Goal: Task Accomplishment & Management: Manage account settings

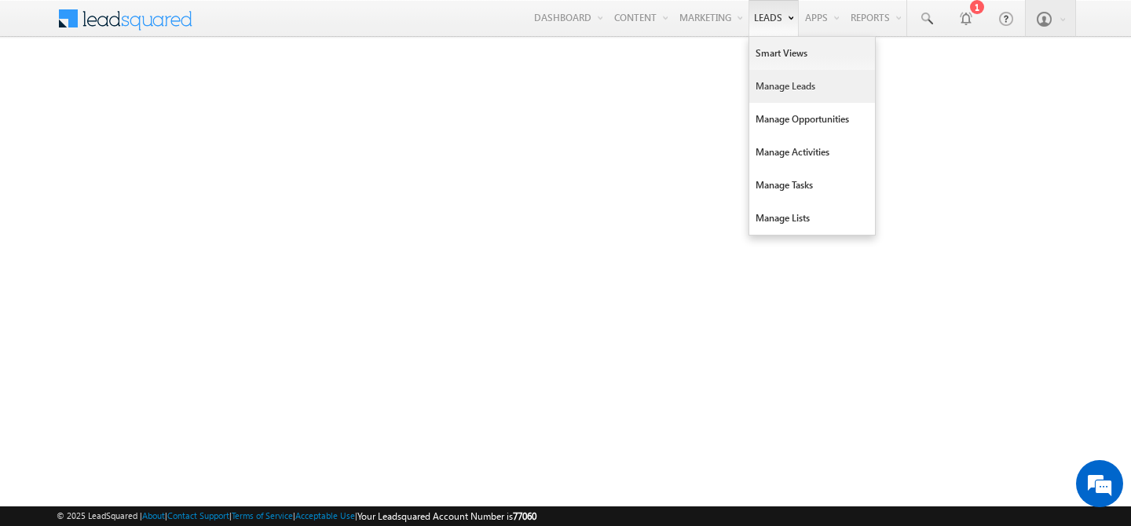
click at [775, 101] on link "Manage Leads" at bounding box center [812, 86] width 126 height 33
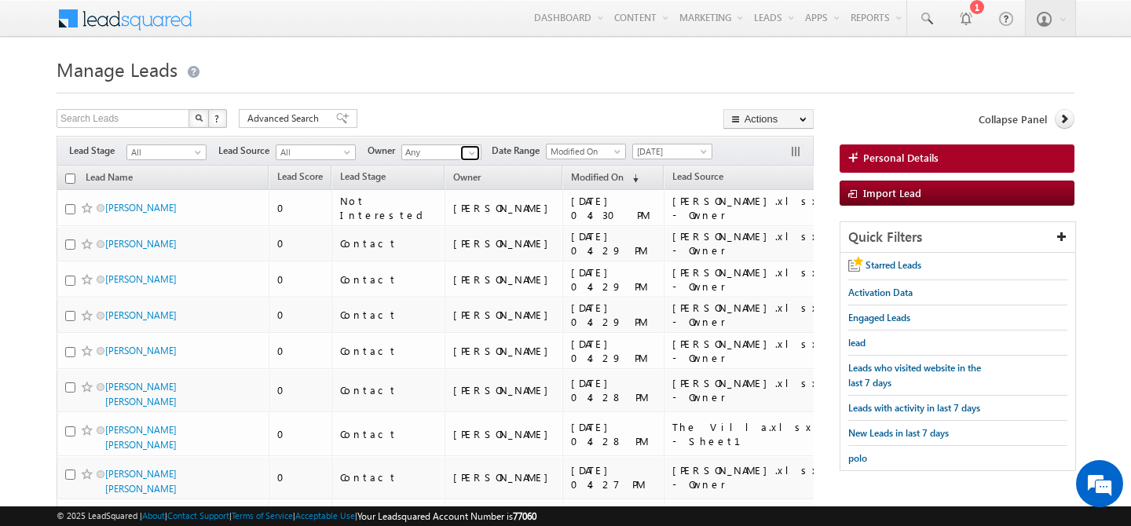
click at [475, 159] on link at bounding box center [470, 153] width 20 height 16
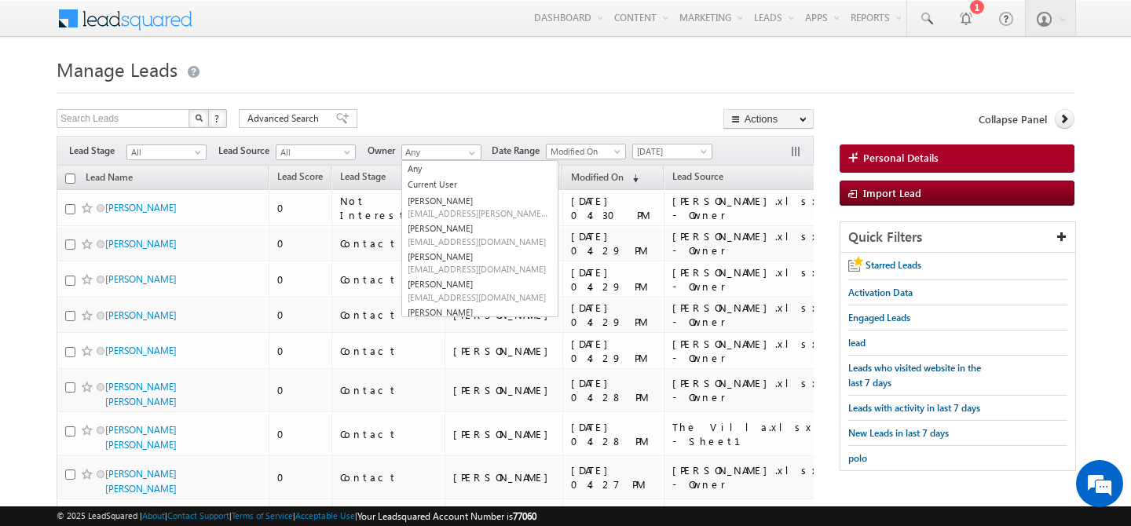
click at [477, 74] on h1 "Manage Leads" at bounding box center [566, 68] width 1018 height 31
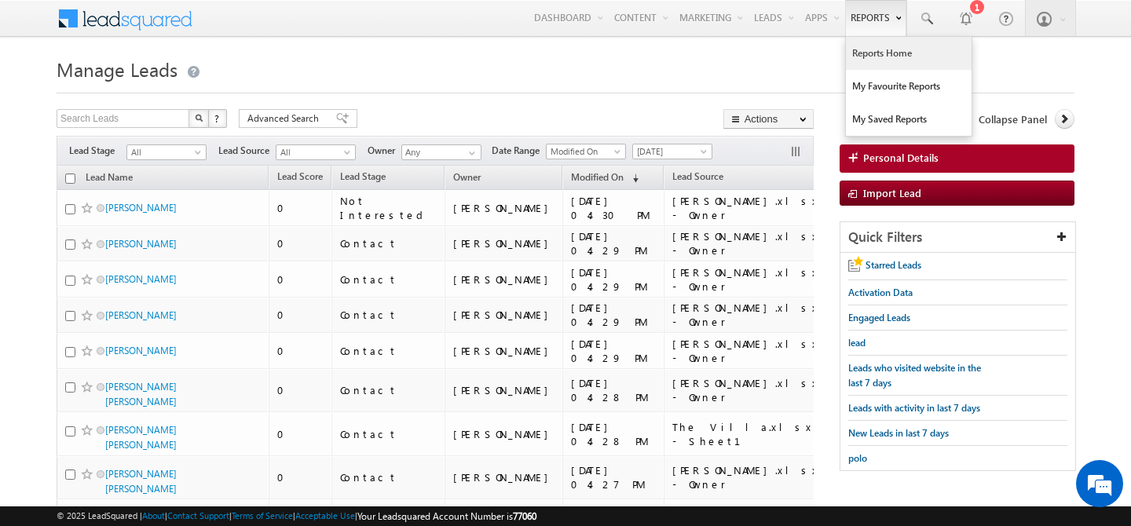
click at [868, 58] on link "Reports Home" at bounding box center [909, 53] width 126 height 33
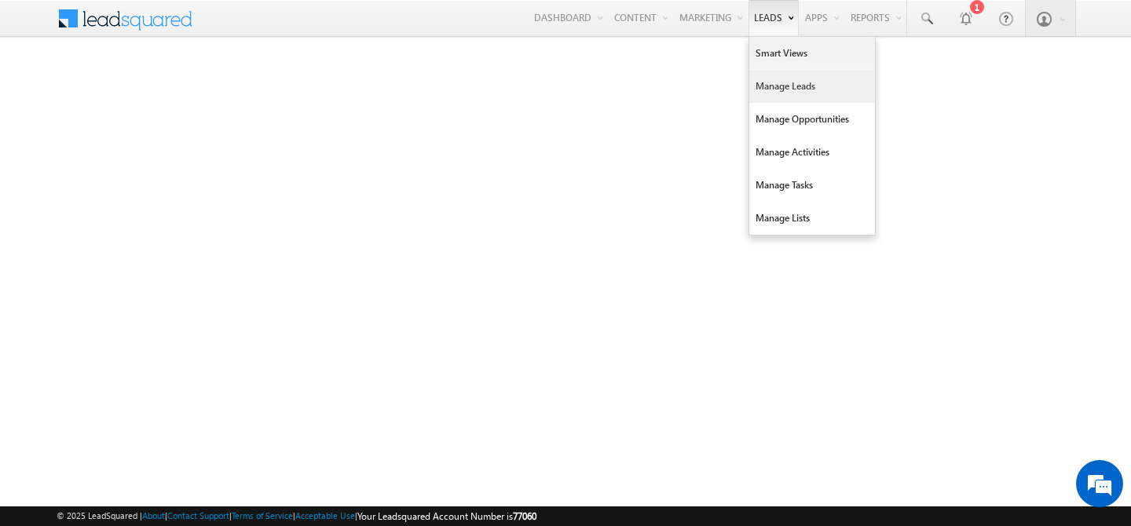
click at [753, 76] on link "Manage Leads" at bounding box center [812, 86] width 126 height 33
click at [761, 91] on link "Manage Leads" at bounding box center [812, 86] width 126 height 33
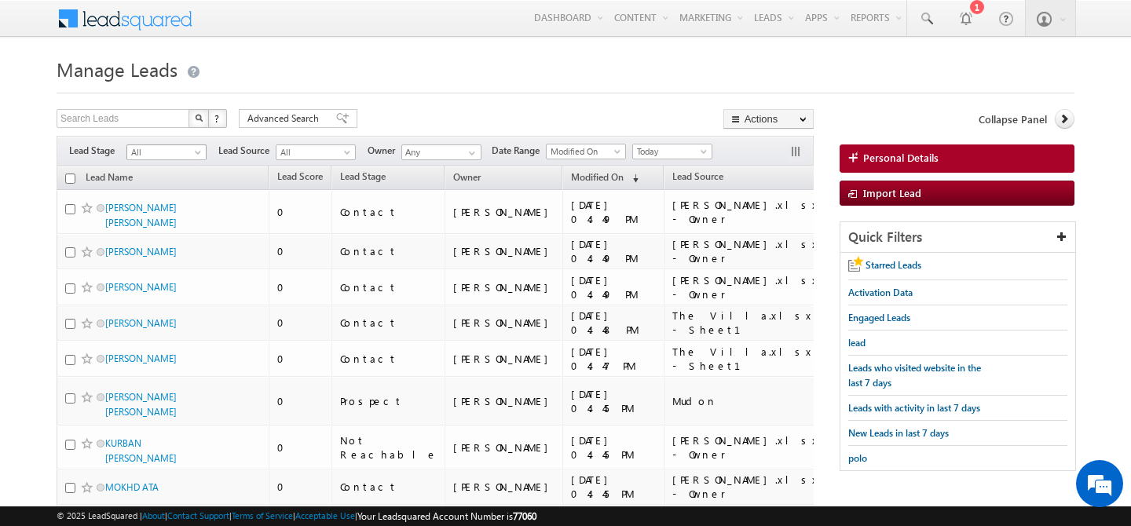
click at [200, 150] on span at bounding box center [199, 155] width 13 height 13
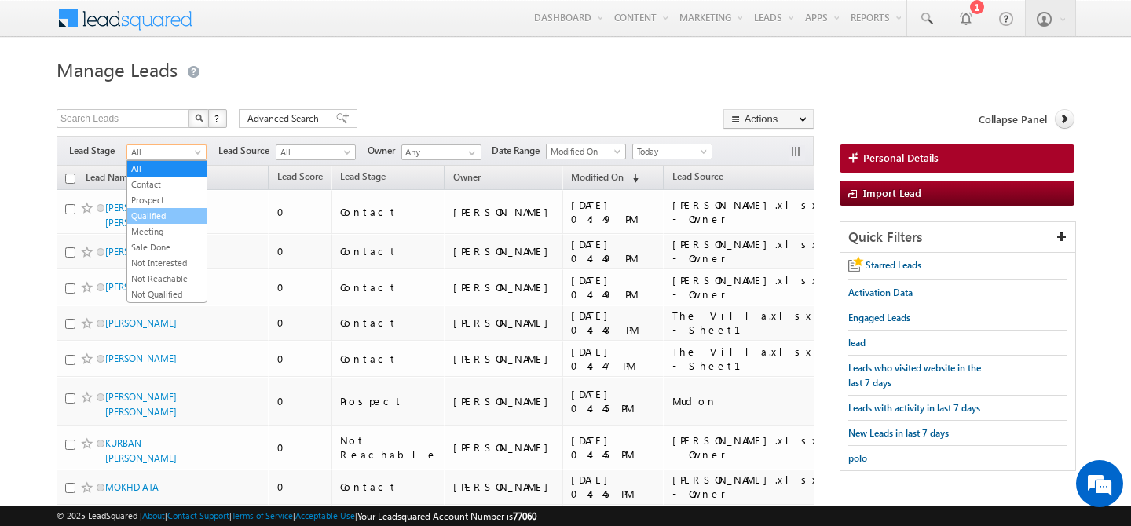
click at [180, 214] on link "Qualified" at bounding box center [166, 216] width 79 height 14
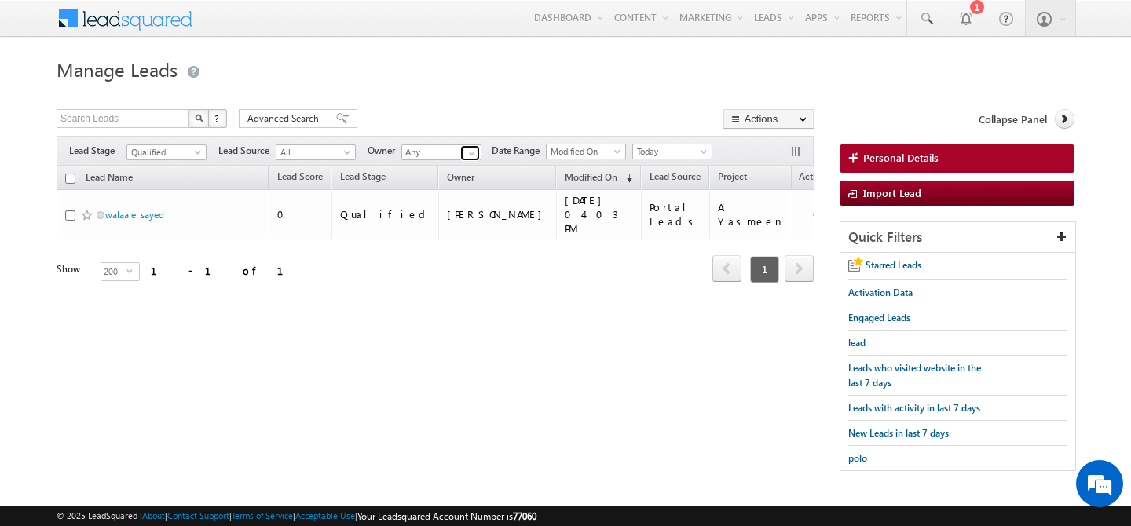
click at [475, 155] on span at bounding box center [472, 153] width 13 height 13
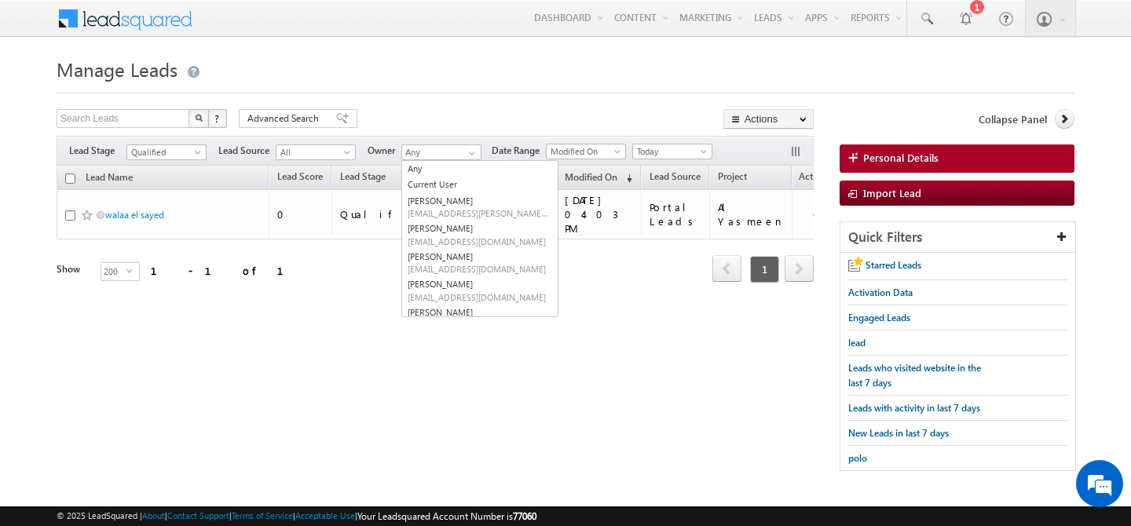
click at [354, 345] on div "Search Leads X ? 1 results found Advanced Search Advanced Search Advanced searc…" at bounding box center [566, 298] width 1018 height 378
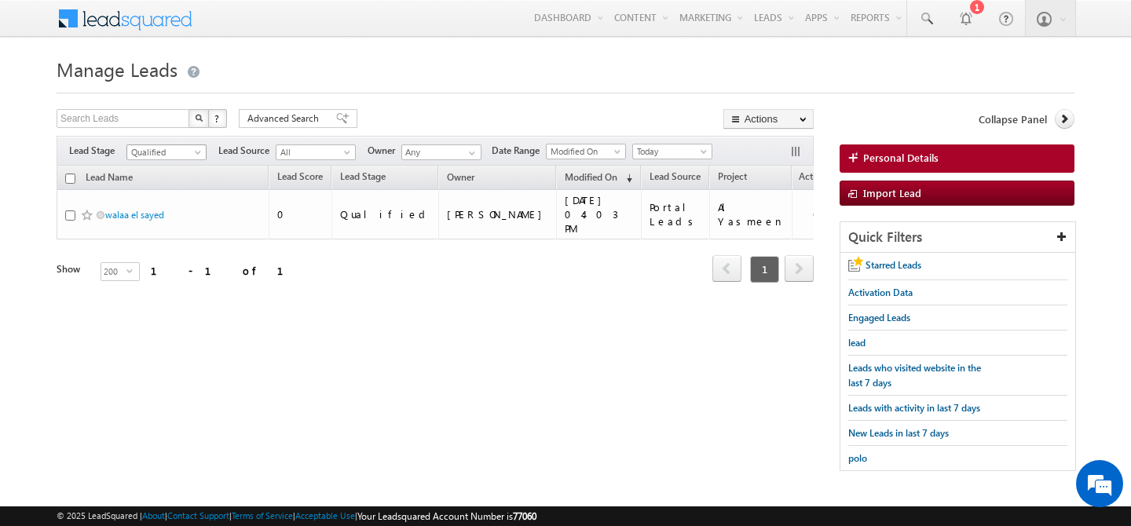
click at [199, 154] on span at bounding box center [199, 155] width 13 height 13
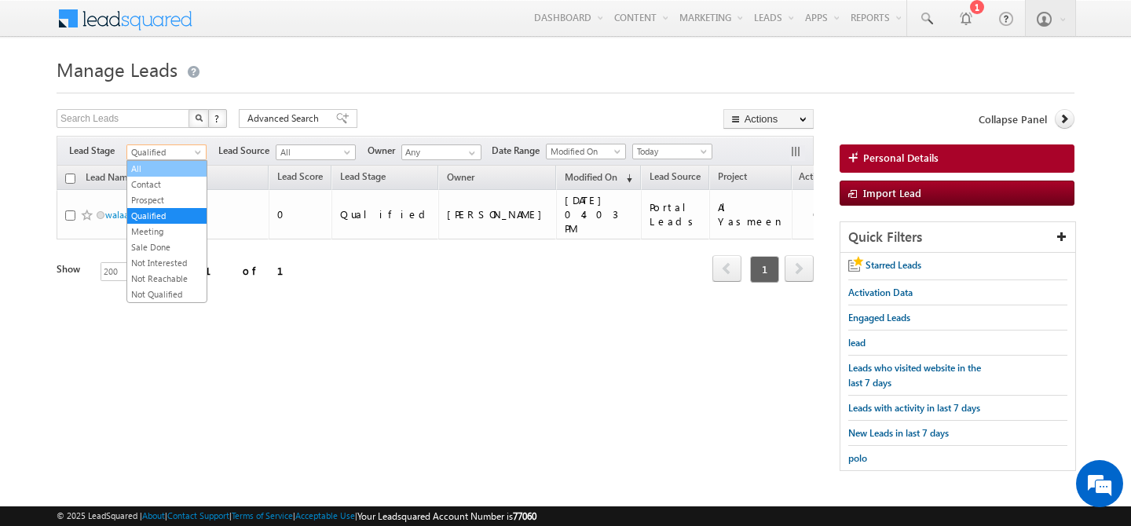
click at [164, 163] on link "All" at bounding box center [166, 169] width 79 height 14
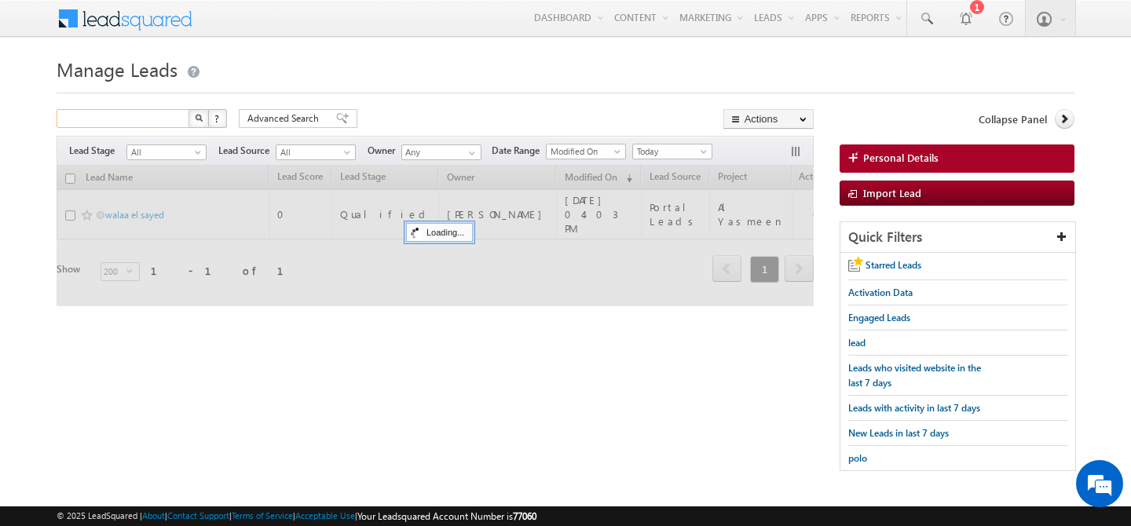
click at [148, 120] on input "text" at bounding box center [124, 118] width 134 height 19
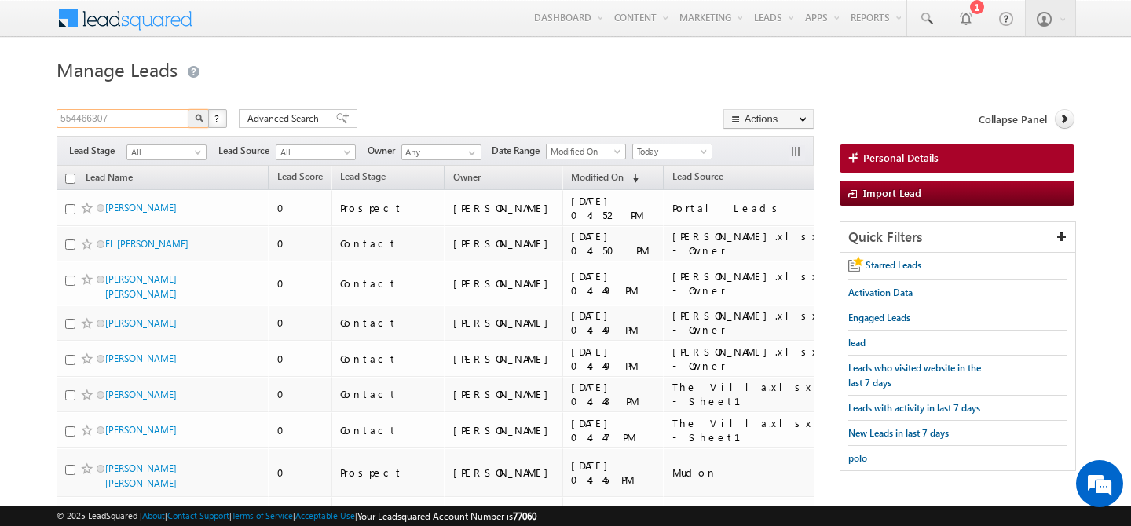
type input "554466307"
click at [189, 109] on button "button" at bounding box center [199, 118] width 20 height 19
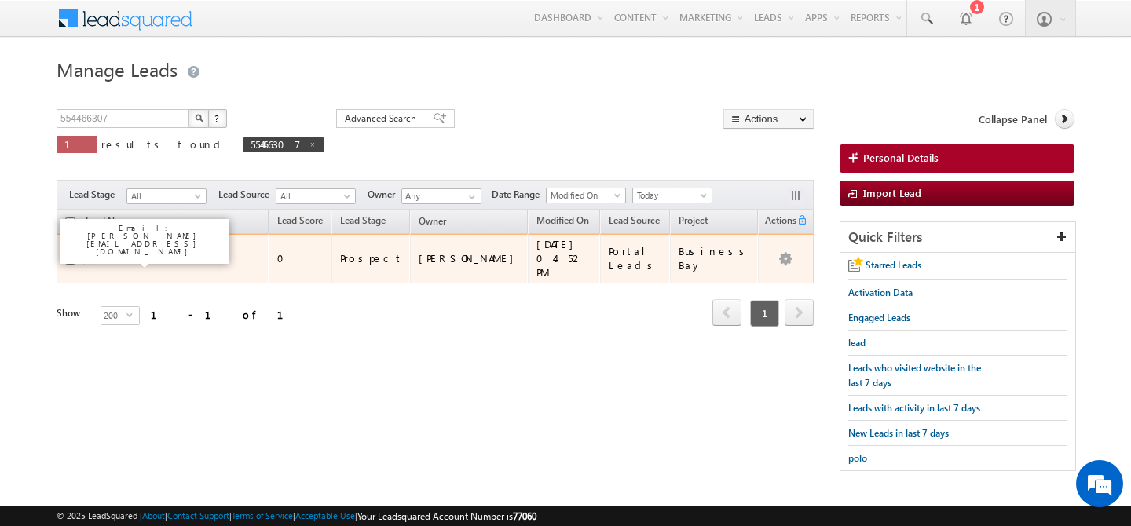
click at [115, 253] on link "[PERSON_NAME]" at bounding box center [140, 259] width 71 height 12
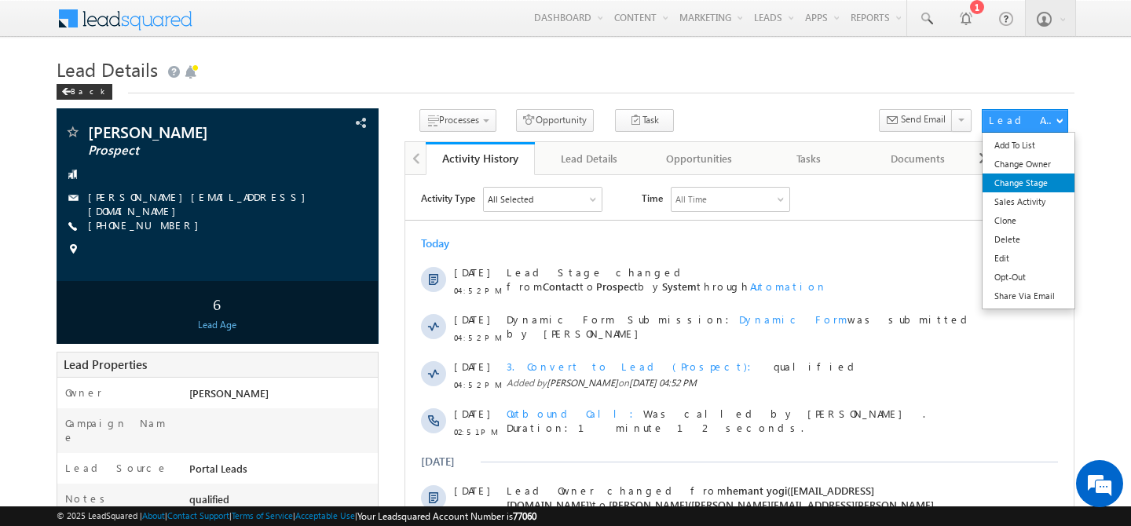
click at [1012, 184] on link "Change Stage" at bounding box center [1029, 183] width 92 height 19
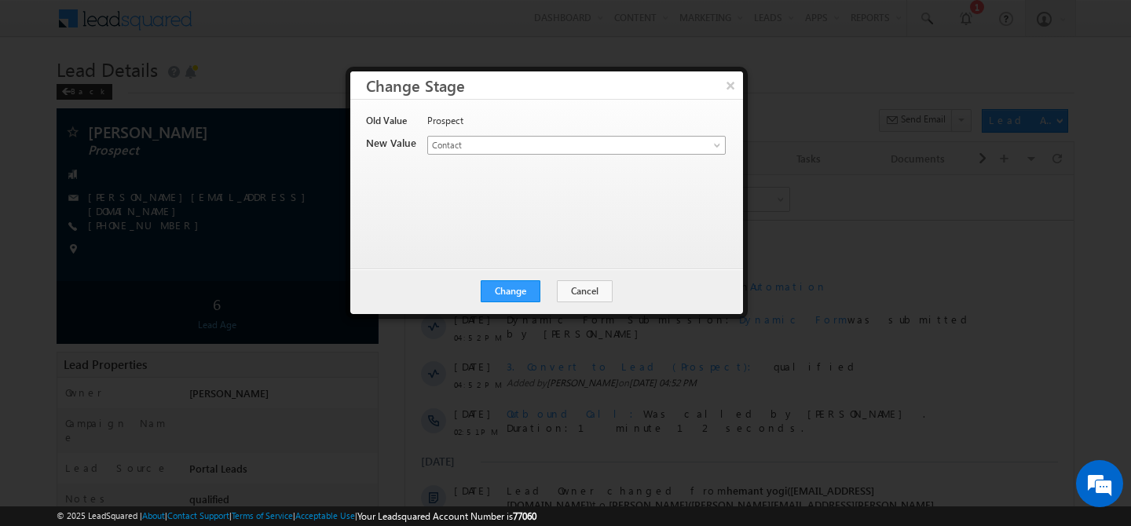
click at [587, 143] on span "Contact" at bounding box center [550, 145] width 245 height 14
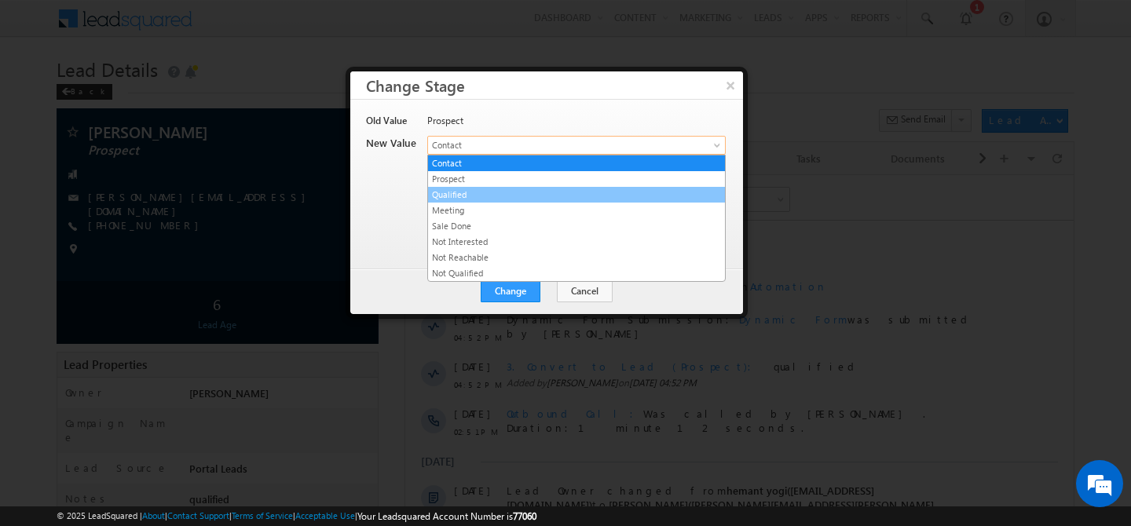
click at [496, 192] on link "Qualified" at bounding box center [576, 195] width 297 height 14
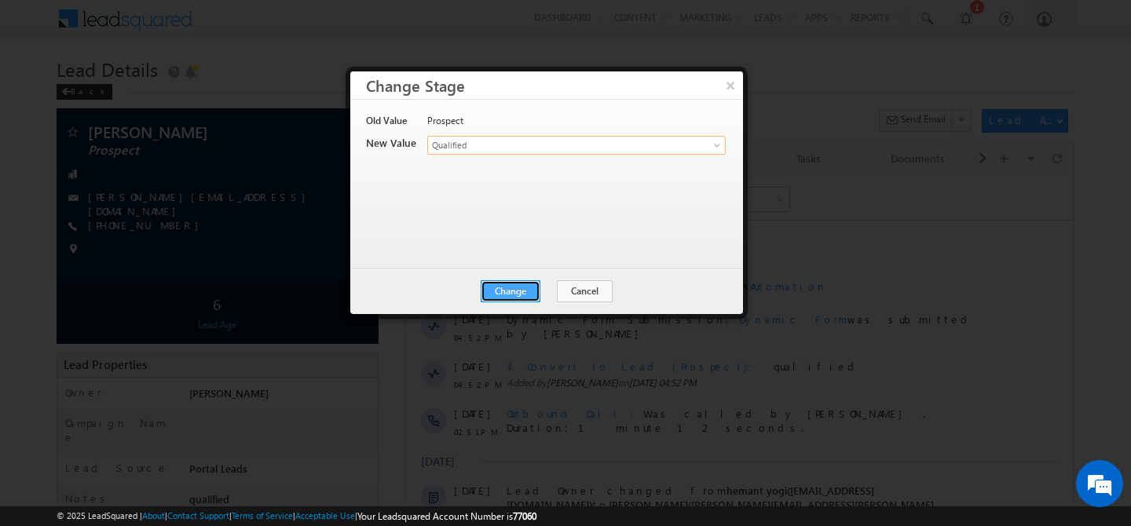
click at [511, 285] on button "Change" at bounding box center [511, 291] width 60 height 22
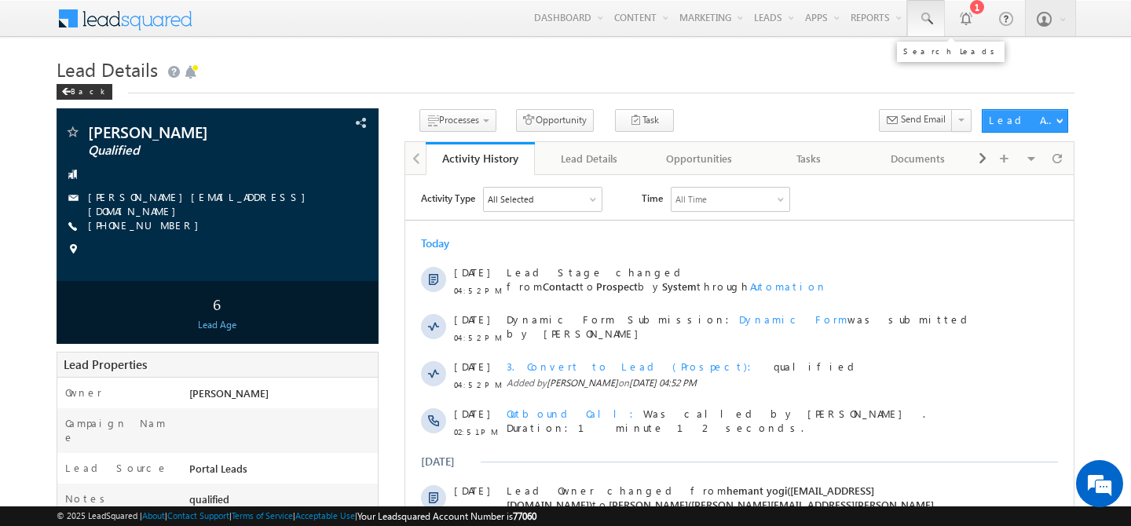
click at [920, 23] on span at bounding box center [926, 19] width 16 height 16
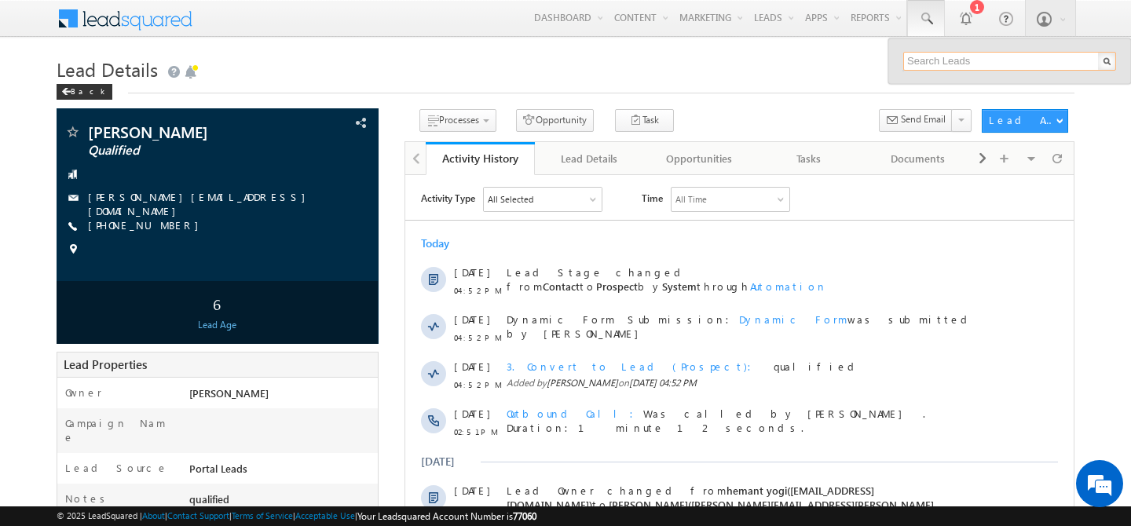
click at [939, 66] on input "text" at bounding box center [1009, 61] width 213 height 19
type input "9625996570"
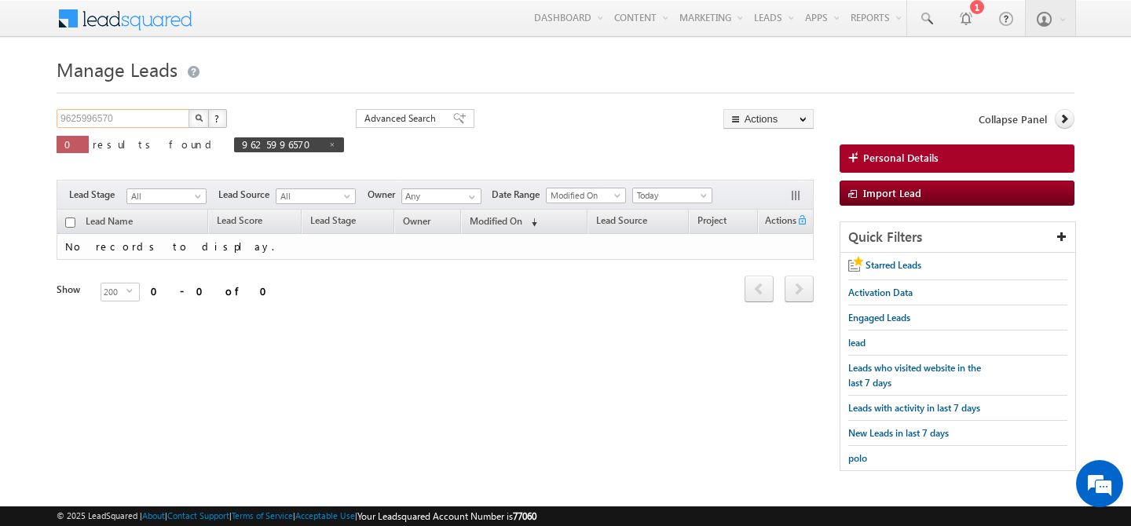
click at [60, 115] on input "9625996570" at bounding box center [124, 118] width 134 height 19
type input "[PHONE_NUMBER]"
click at [189, 109] on button "button" at bounding box center [199, 118] width 20 height 19
click at [702, 200] on span at bounding box center [705, 198] width 13 height 13
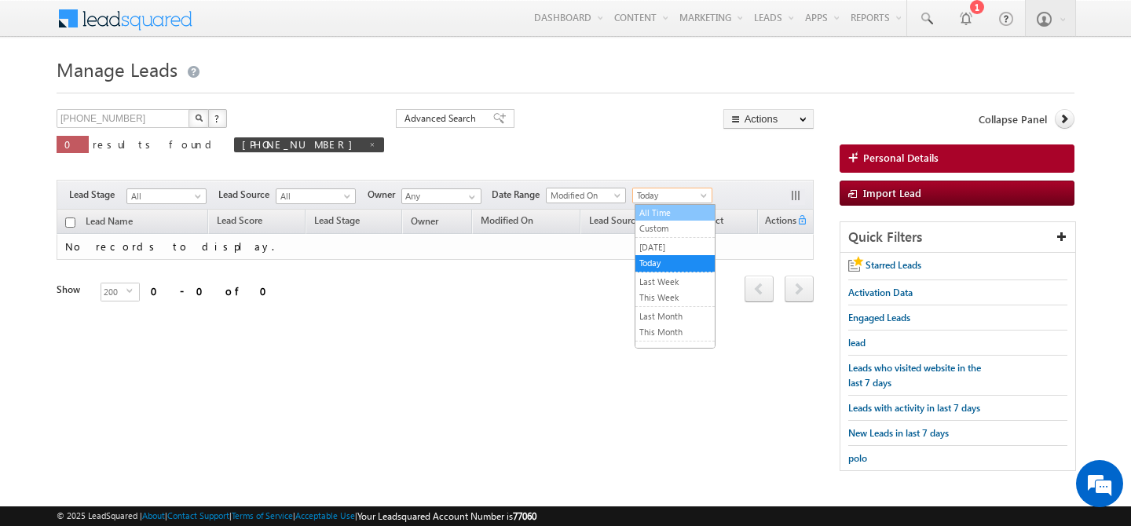
click at [670, 209] on link "All Time" at bounding box center [675, 213] width 79 height 14
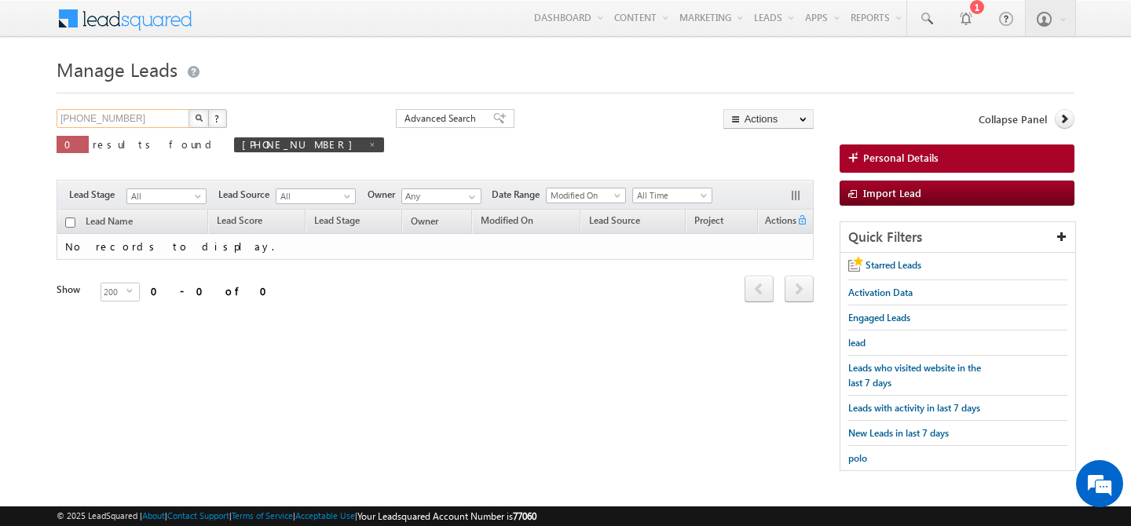
click at [79, 119] on input "[PHONE_NUMBER]" at bounding box center [124, 118] width 134 height 19
type input "9625996570"
click at [189, 109] on button "button" at bounding box center [199, 118] width 20 height 19
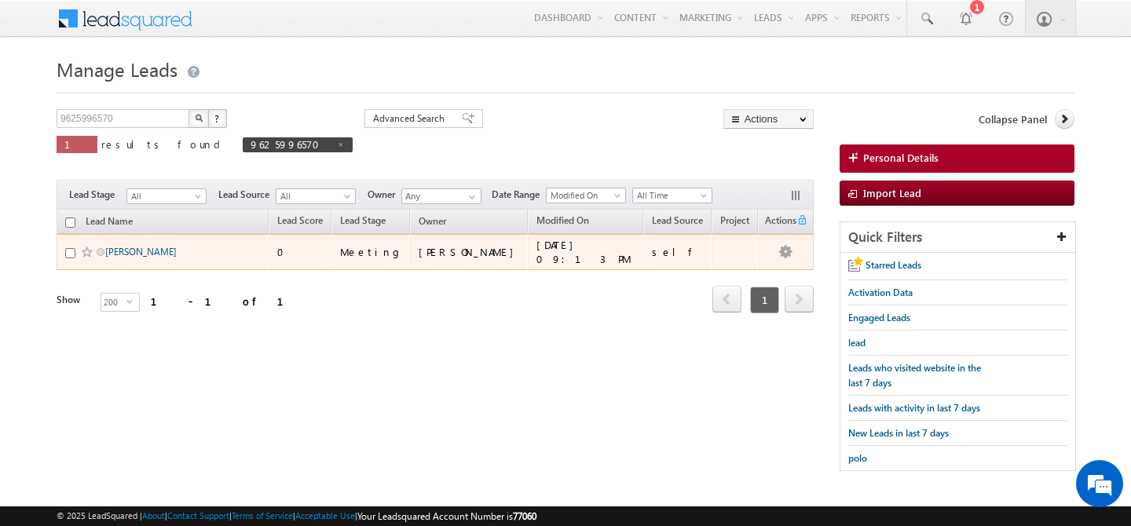
click at [145, 247] on link "[PERSON_NAME]" at bounding box center [140, 252] width 71 height 12
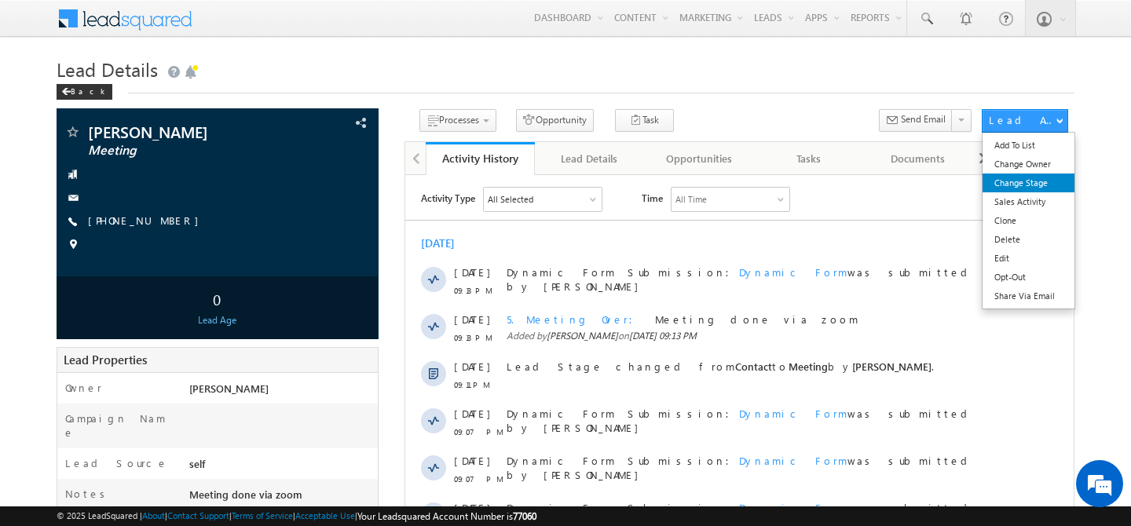
click at [1033, 182] on link "Change Stage" at bounding box center [1029, 183] width 92 height 19
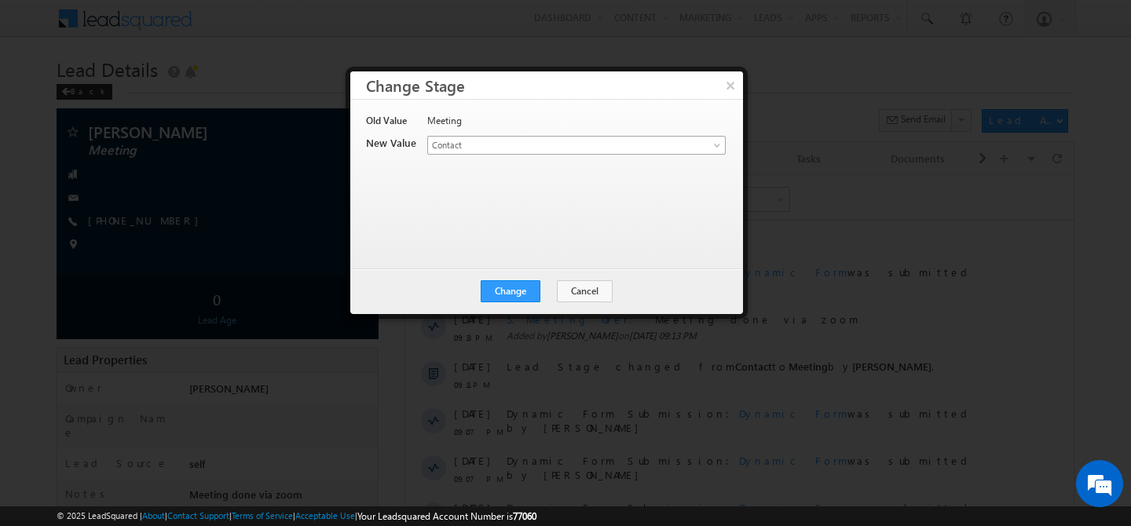
click at [716, 148] on span at bounding box center [719, 148] width 13 height 13
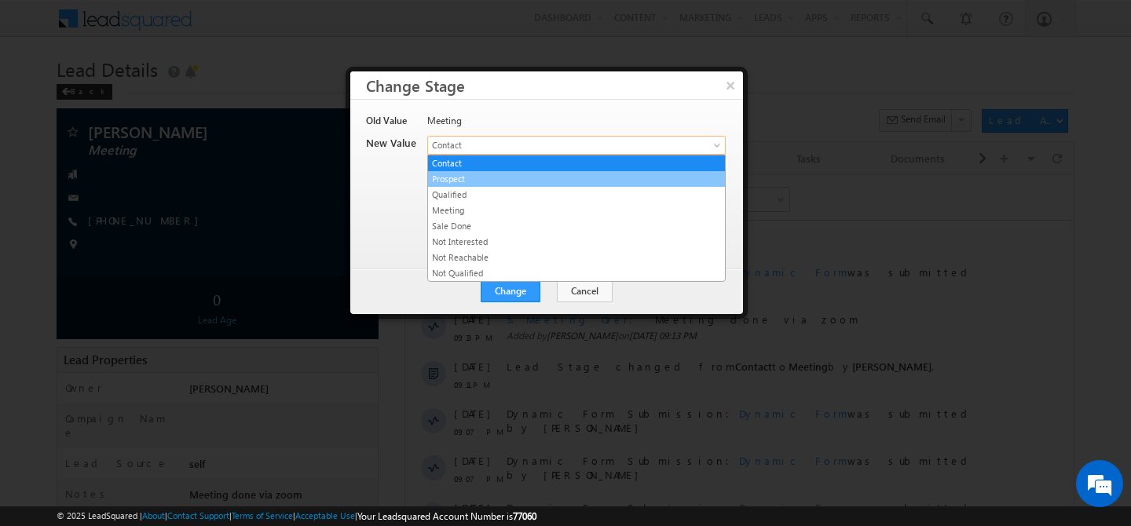
click at [478, 181] on link "Prospect" at bounding box center [576, 179] width 297 height 14
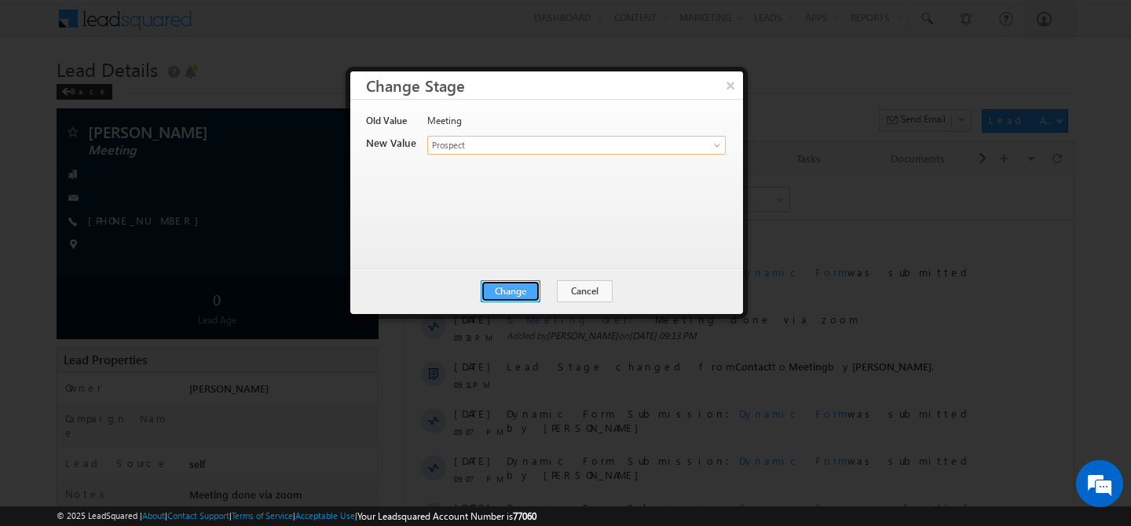
click at [522, 291] on button "Change" at bounding box center [511, 291] width 60 height 22
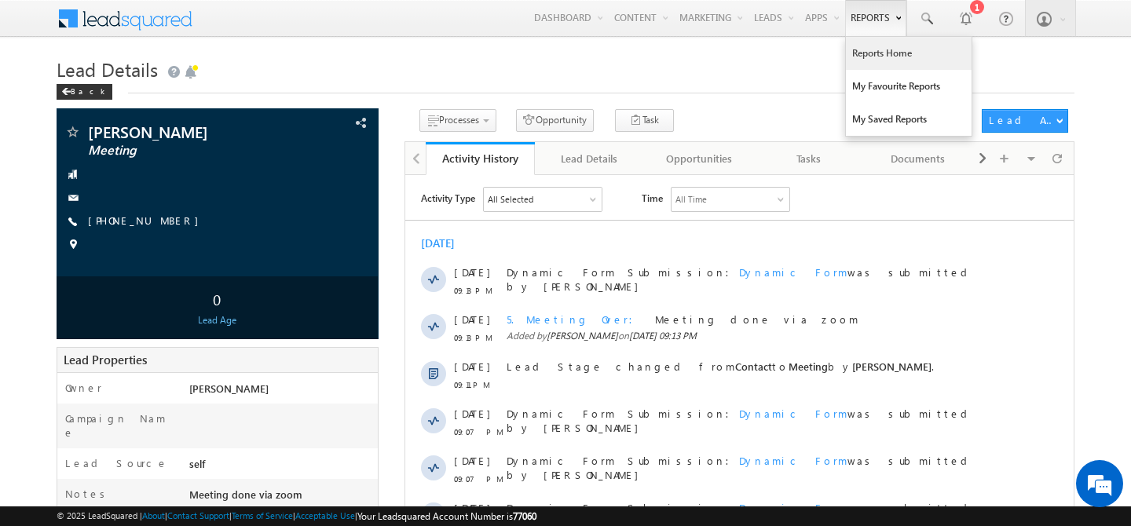
click at [854, 42] on link "Reports Home" at bounding box center [909, 53] width 126 height 33
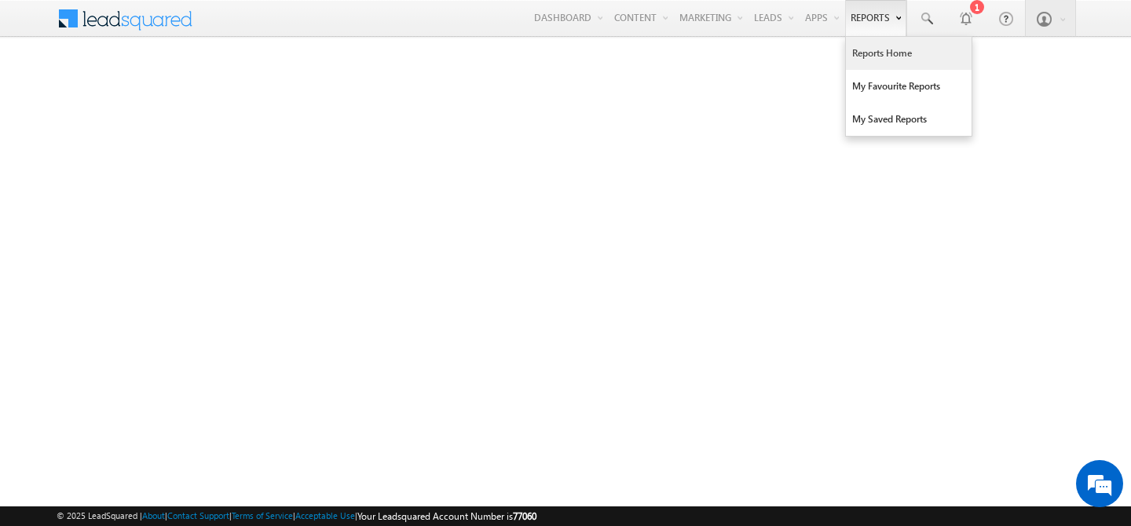
click at [874, 57] on link "Reports Home" at bounding box center [909, 53] width 126 height 33
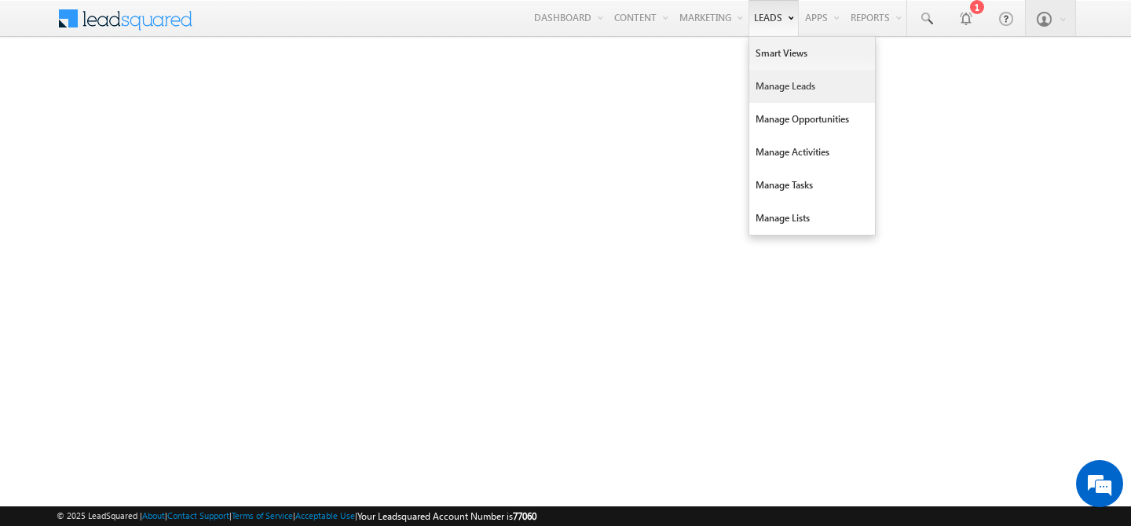
click at [771, 88] on link "Manage Leads" at bounding box center [812, 86] width 126 height 33
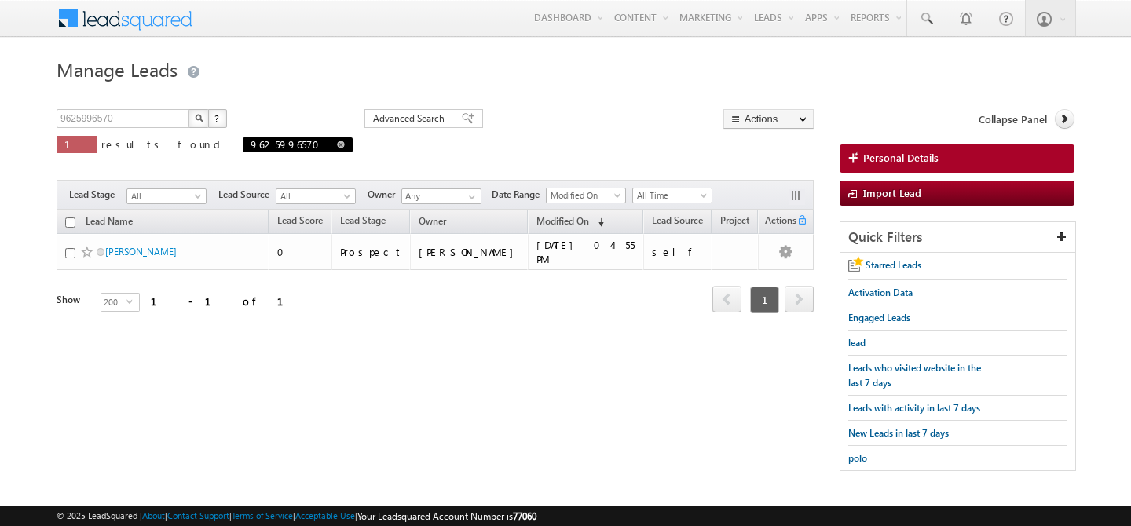
click at [337, 146] on span at bounding box center [341, 145] width 8 height 8
type input "Search Leads"
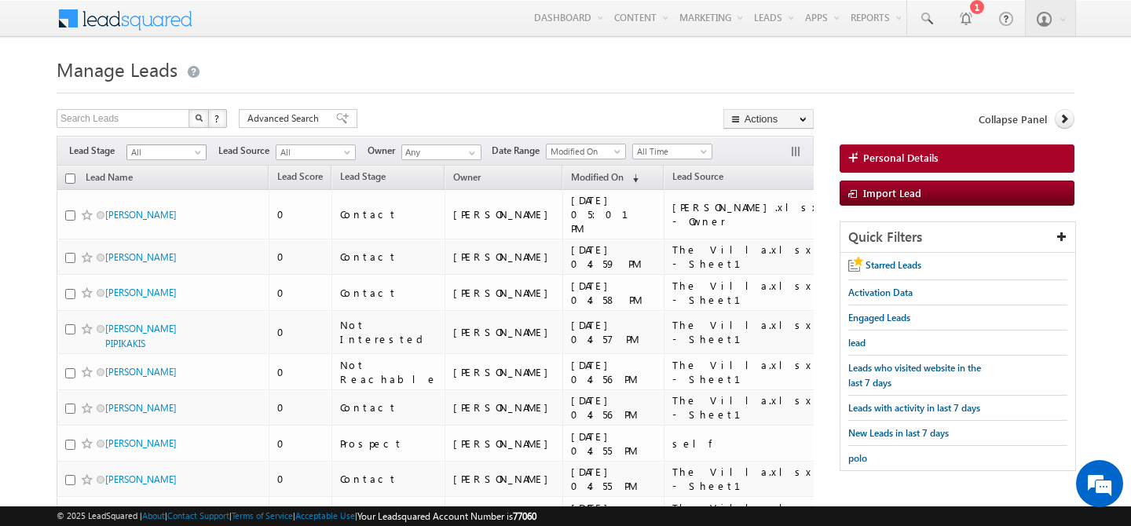
click at [188, 154] on span "All" at bounding box center [164, 152] width 75 height 14
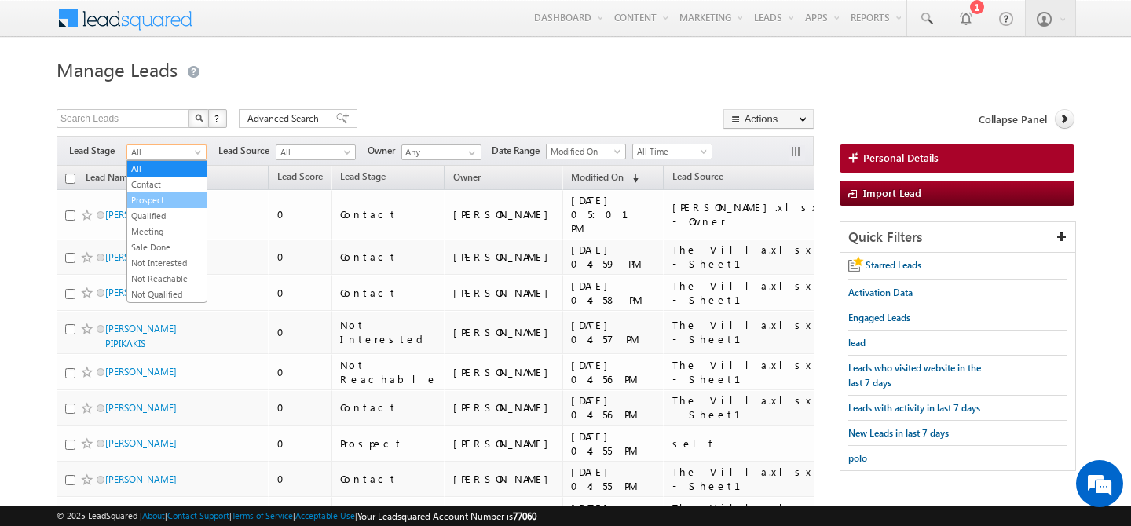
click at [170, 198] on link "Prospect" at bounding box center [166, 200] width 79 height 14
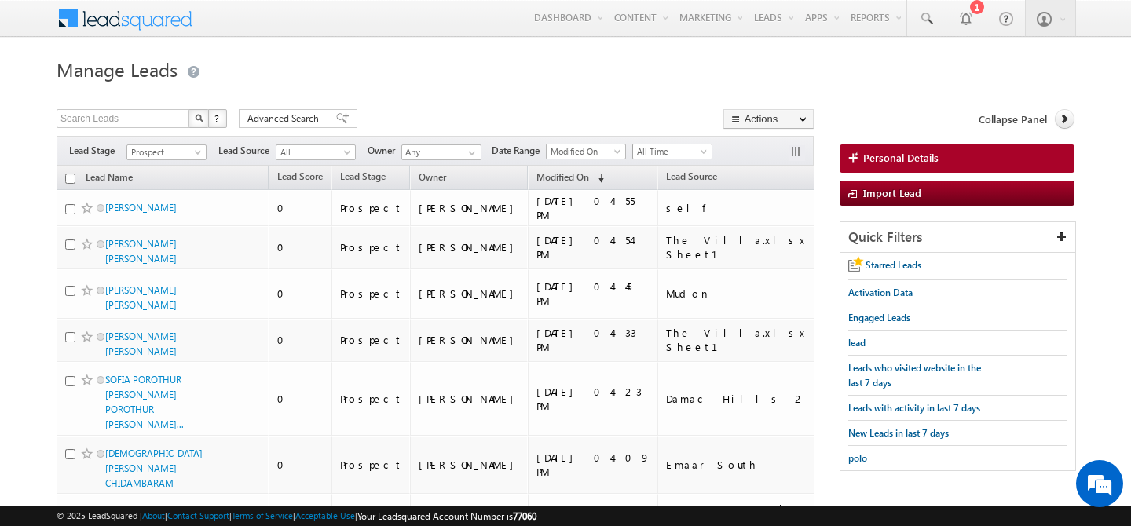
click at [705, 152] on span at bounding box center [705, 154] width 13 height 13
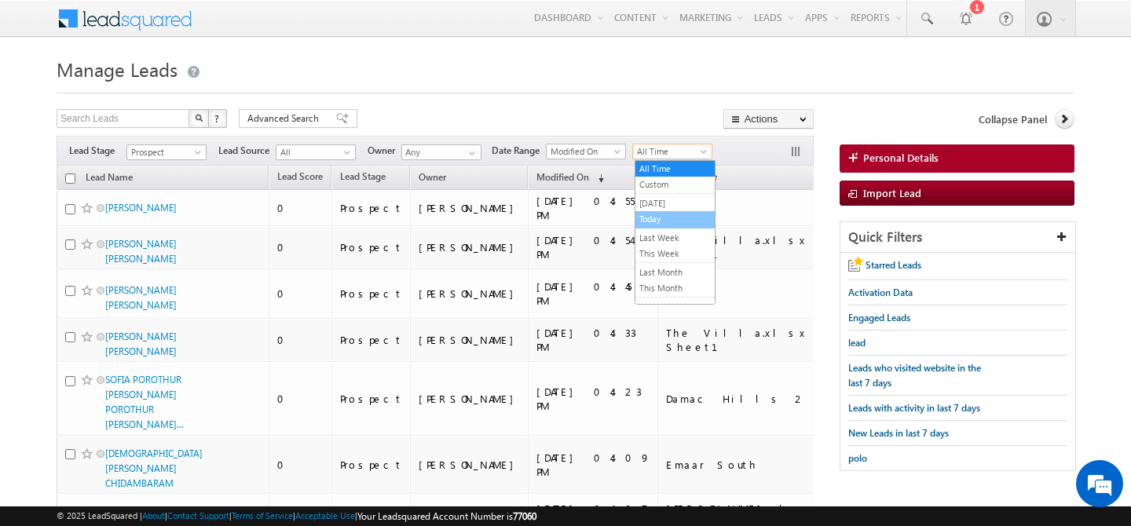
click at [668, 214] on link "Today" at bounding box center [675, 219] width 79 height 14
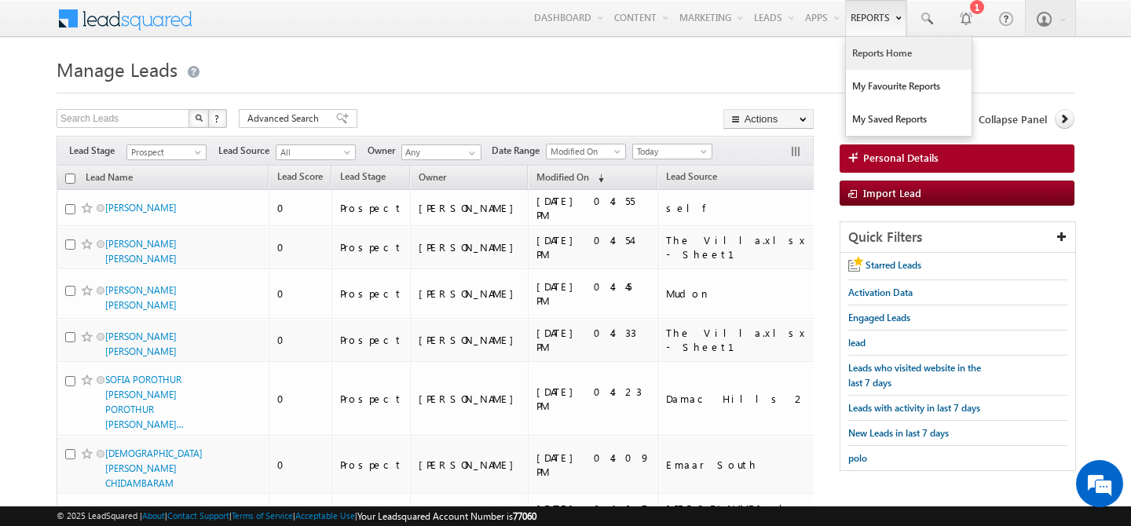
click at [859, 58] on link "Reports Home" at bounding box center [909, 53] width 126 height 33
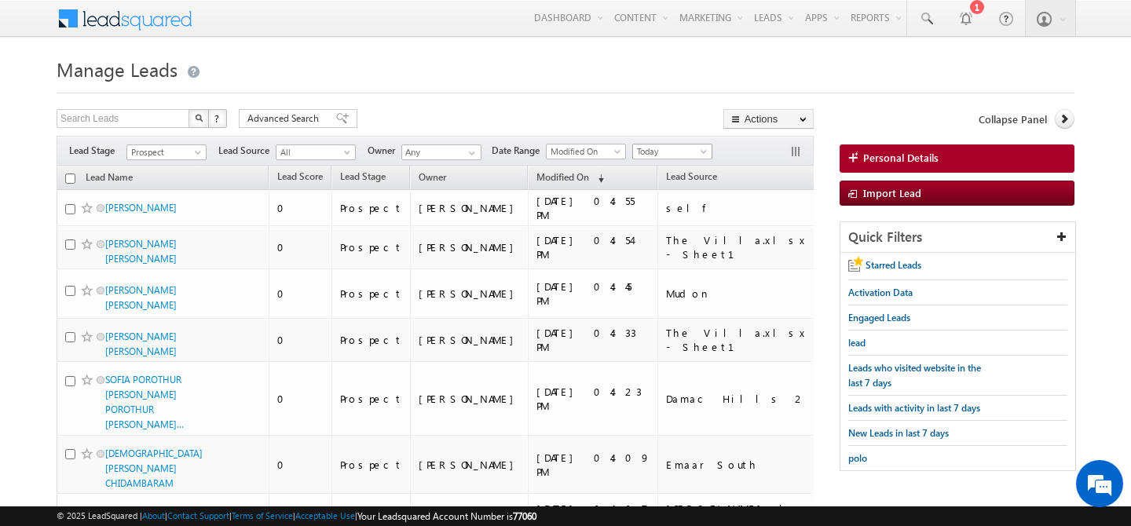
click at [706, 152] on span at bounding box center [705, 154] width 13 height 13
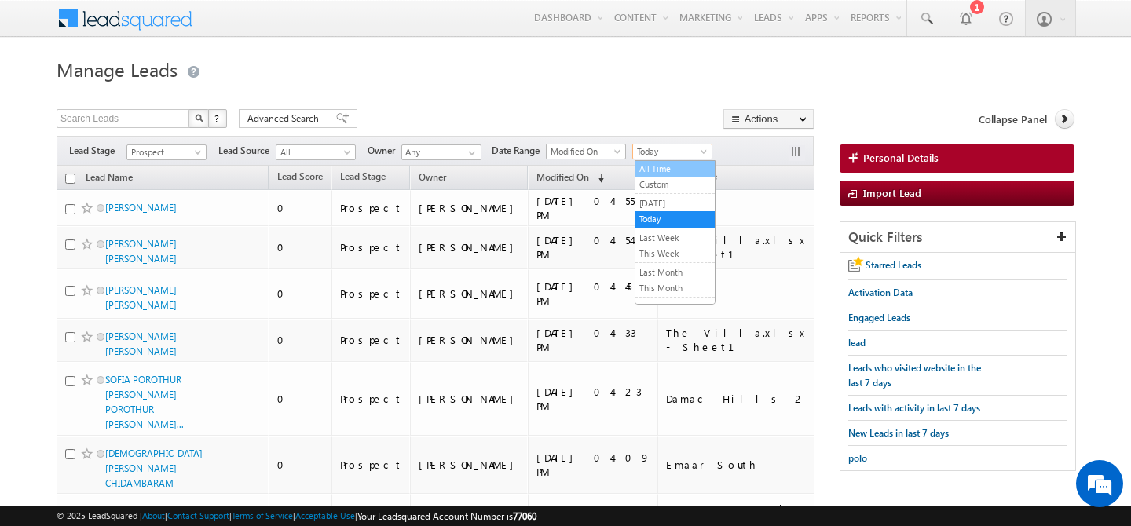
click at [666, 169] on link "All Time" at bounding box center [675, 169] width 79 height 14
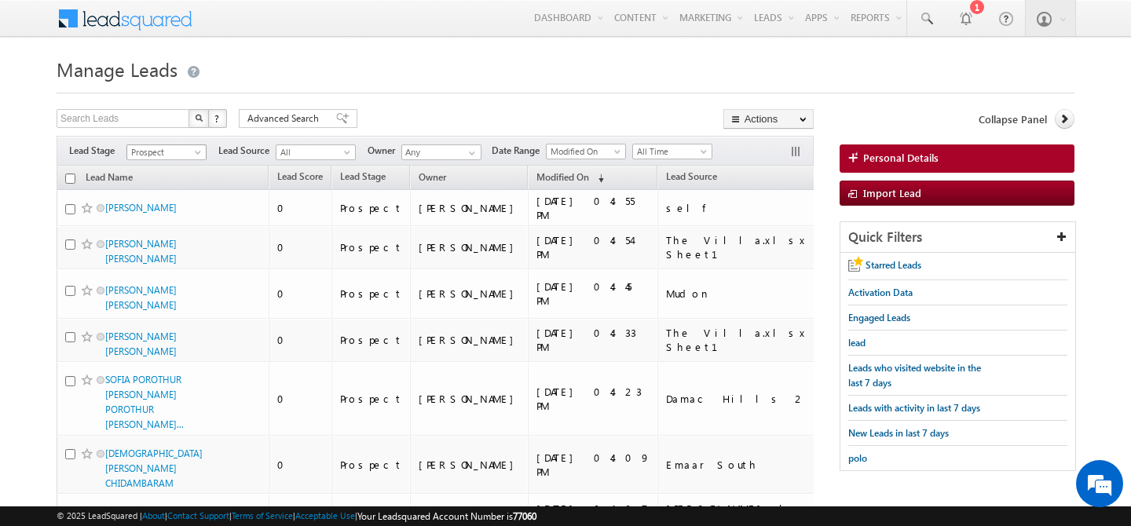
click at [181, 150] on span "Prospect" at bounding box center [164, 152] width 75 height 14
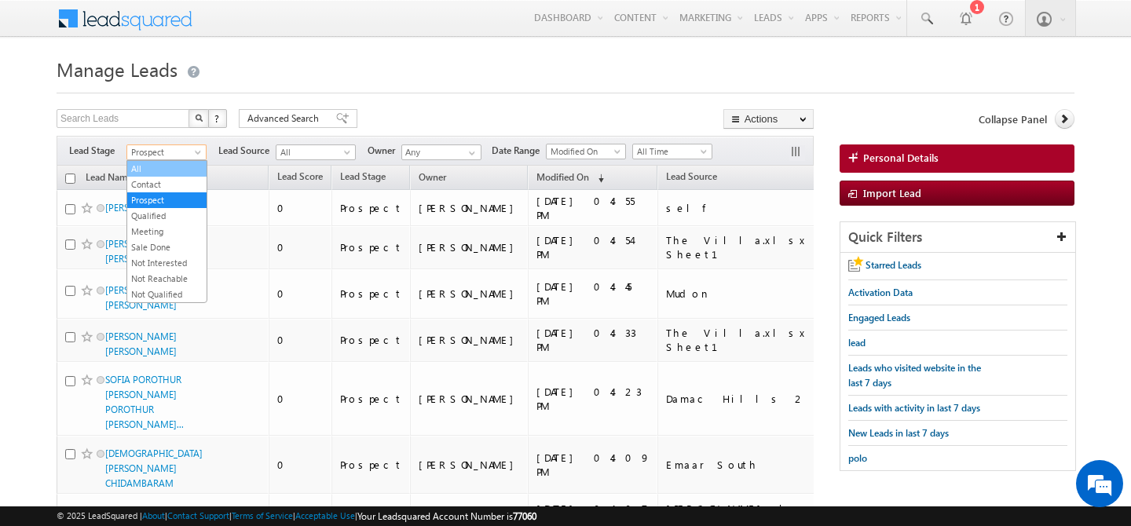
click at [153, 169] on link "All" at bounding box center [166, 169] width 79 height 14
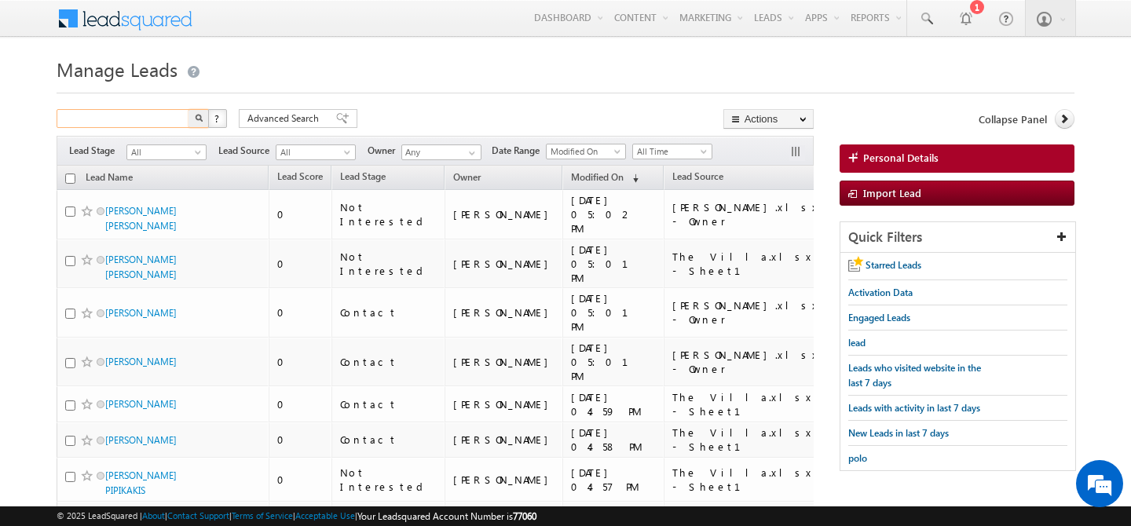
click at [135, 123] on input "text" at bounding box center [124, 118] width 134 height 19
type input "554466307"
click at [189, 109] on button "button" at bounding box center [199, 118] width 20 height 19
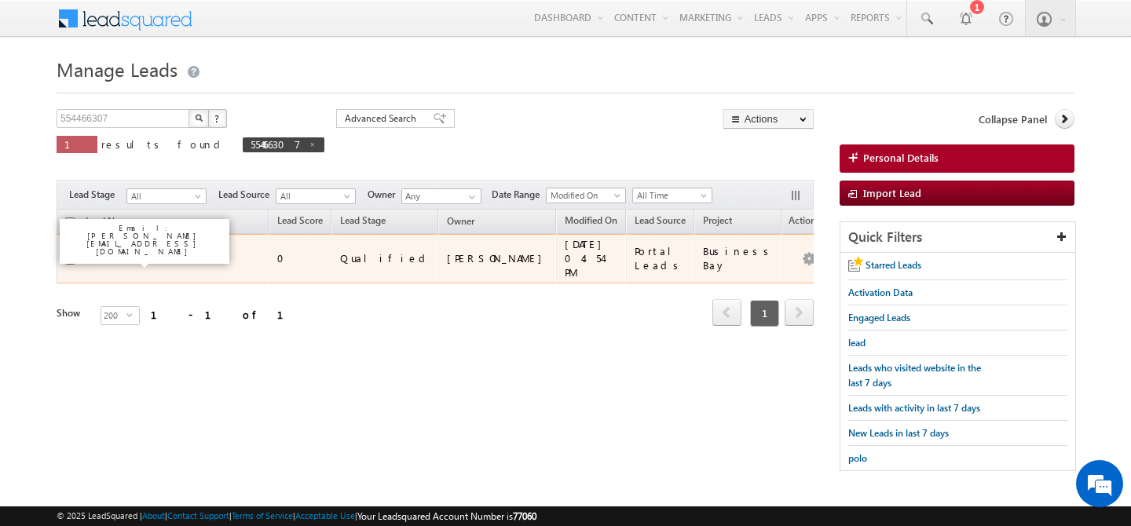
click at [121, 258] on link "[PERSON_NAME]" at bounding box center [140, 259] width 71 height 12
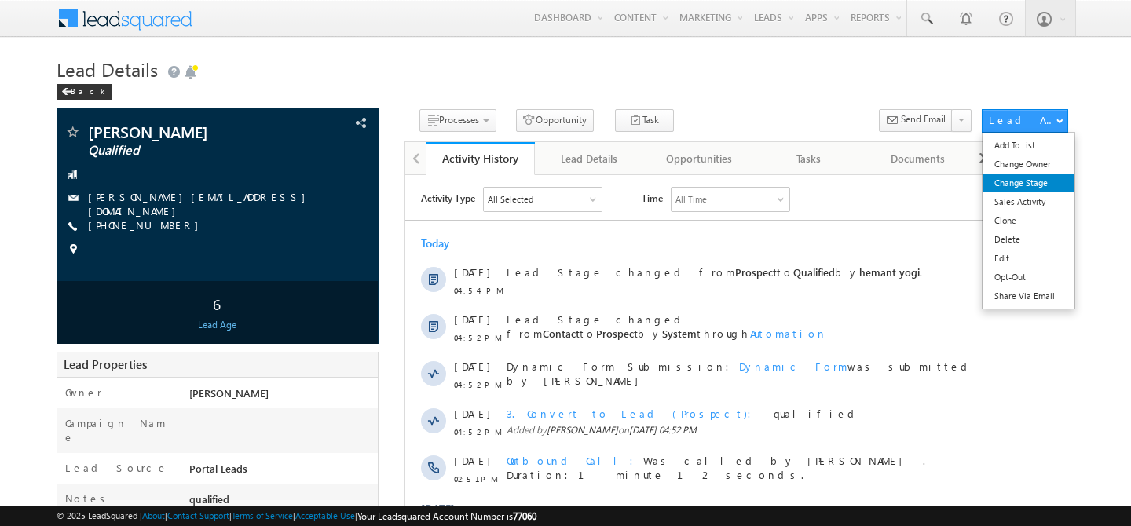
click at [1008, 181] on link "Change Stage" at bounding box center [1029, 183] width 92 height 19
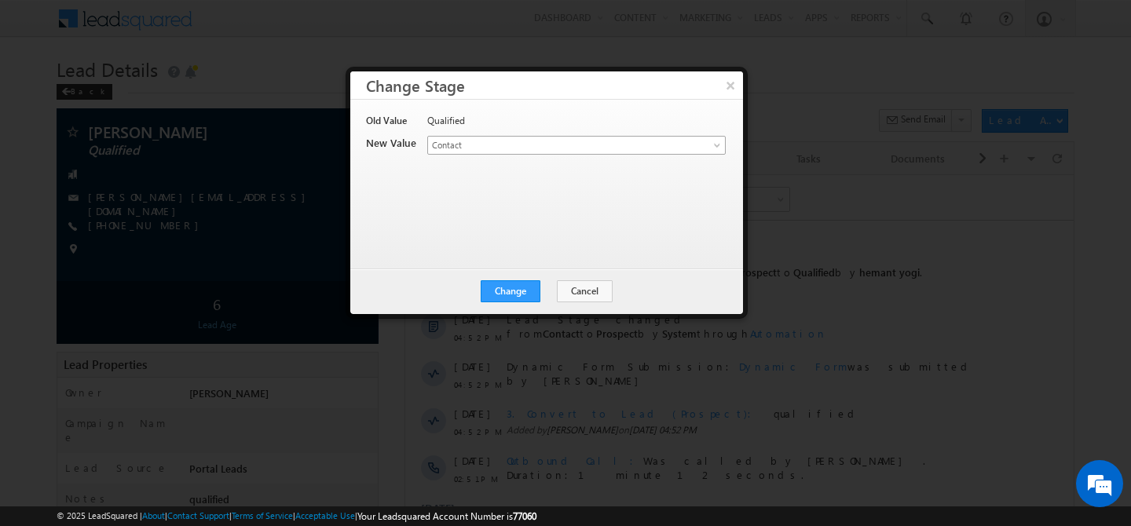
click at [651, 151] on span "Contact" at bounding box center [550, 145] width 245 height 14
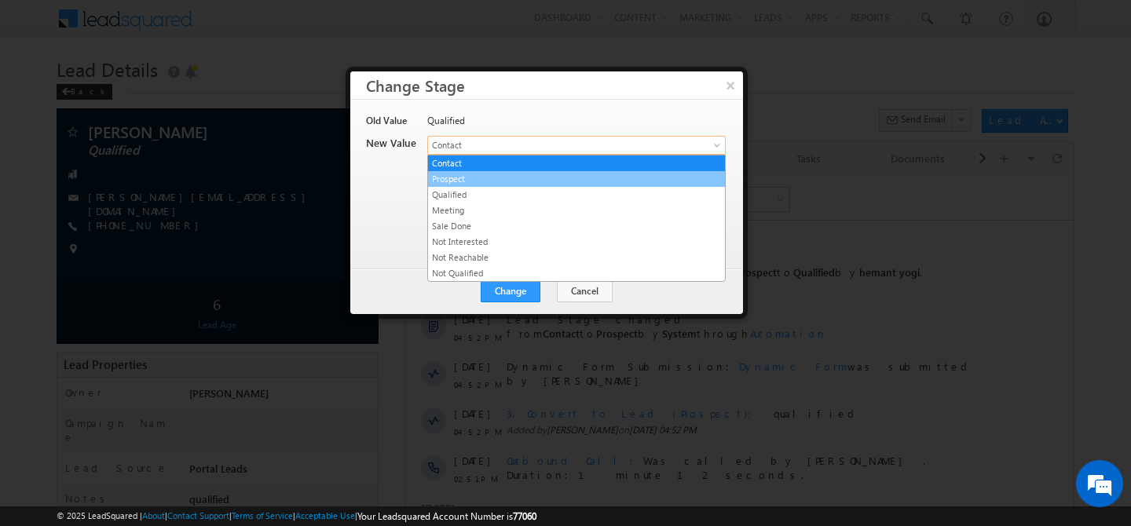
click at [544, 181] on link "Prospect" at bounding box center [576, 179] width 297 height 14
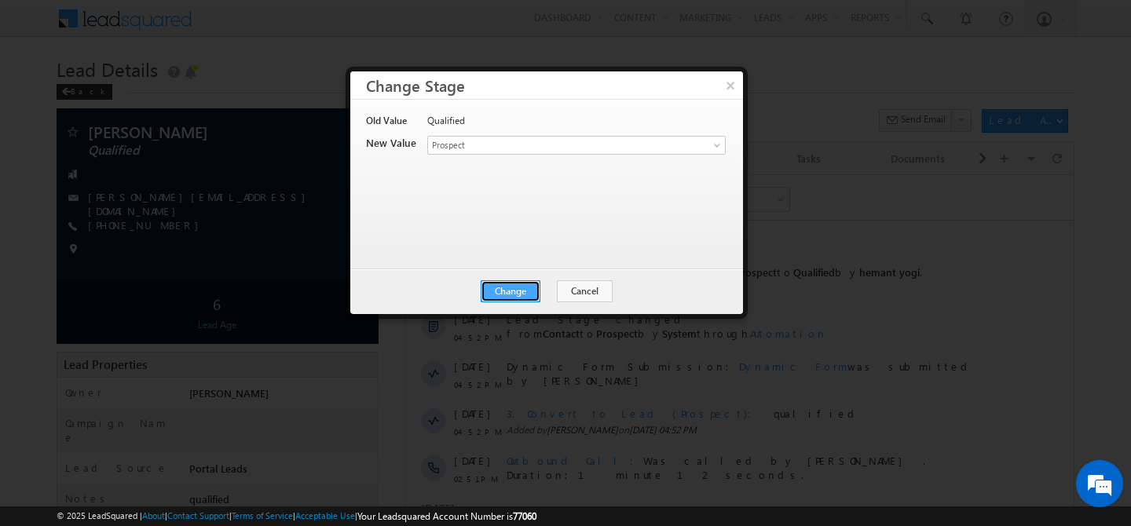
click at [530, 290] on button "Change" at bounding box center [511, 291] width 60 height 22
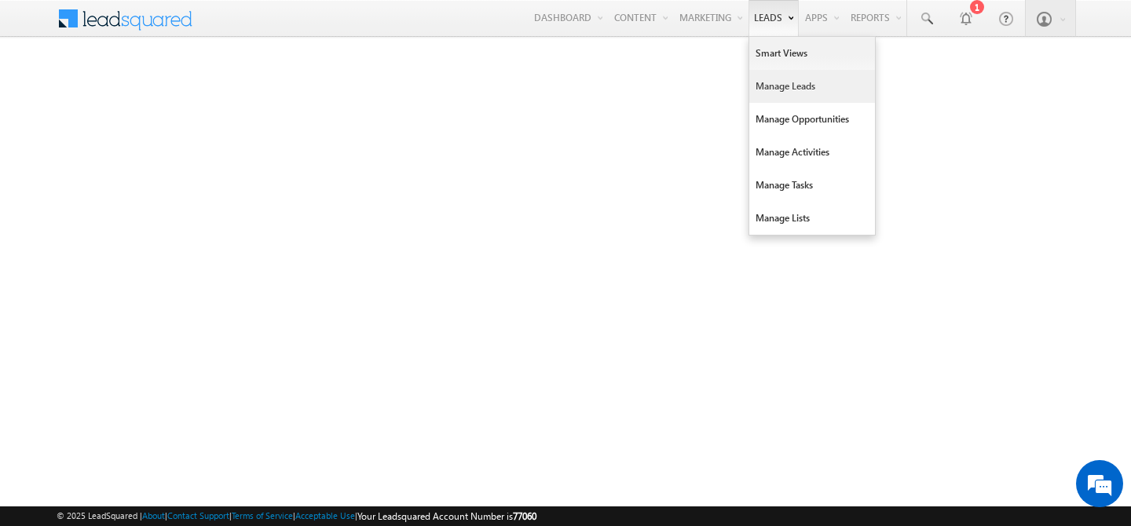
click at [756, 89] on link "Manage Leads" at bounding box center [812, 86] width 126 height 33
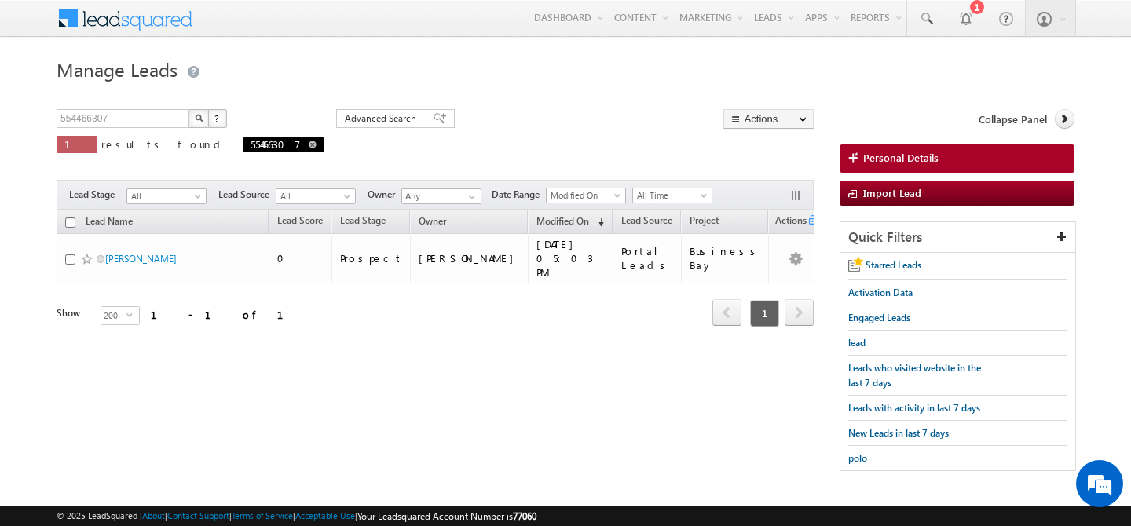
click at [309, 144] on span at bounding box center [313, 145] width 8 height 8
type input "Search Leads"
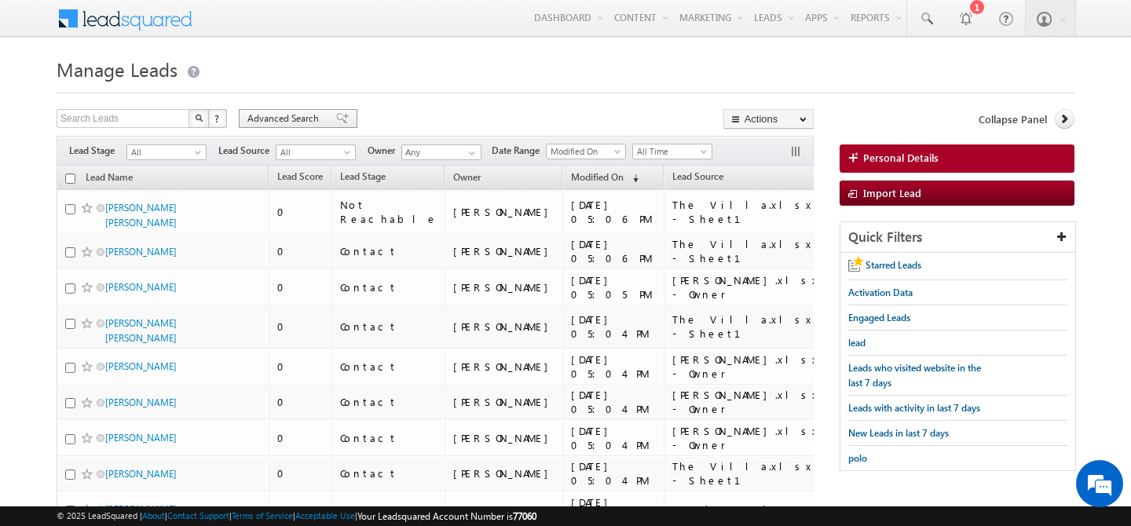
click at [293, 117] on span "Advanced Search" at bounding box center [285, 119] width 76 height 14
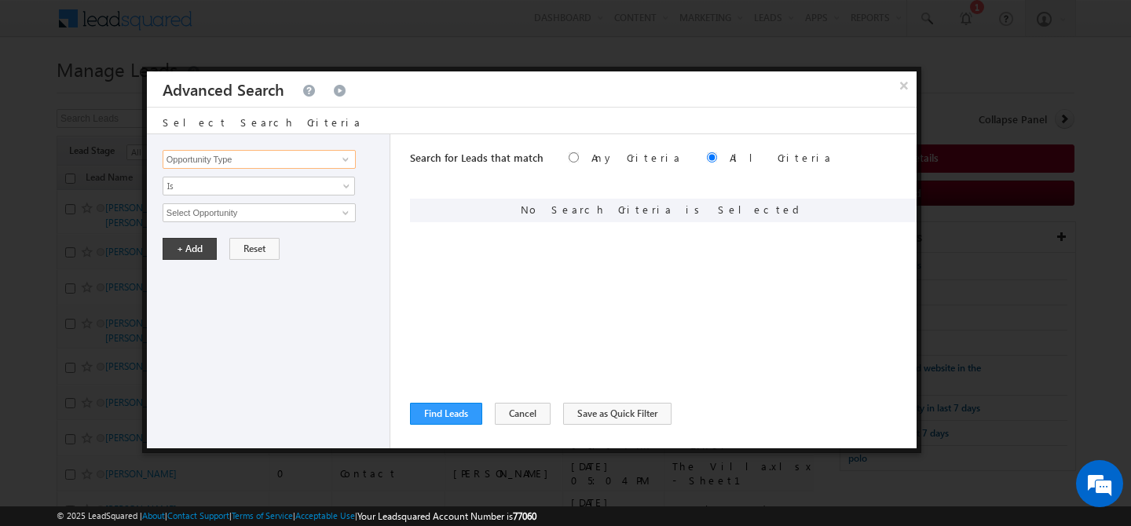
click at [285, 162] on input "Opportunity Type" at bounding box center [259, 159] width 193 height 19
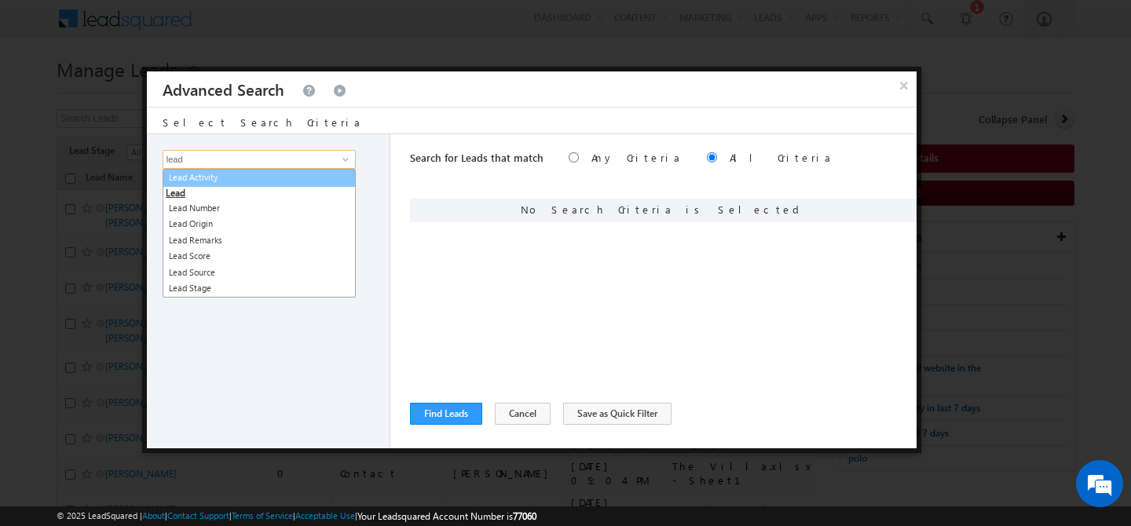
click at [293, 178] on link "Lead Activity" at bounding box center [259, 178] width 193 height 18
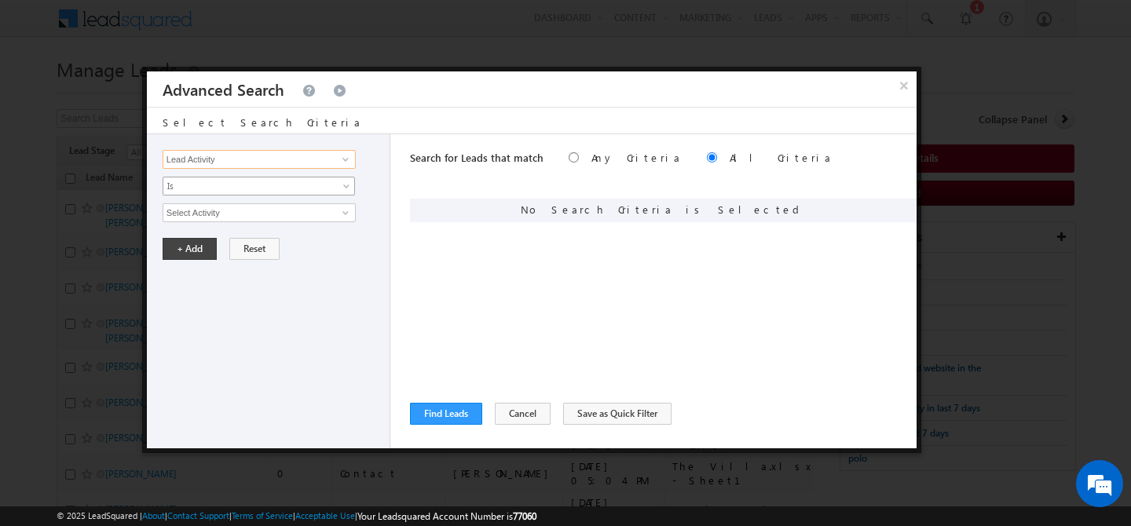
type input "Lead Activity"
click at [256, 183] on span "Is" at bounding box center [248, 186] width 170 height 14
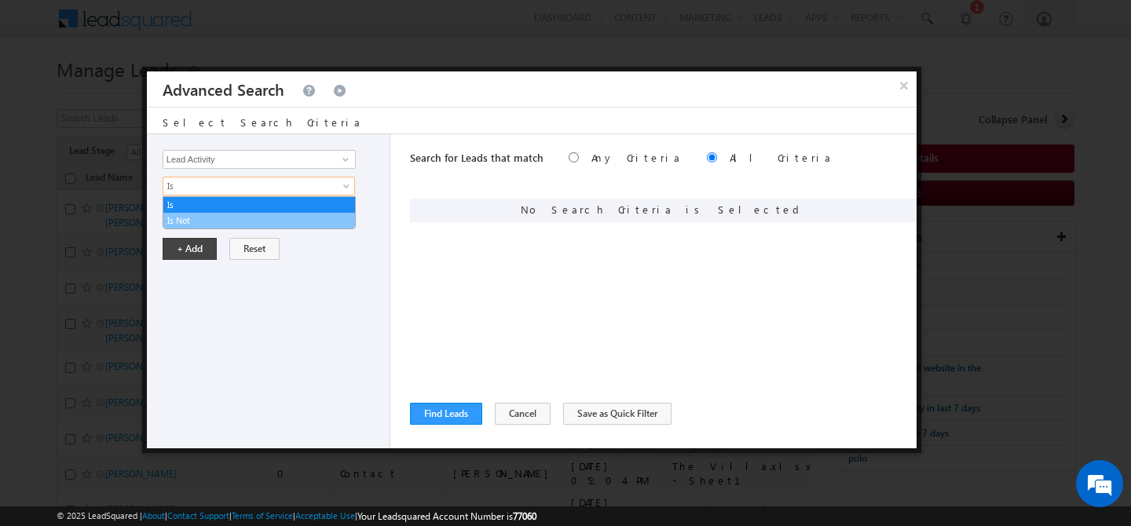
click at [217, 218] on link "Is Not" at bounding box center [259, 221] width 192 height 14
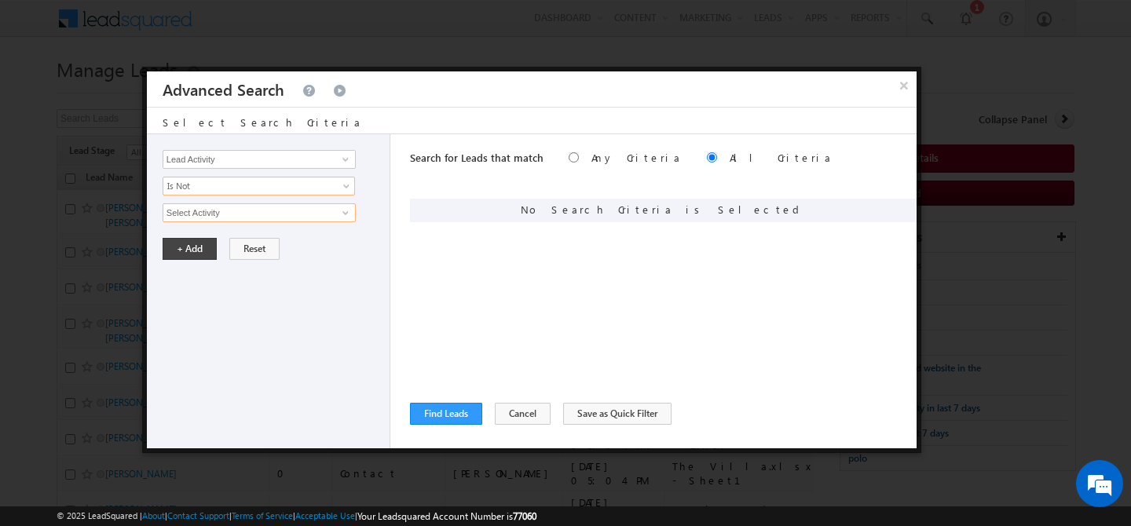
click at [228, 217] on input "Select Activity" at bounding box center [259, 212] width 193 height 19
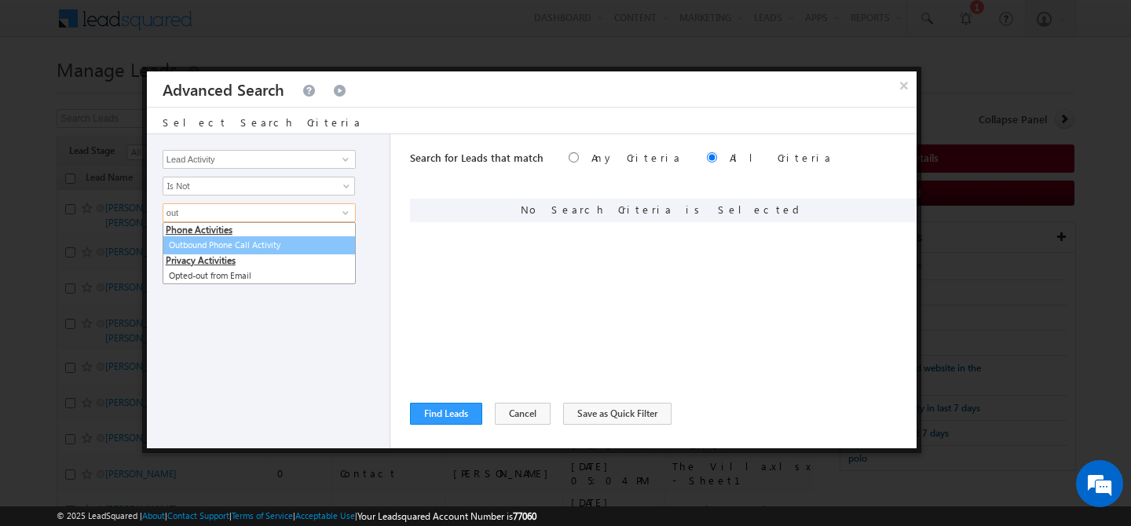
click at [250, 243] on link "Outbound Phone Call Activity" at bounding box center [259, 245] width 193 height 18
type input "Outbound Phone Call Activity"
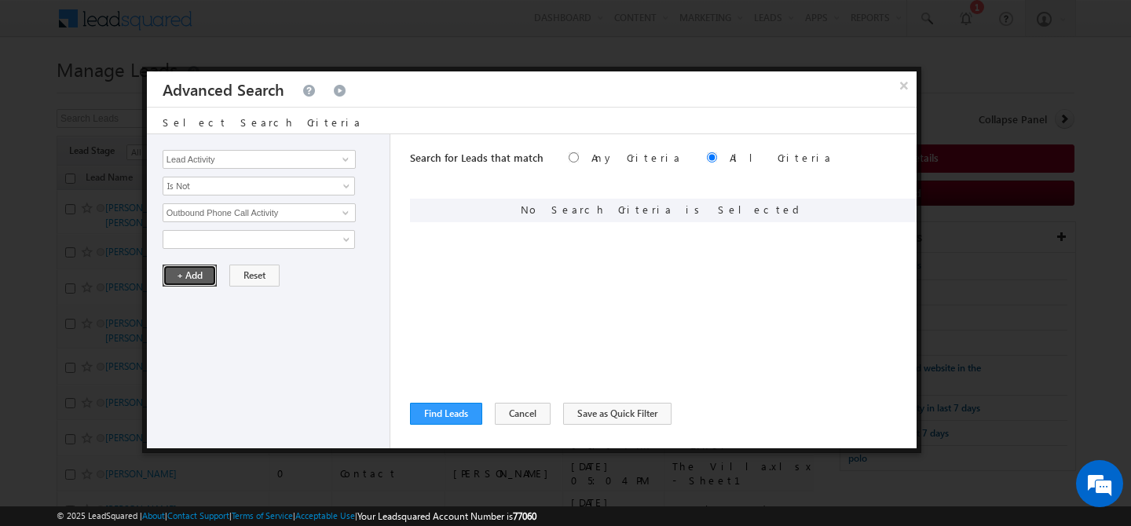
click at [181, 277] on button "+ Add" at bounding box center [190, 276] width 54 height 22
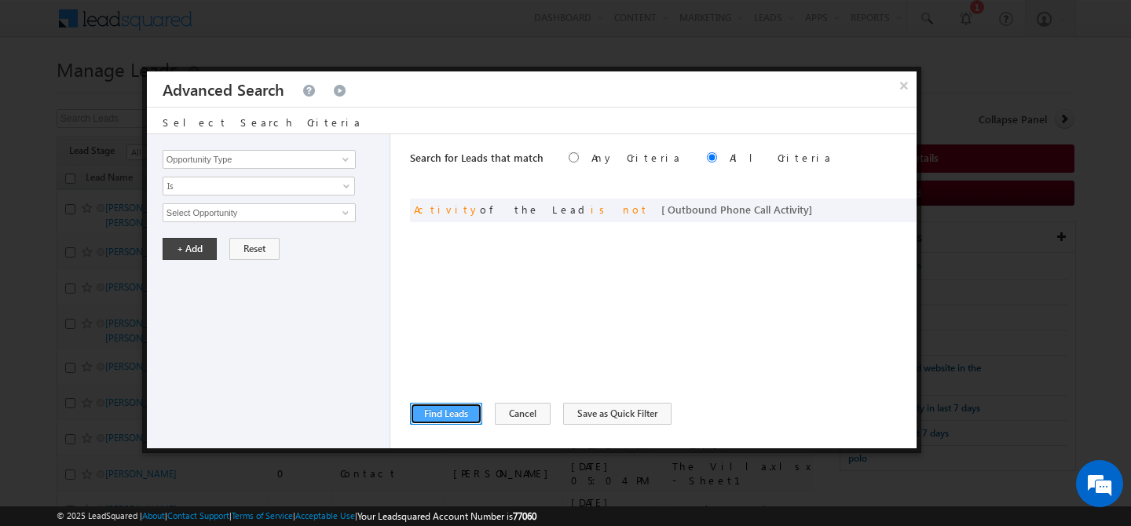
click at [445, 420] on button "Find Leads" at bounding box center [446, 414] width 72 height 22
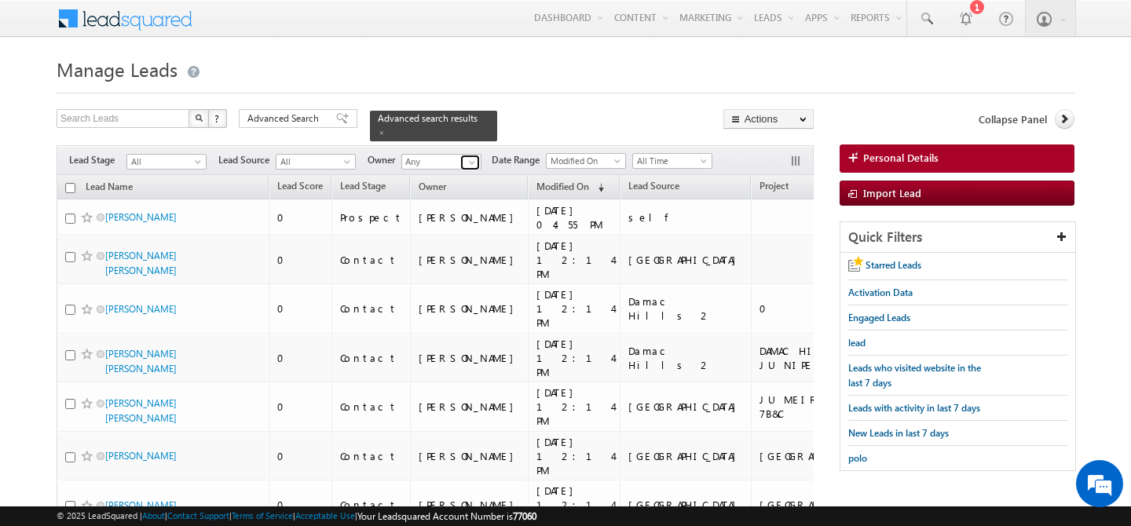
click at [470, 156] on span at bounding box center [472, 162] width 13 height 13
click at [460, 186] on span "[PERSON_NAME][EMAIL_ADDRESS][DOMAIN_NAME]" at bounding box center [478, 191] width 141 height 12
type input "[PERSON_NAME]"
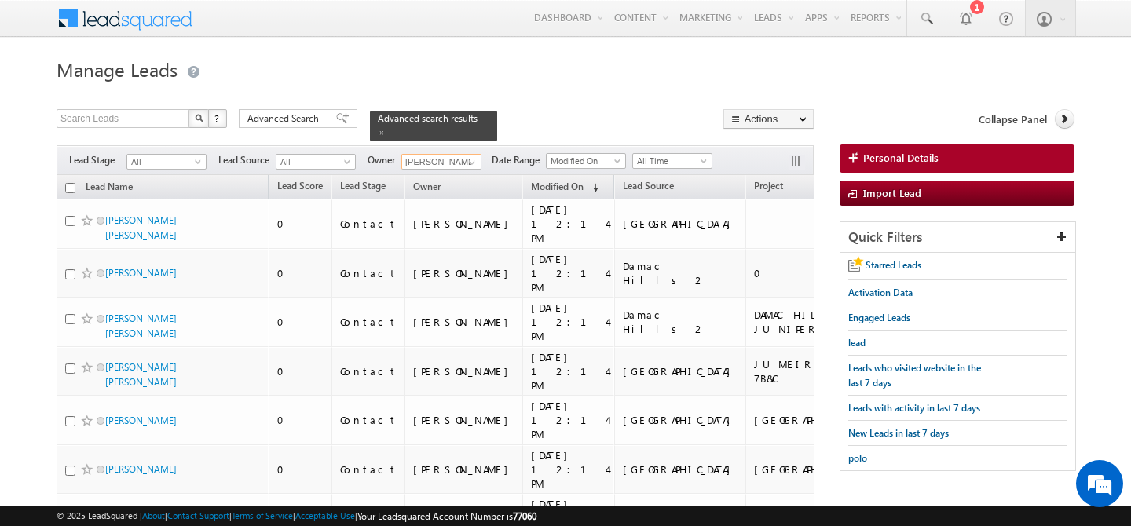
click at [66, 183] on input "checkbox" at bounding box center [70, 188] width 10 height 10
checkbox input "true"
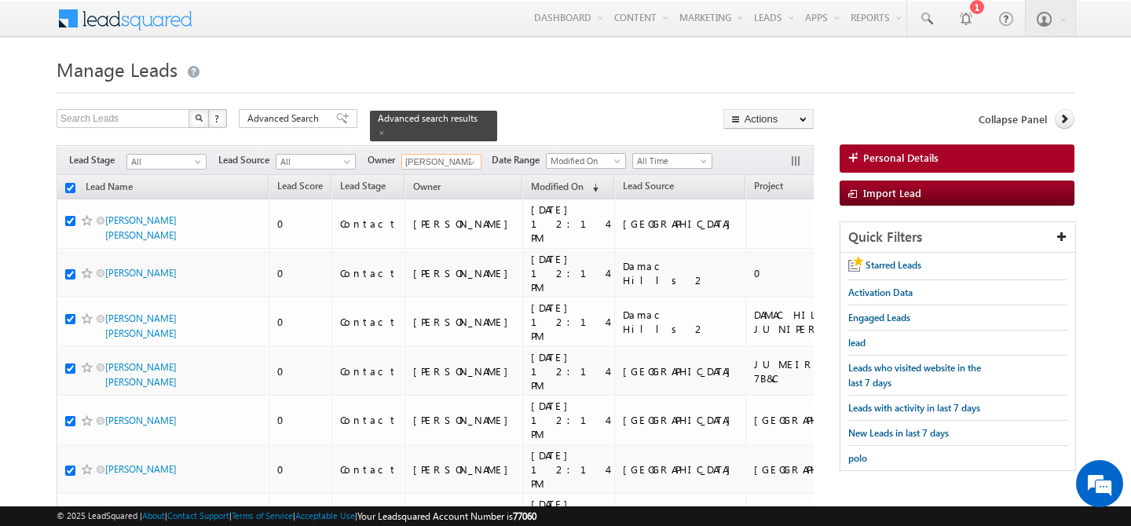
checkbox input "true"
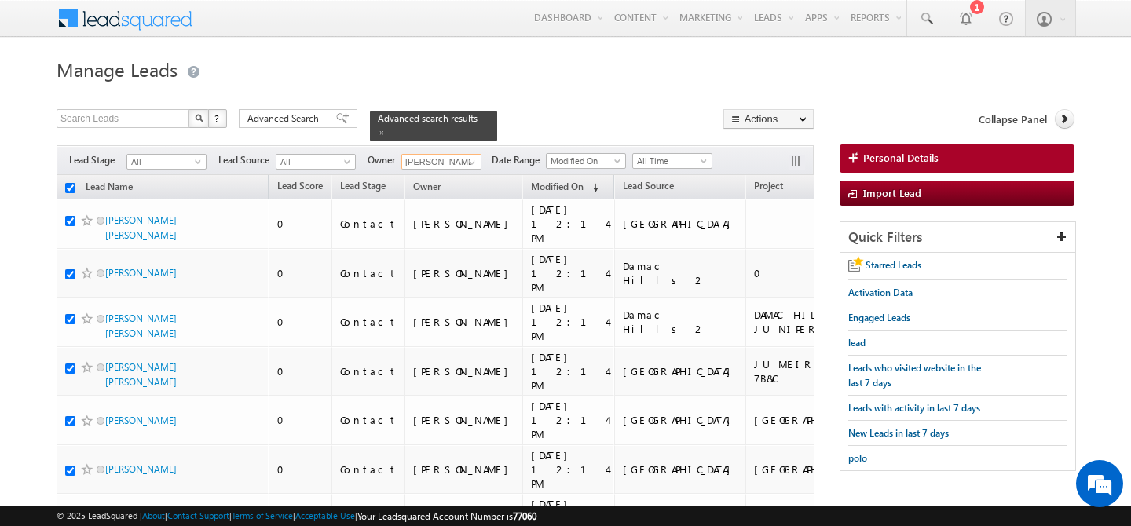
checkbox input "true"
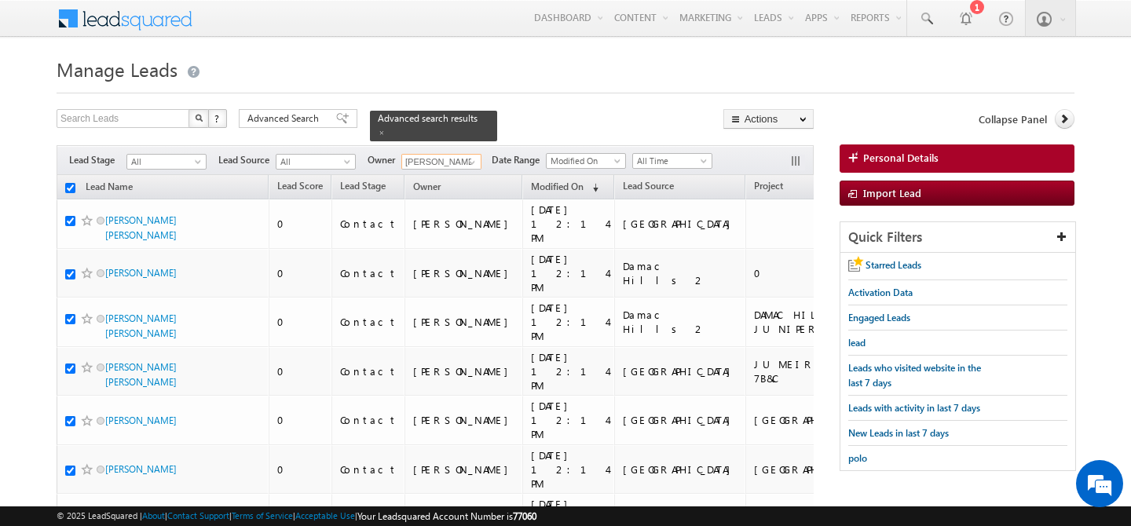
checkbox input "true"
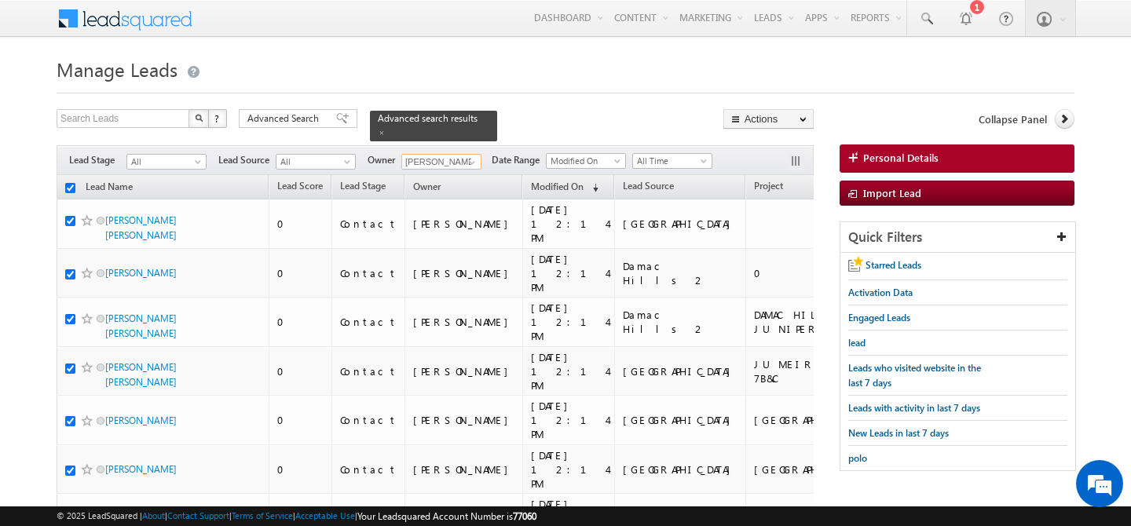
checkbox input "true"
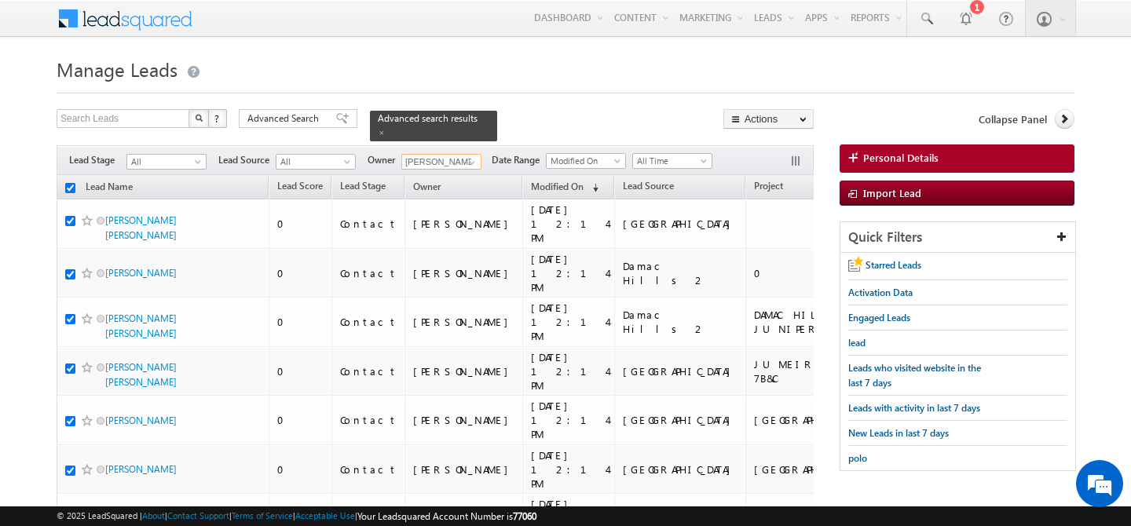
checkbox input "true"
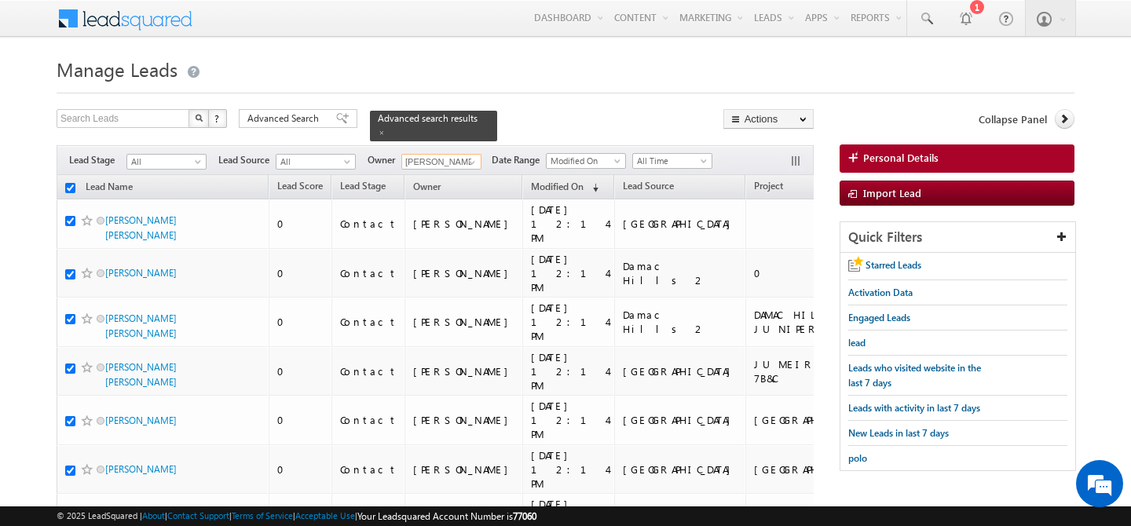
checkbox input "true"
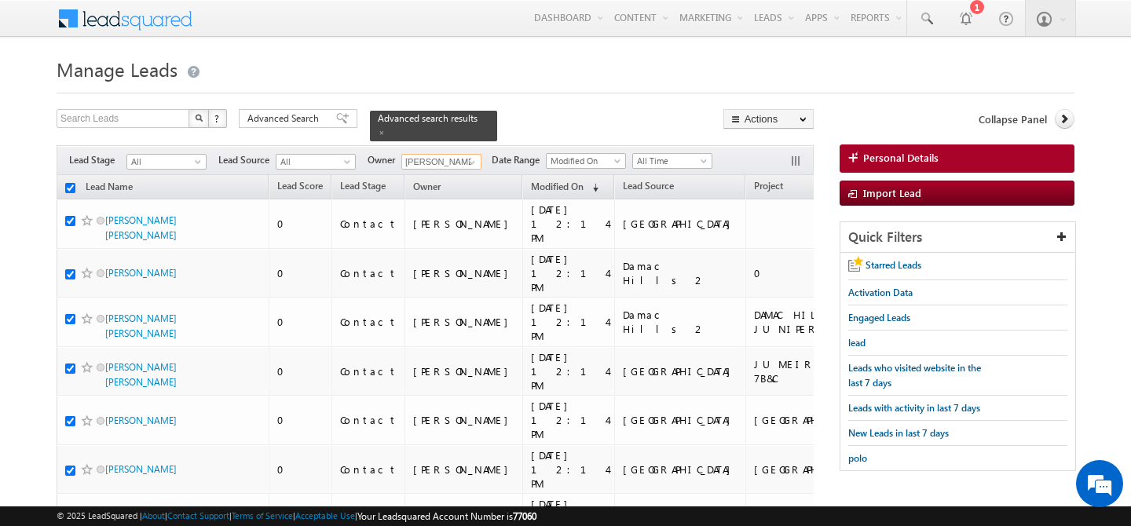
checkbox input "true"
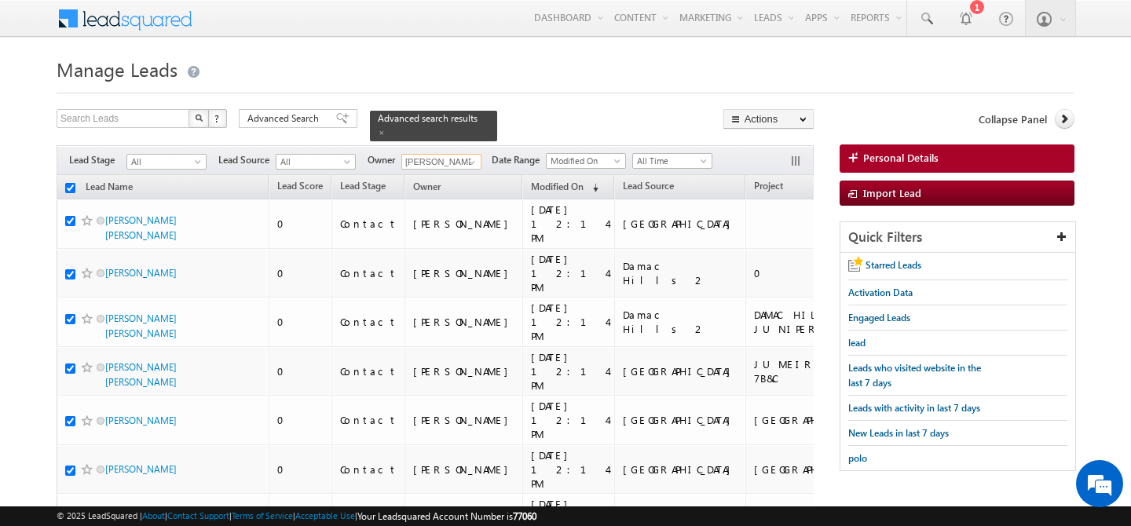
checkbox input "true"
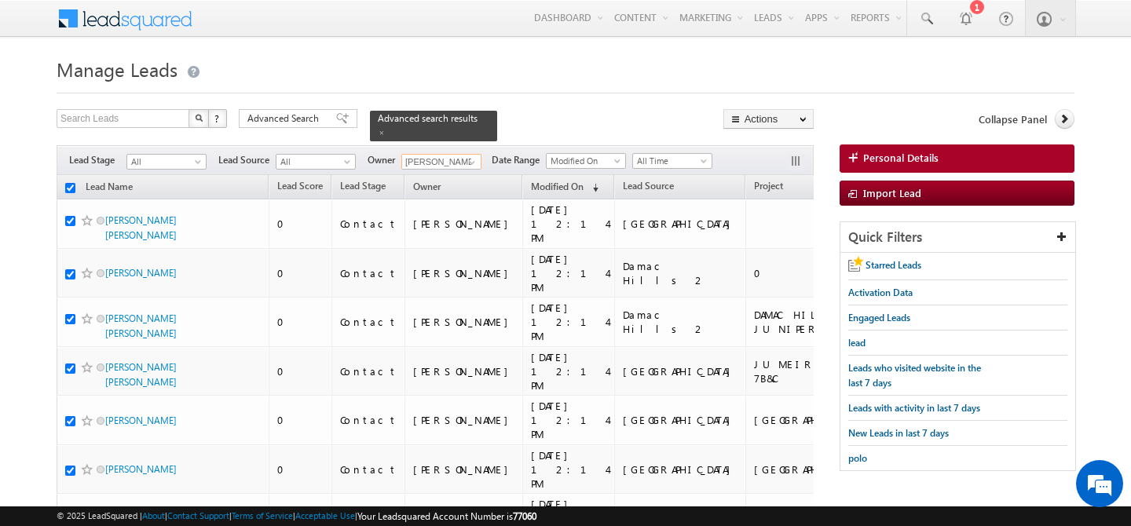
checkbox input "true"
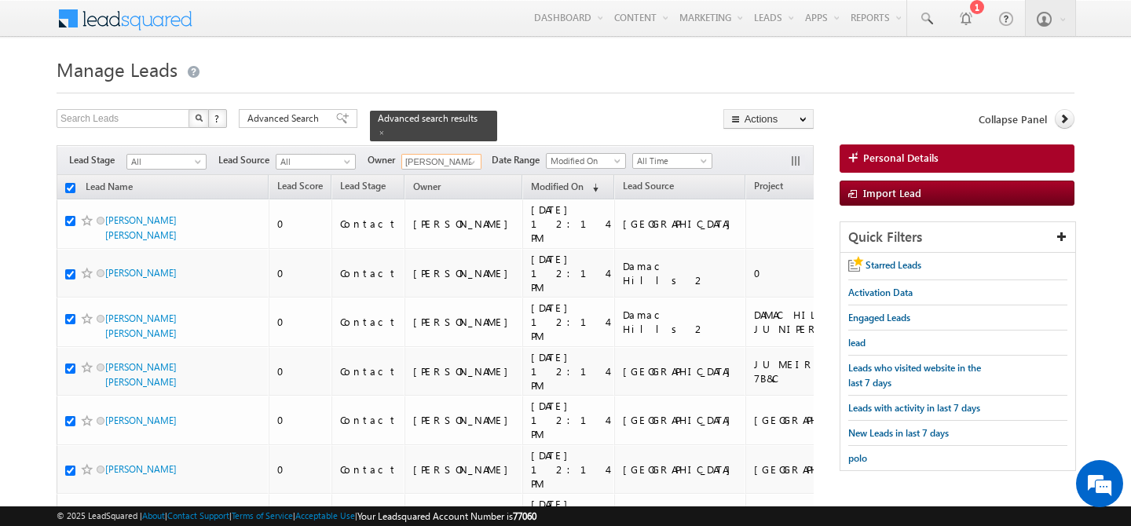
checkbox input "true"
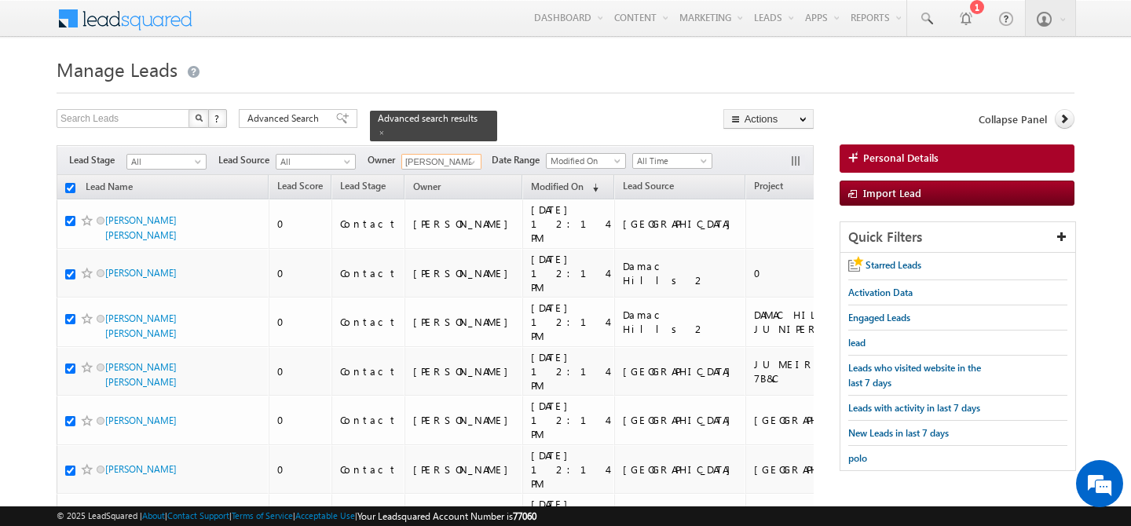
checkbox input "true"
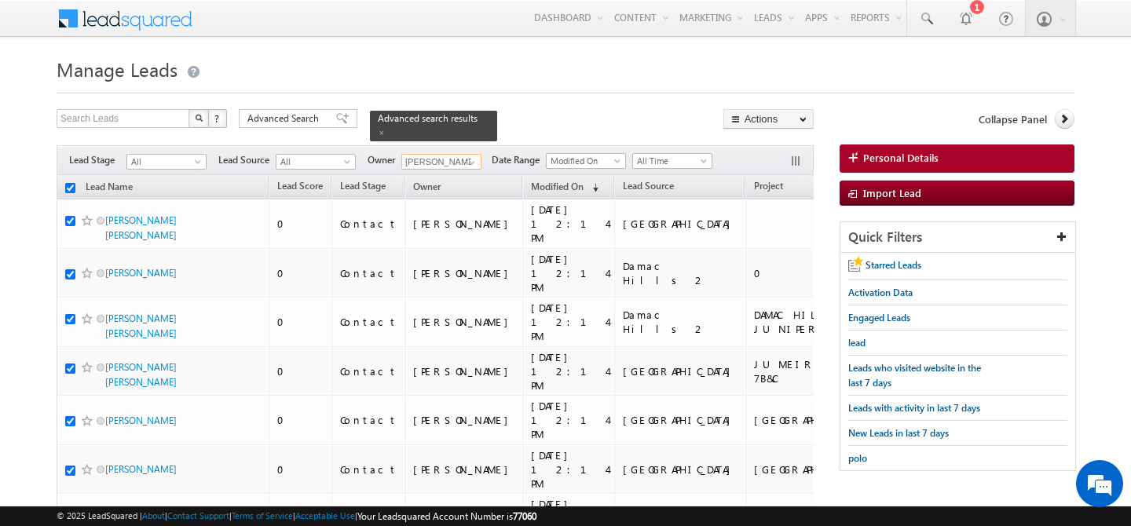
checkbox input "true"
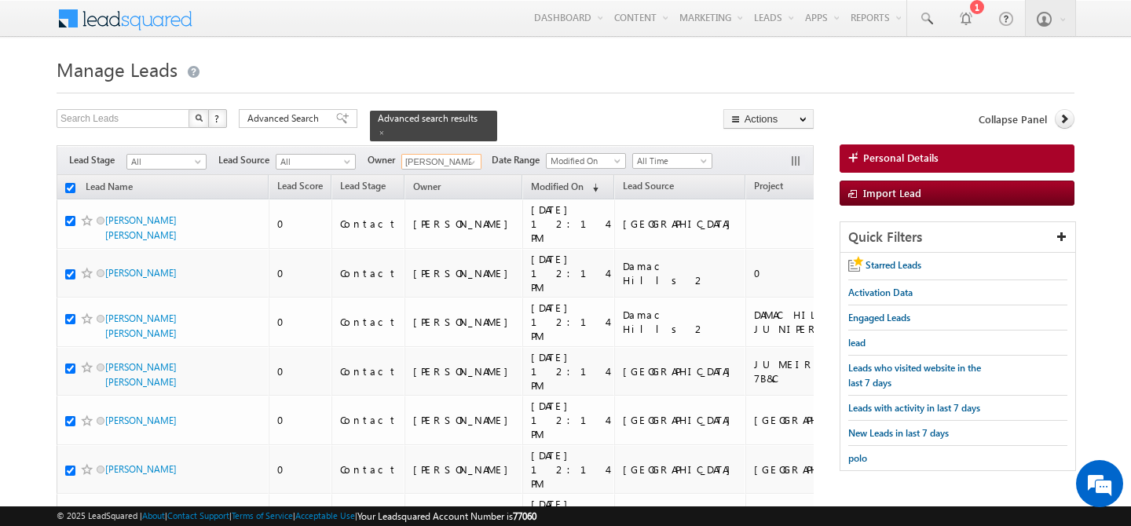
checkbox input "true"
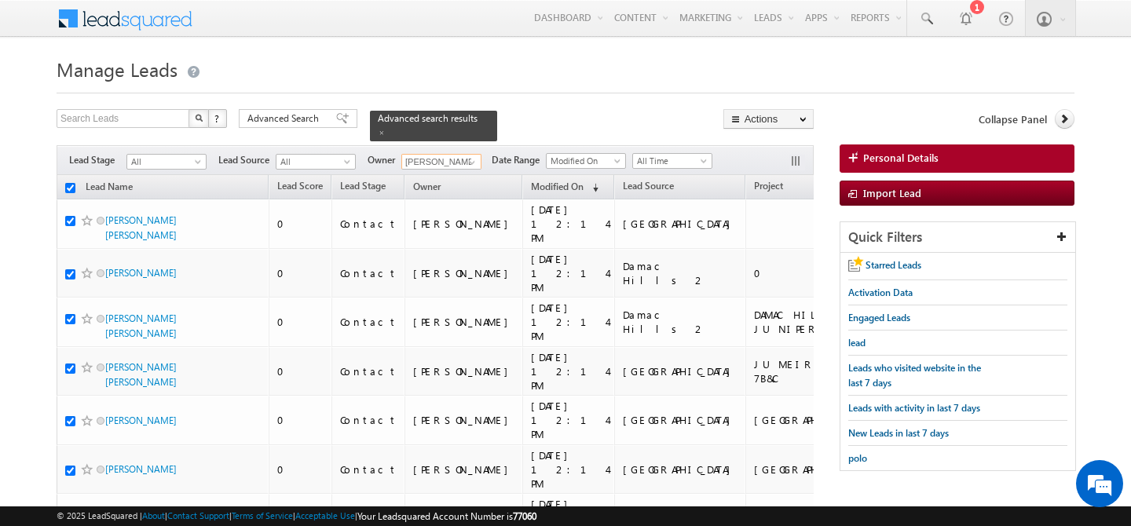
checkbox input "true"
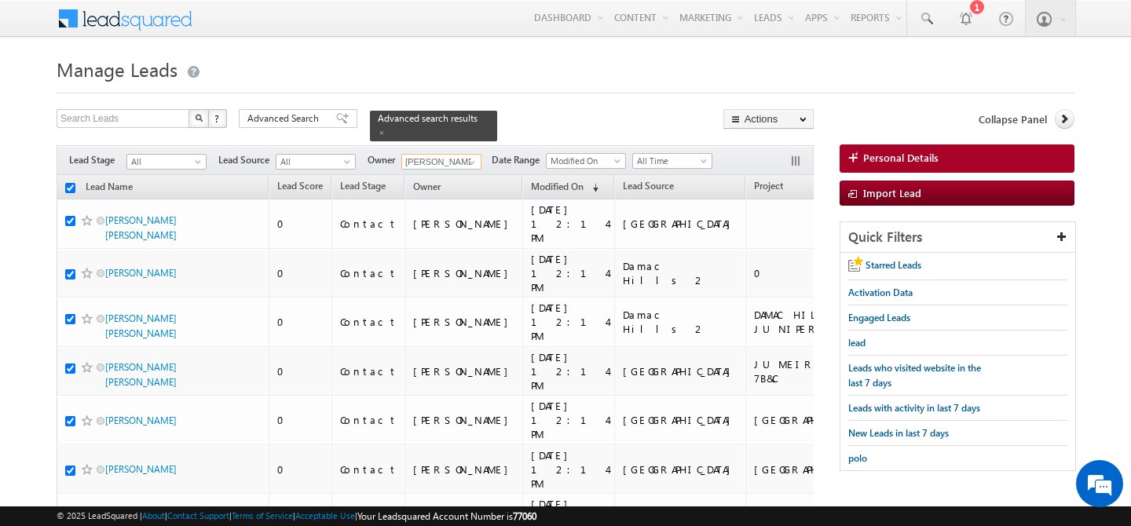
checkbox input "true"
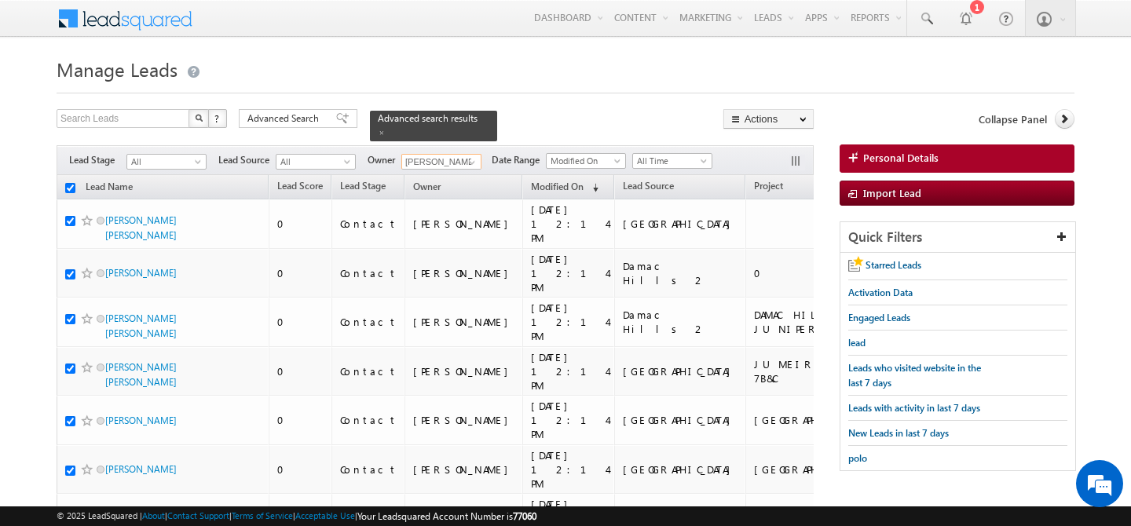
checkbox input "true"
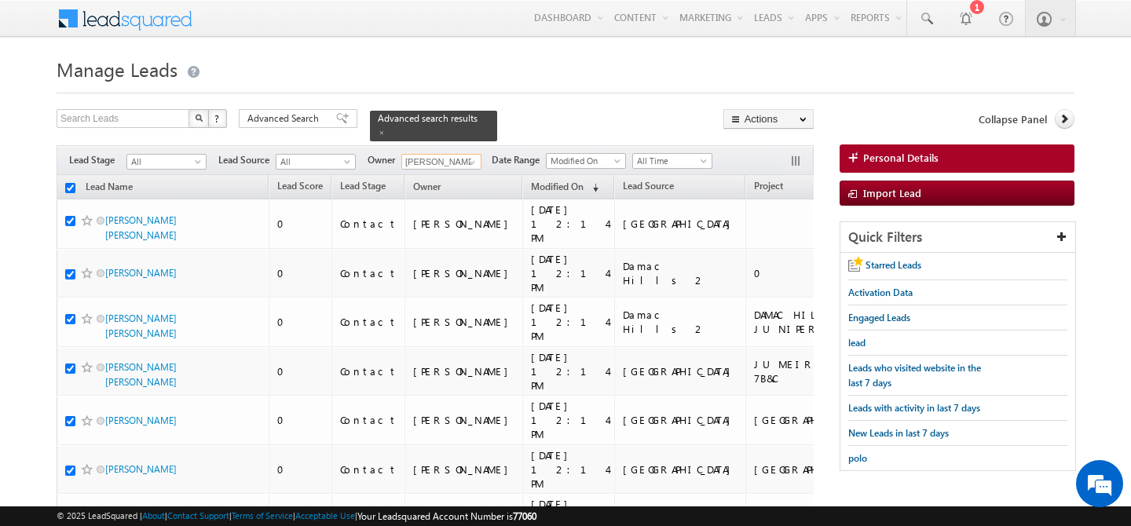
checkbox input "true"
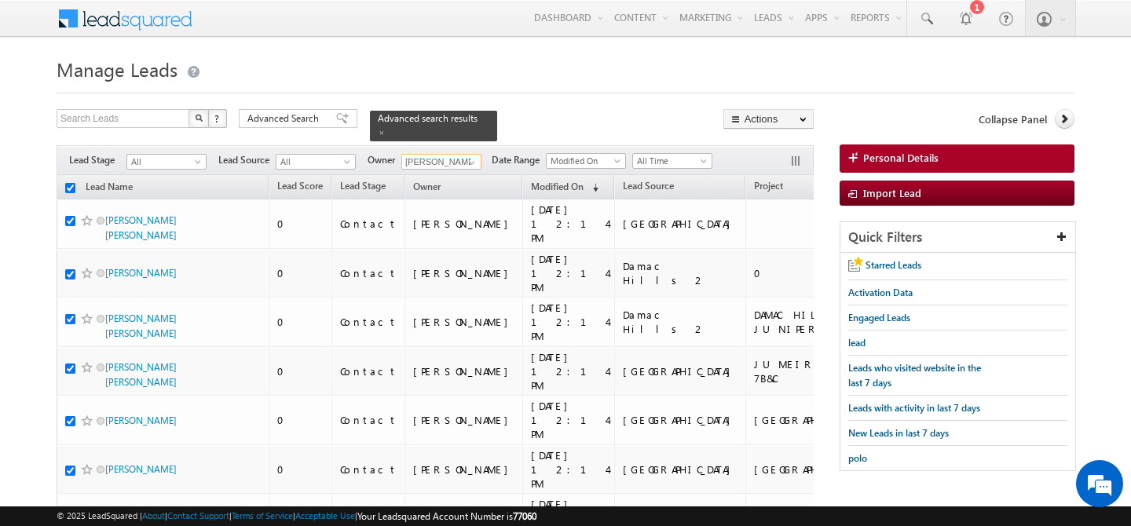
checkbox input "true"
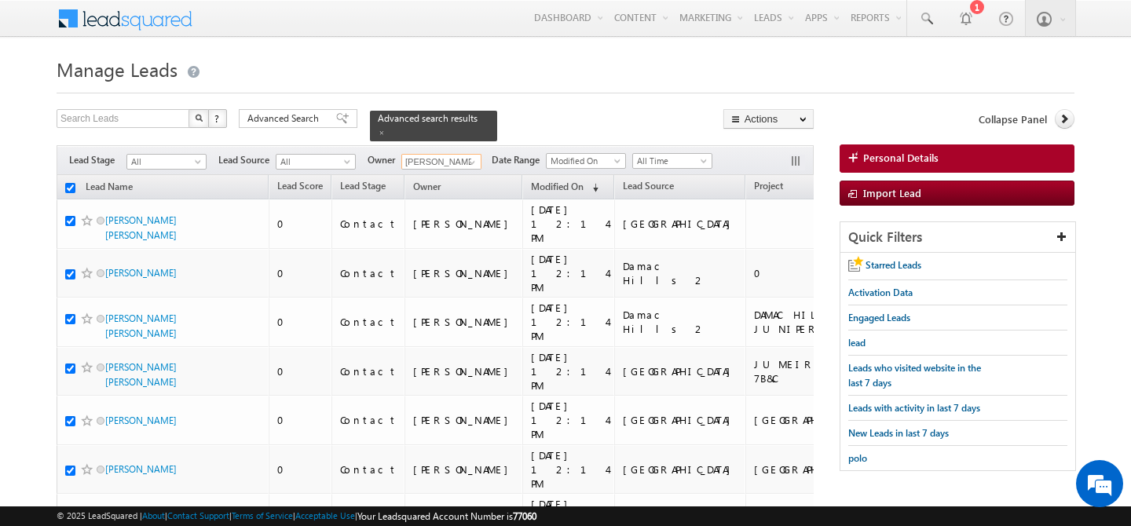
checkbox input "true"
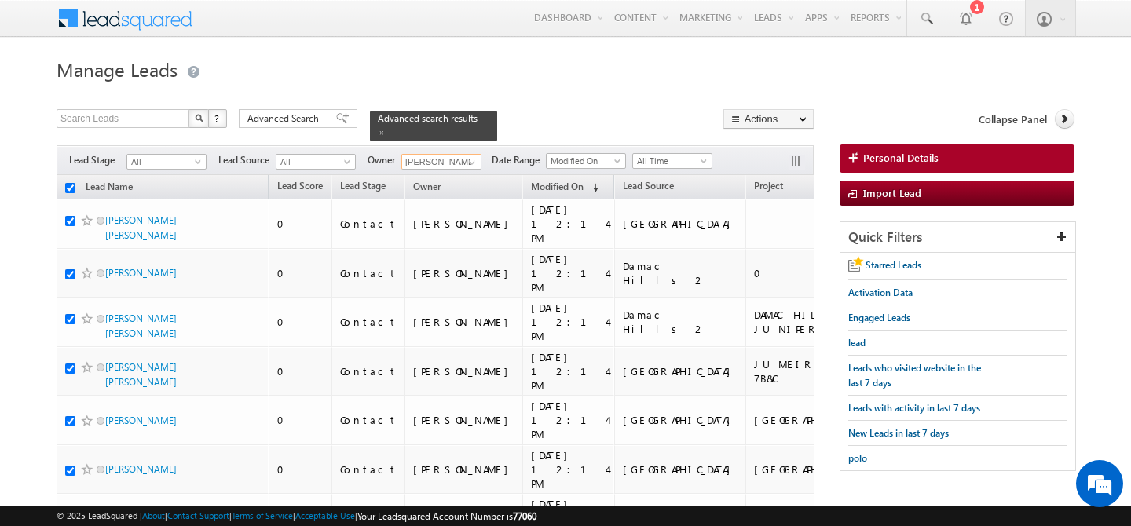
checkbox input "true"
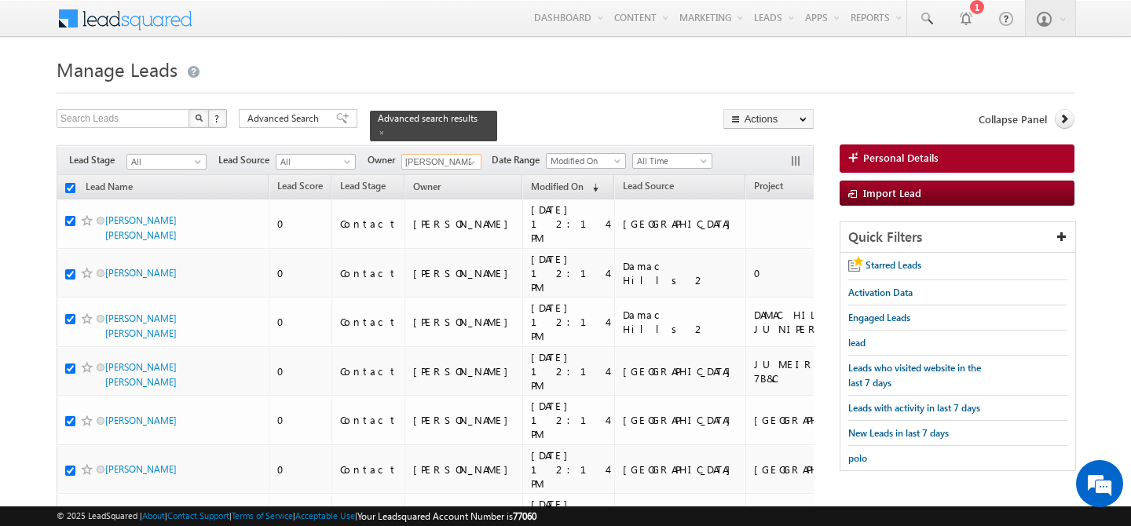
checkbox input "true"
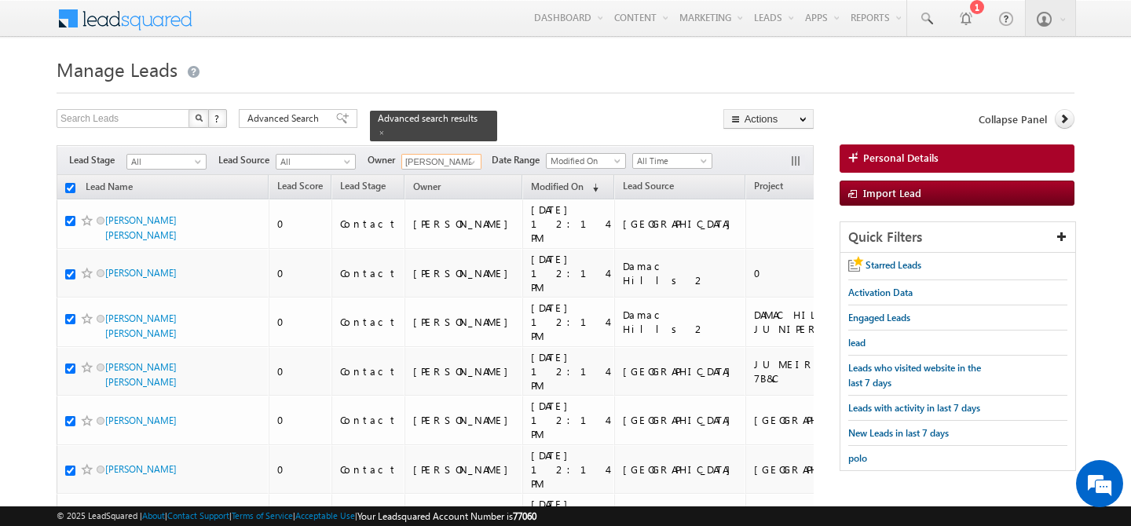
checkbox input "true"
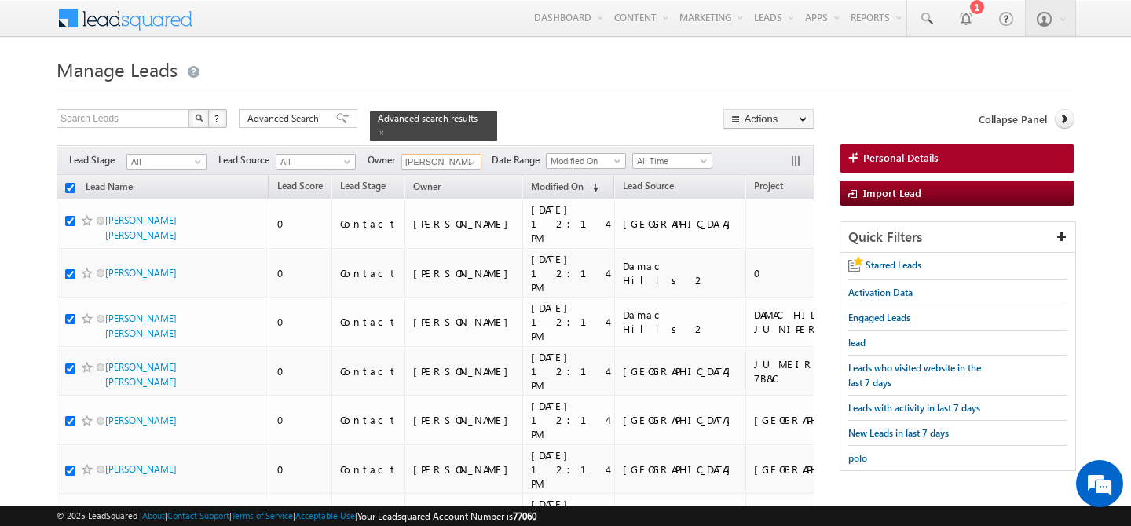
checkbox input "true"
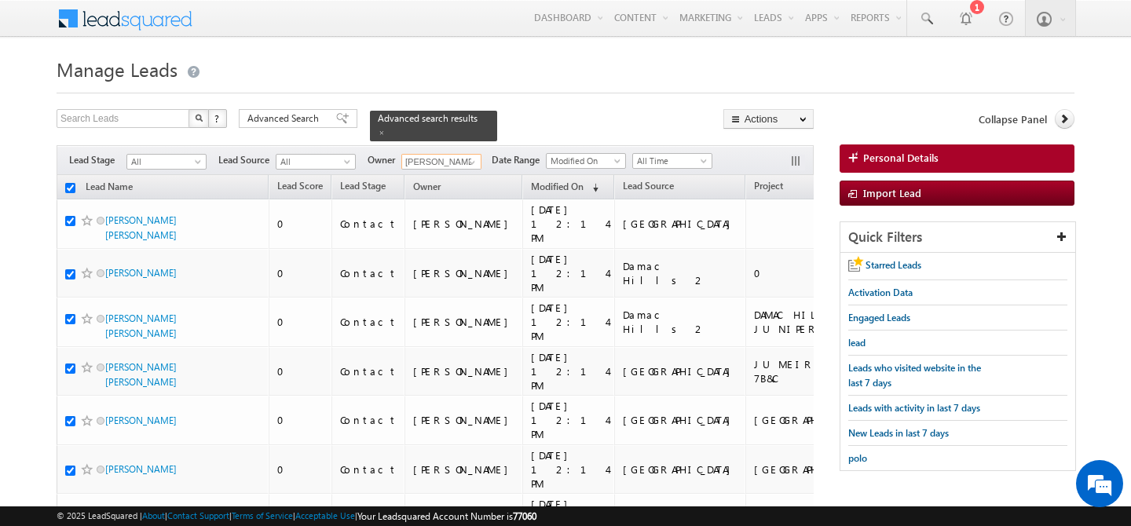
checkbox input "true"
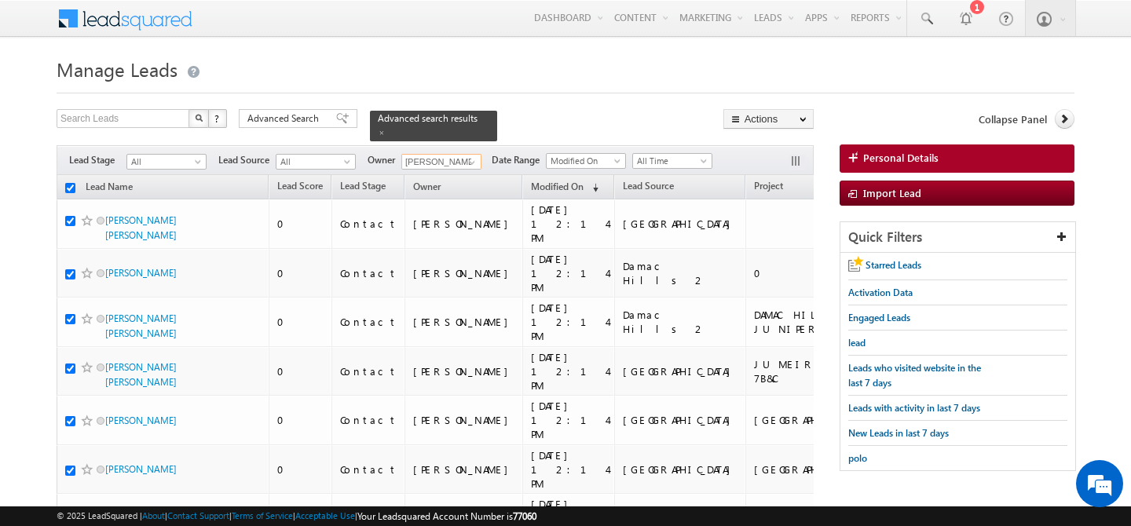
checkbox input "true"
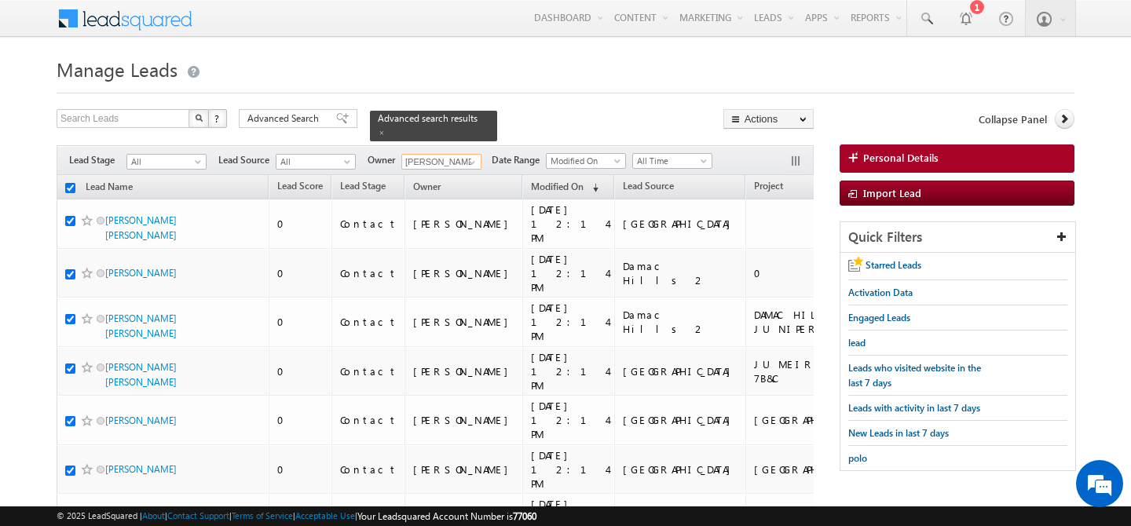
checkbox input "true"
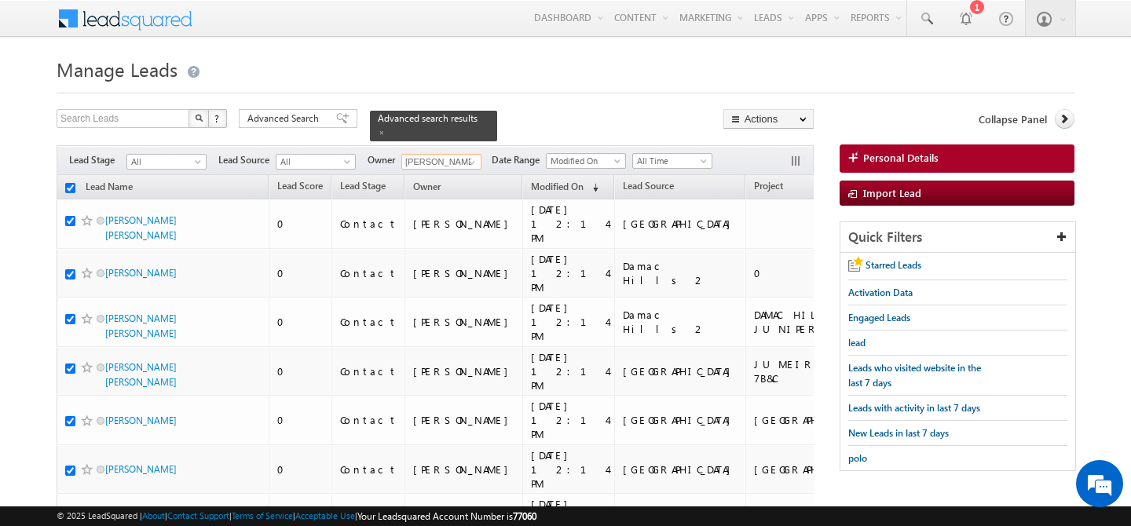
checkbox input "true"
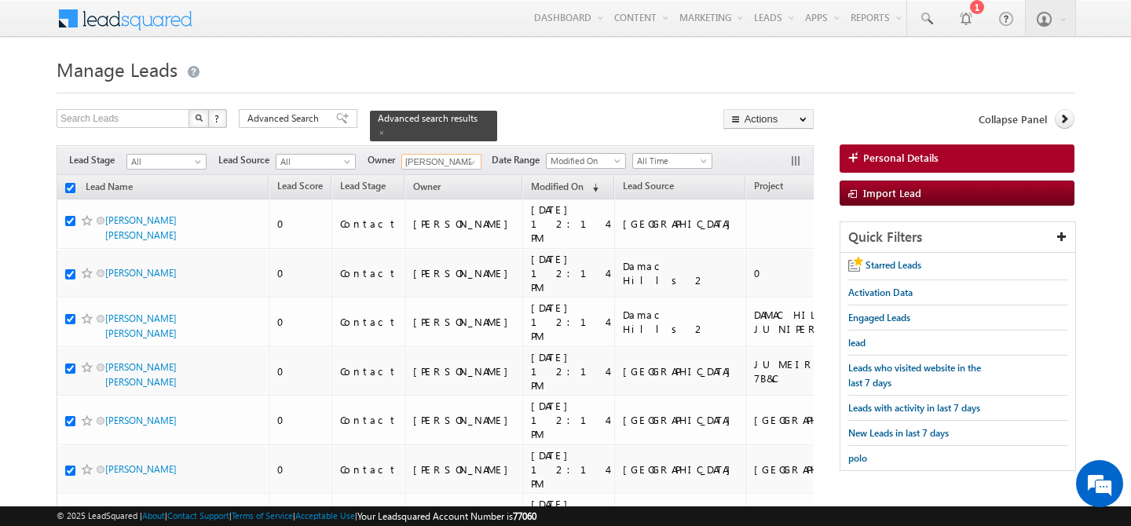
checkbox input "true"
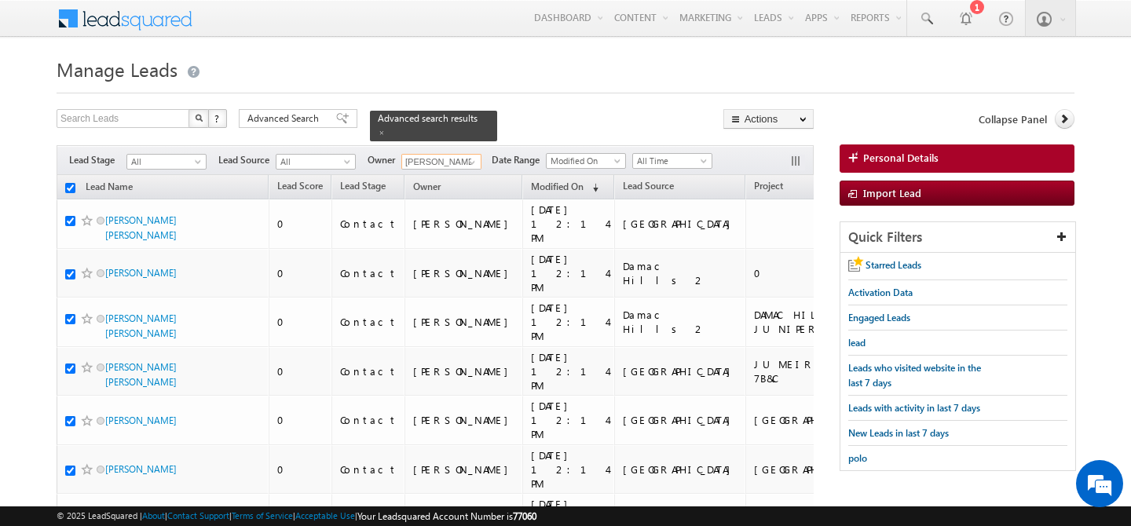
checkbox input "true"
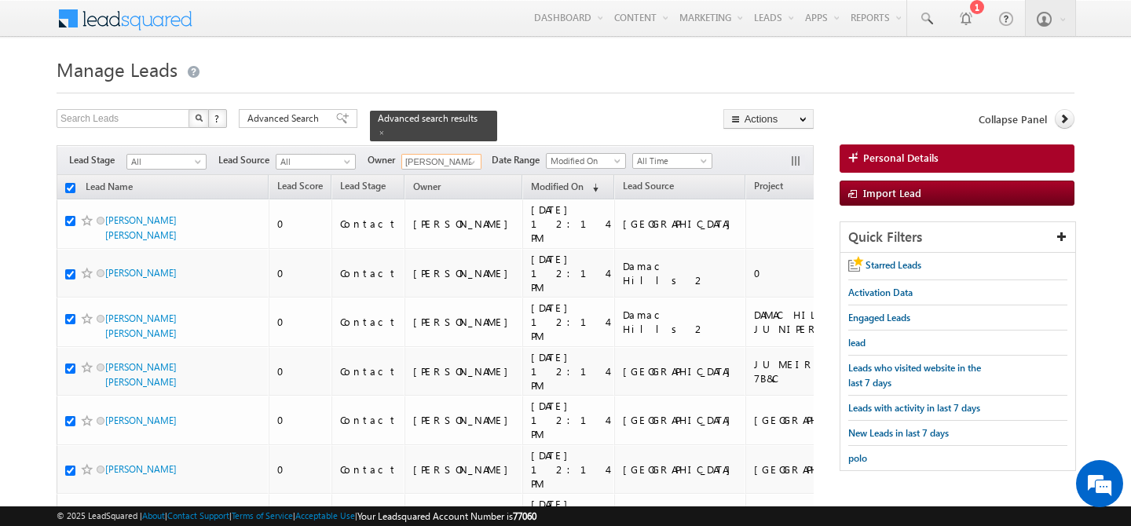
checkbox input "true"
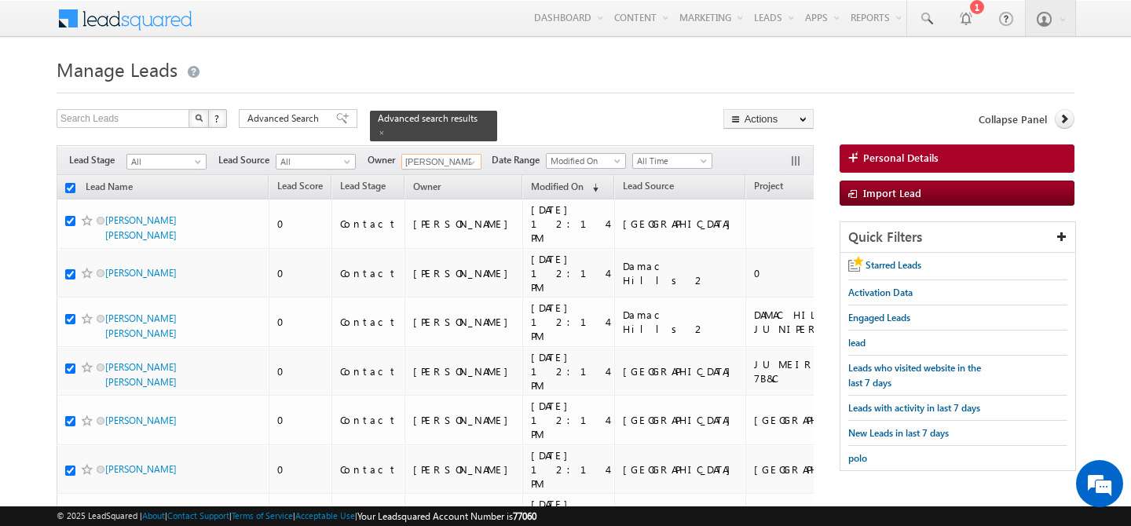
checkbox input "true"
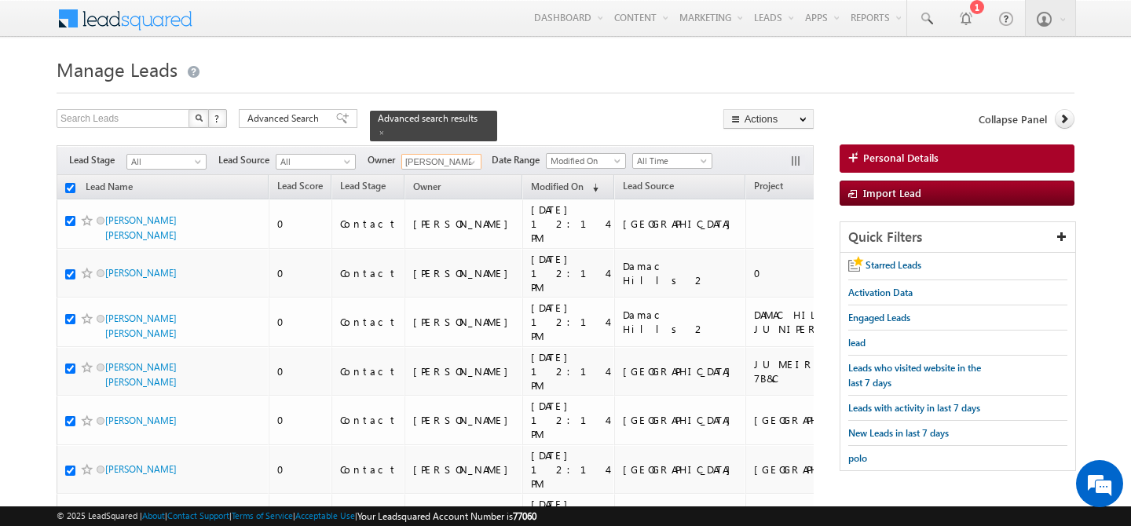
checkbox input "true"
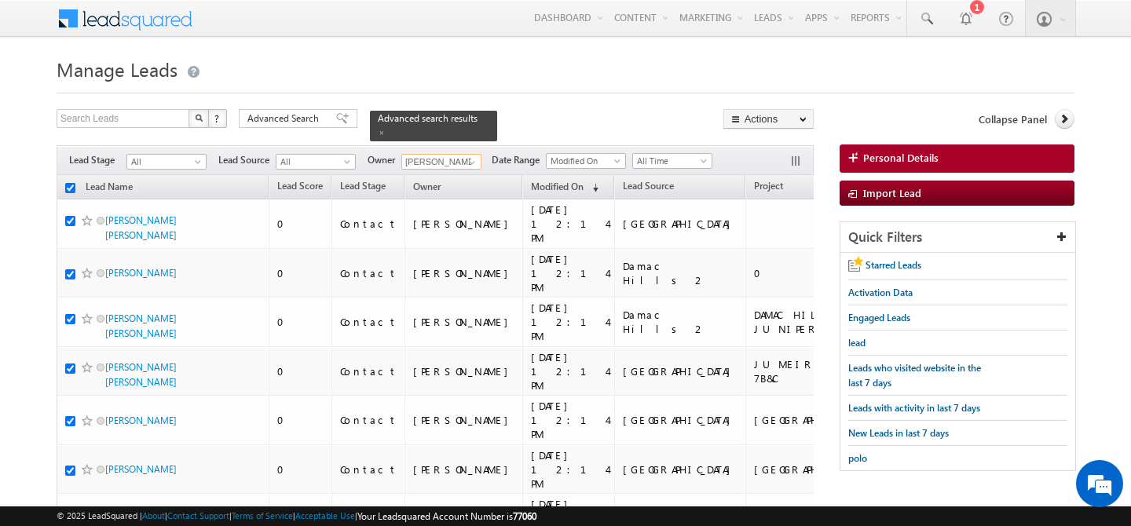
checkbox input "true"
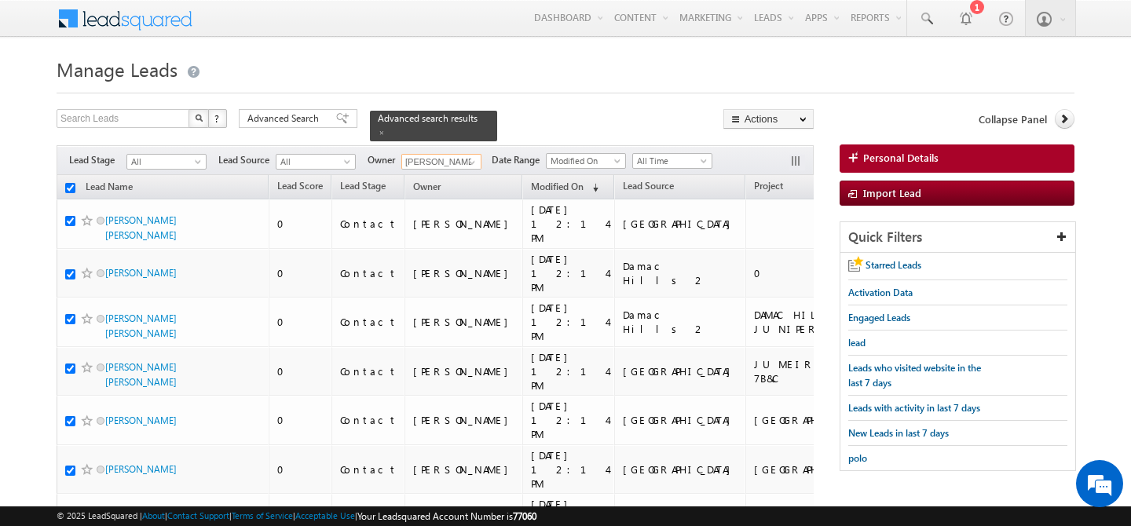
checkbox input "true"
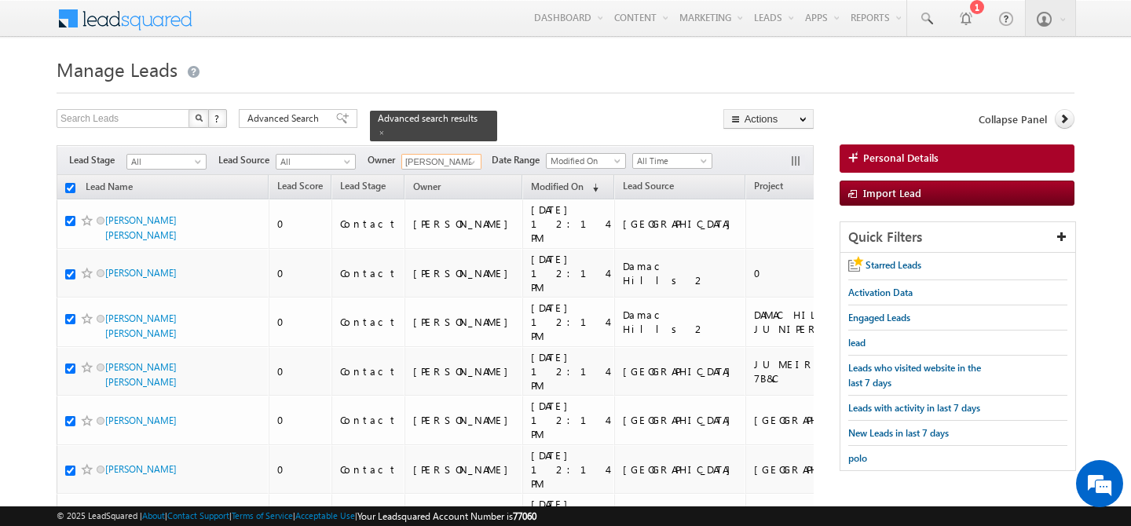
checkbox input "true"
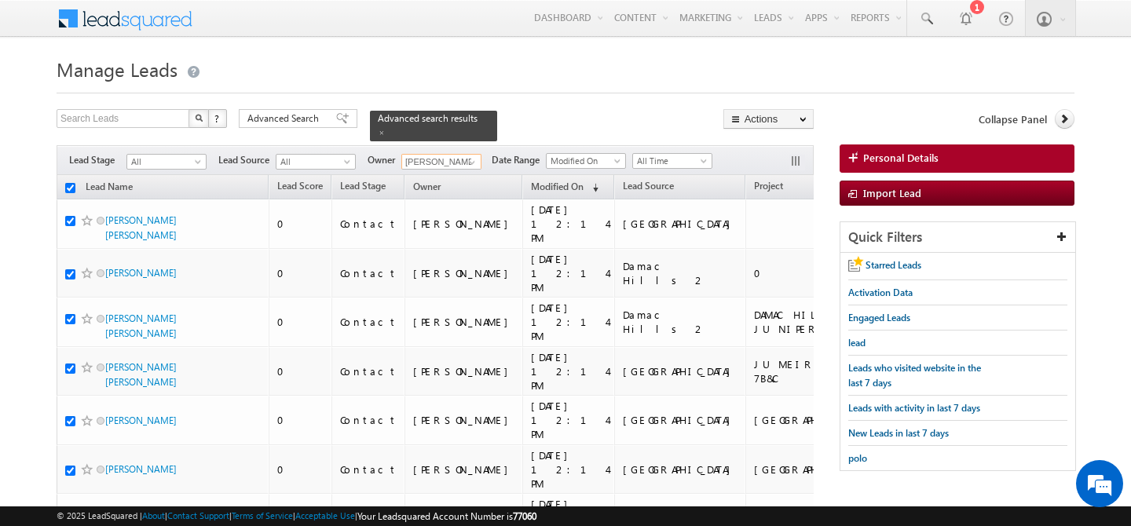
checkbox input "true"
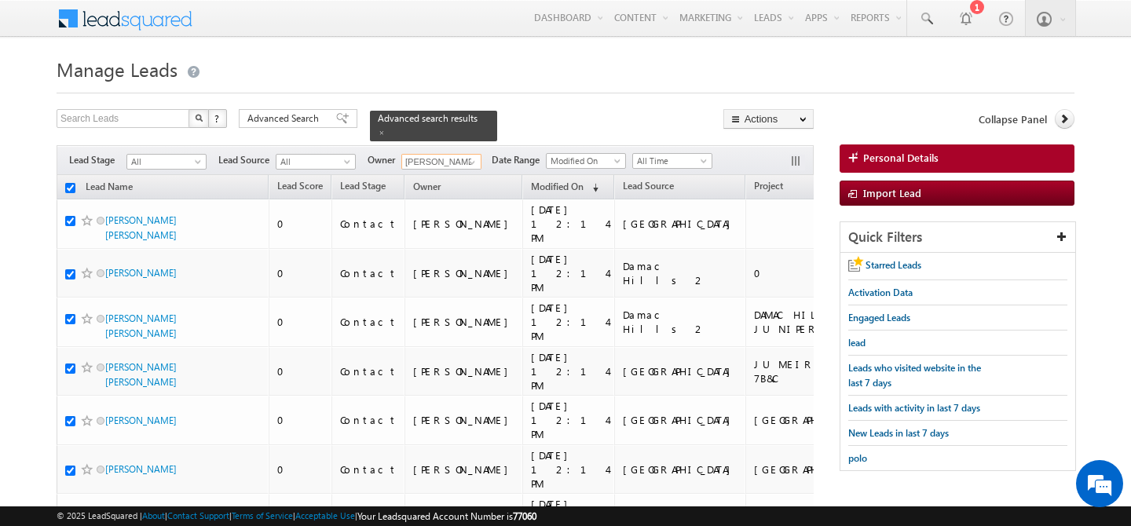
checkbox input "true"
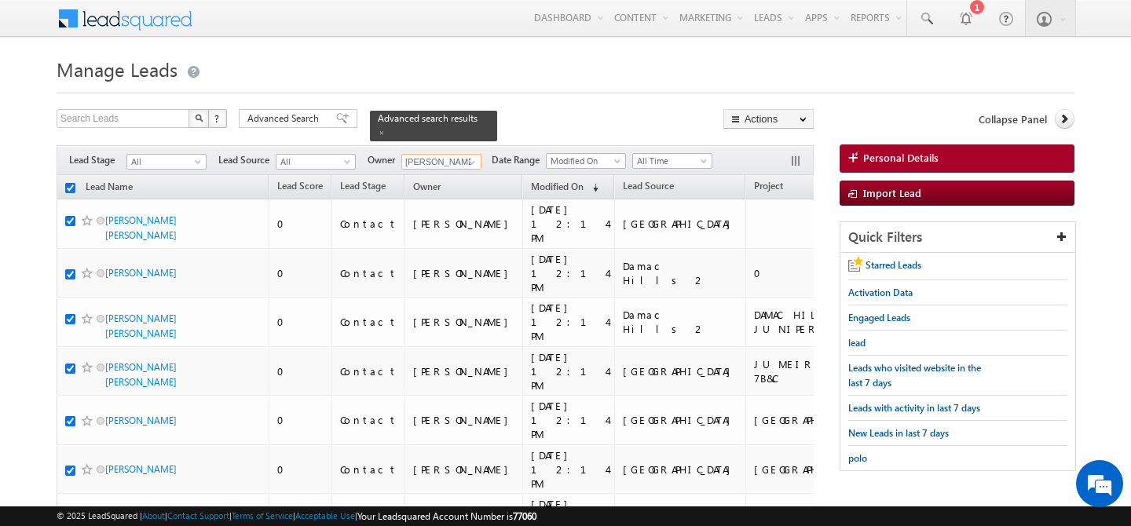
checkbox input "true"
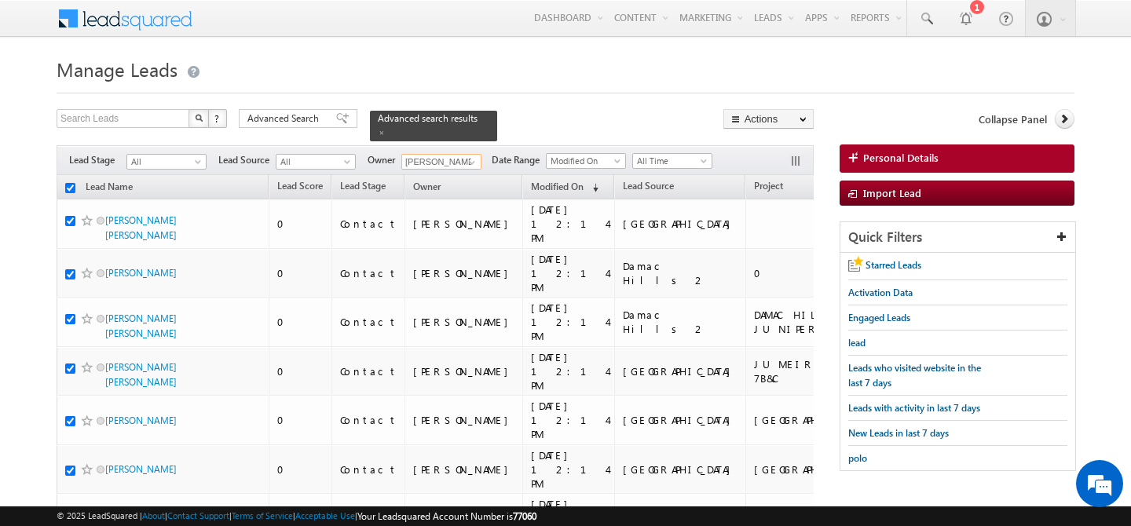
checkbox input "true"
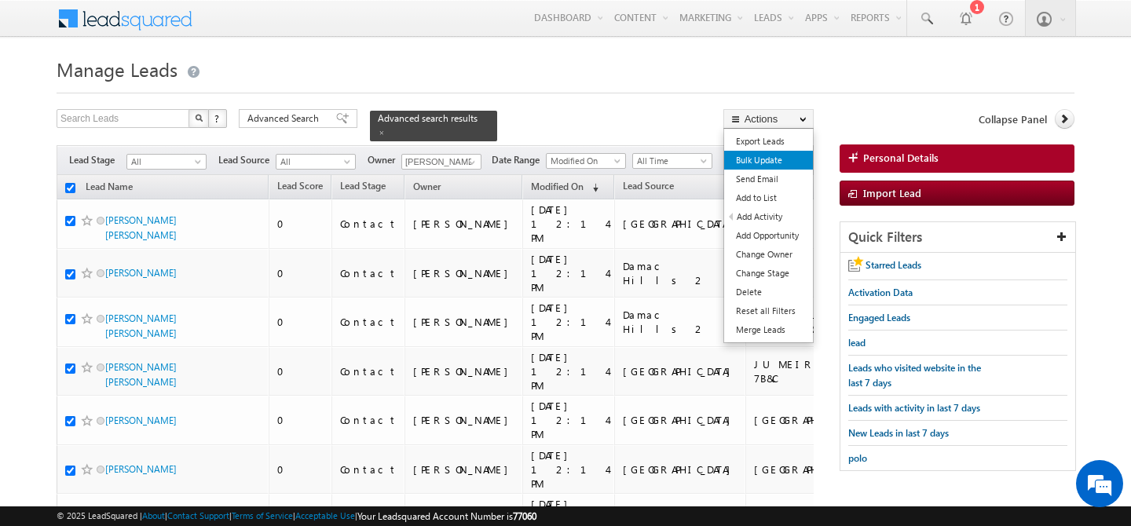
click at [786, 156] on link "Bulk Update" at bounding box center [768, 160] width 89 height 19
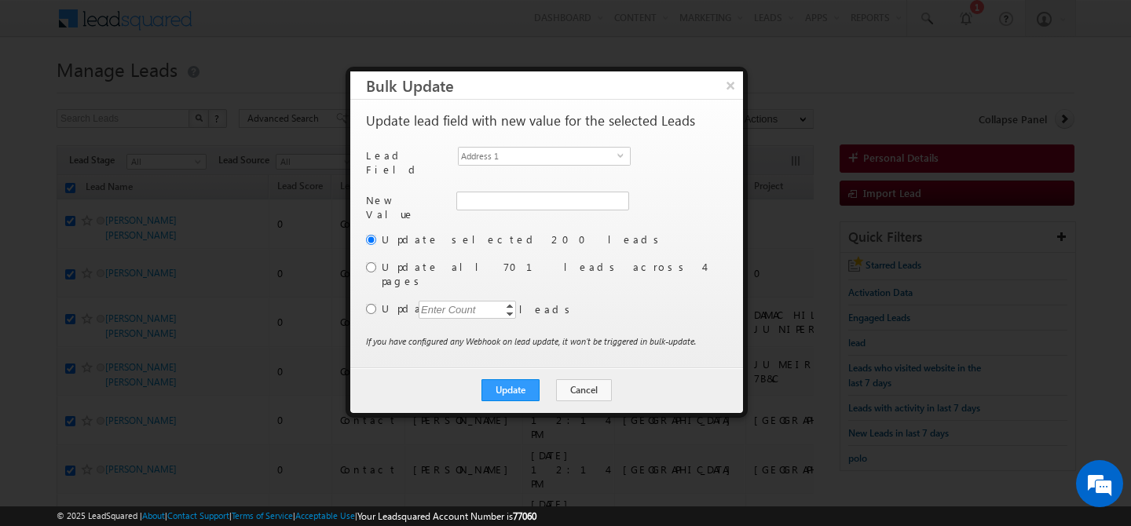
click at [416, 262] on label "Update all 701 leads across 4 pages" at bounding box center [553, 274] width 343 height 28
click at [564, 160] on span "Address 1" at bounding box center [538, 156] width 159 height 17
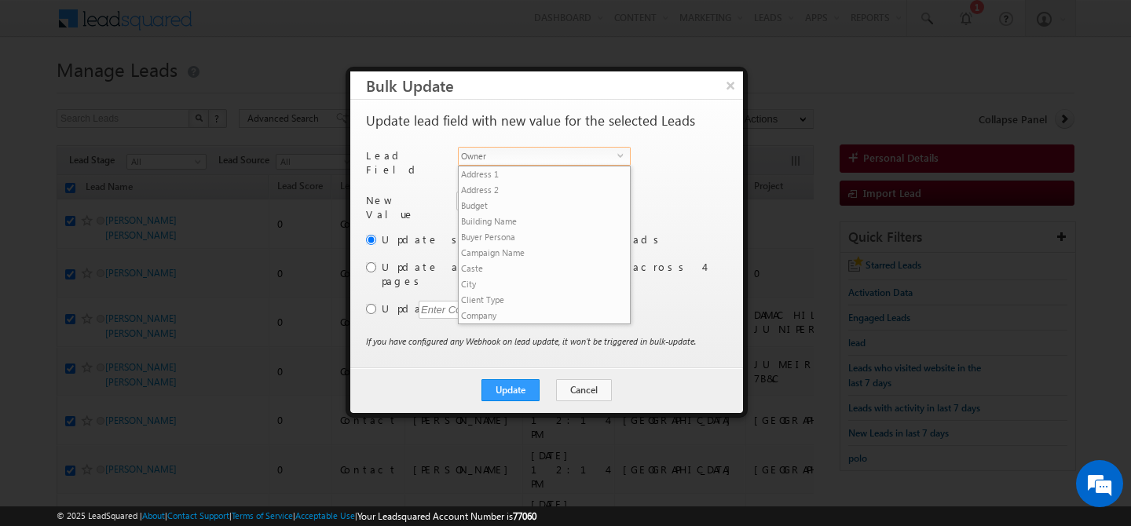
scroll to position [598, 0]
click at [502, 321] on li "Owner" at bounding box center [544, 329] width 171 height 16
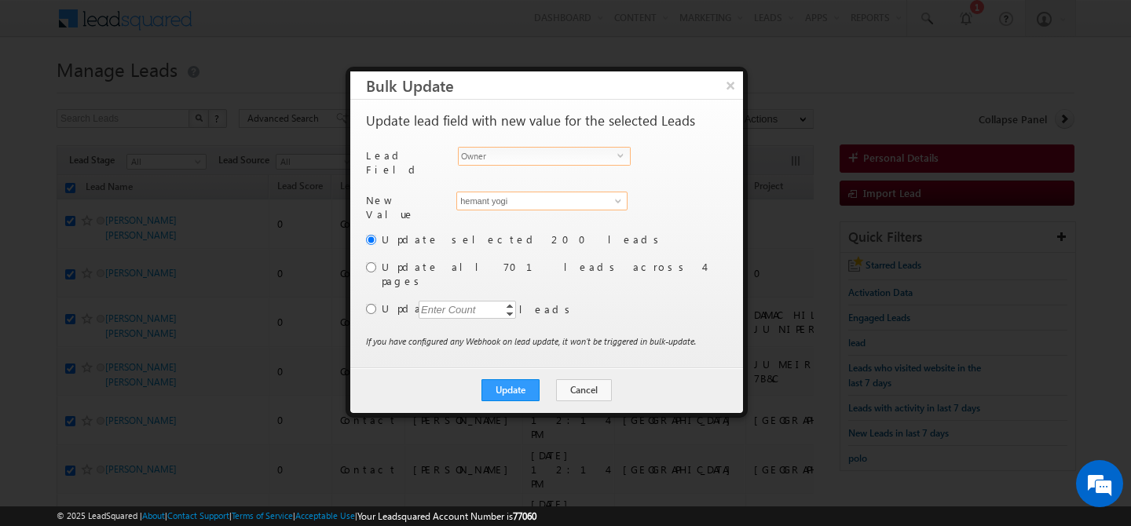
click at [533, 197] on input "hemant yogi" at bounding box center [541, 201] width 171 height 19
click at [502, 218] on link "[PERSON_NAME] [PERSON_NAME][EMAIL_ADDRESS][DOMAIN_NAME]" at bounding box center [541, 226] width 171 height 30
click at [368, 262] on input "radio" at bounding box center [371, 267] width 10 height 10
click at [509, 379] on button "Update" at bounding box center [511, 390] width 58 height 22
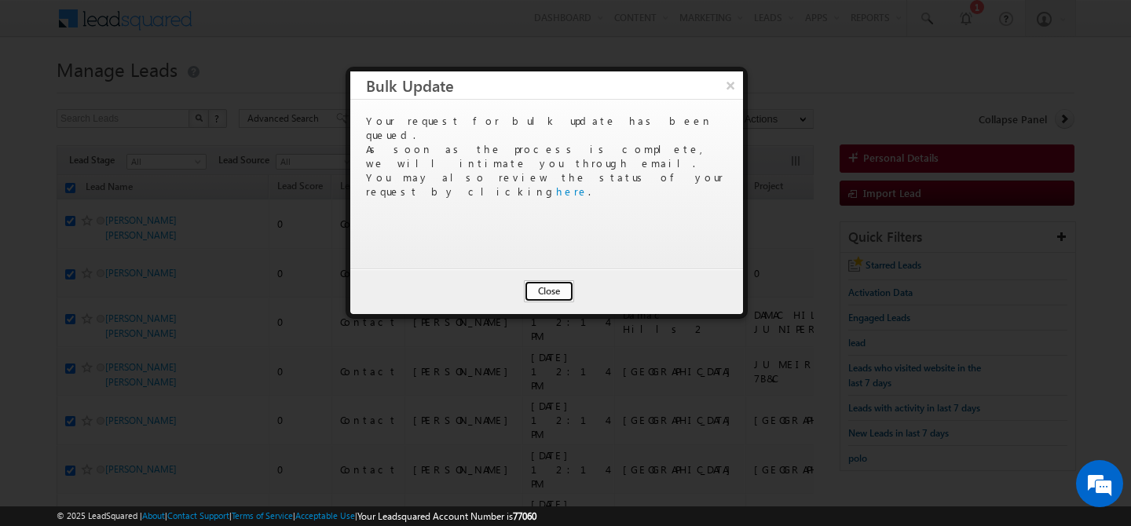
click at [540, 293] on button "Close" at bounding box center [549, 291] width 50 height 22
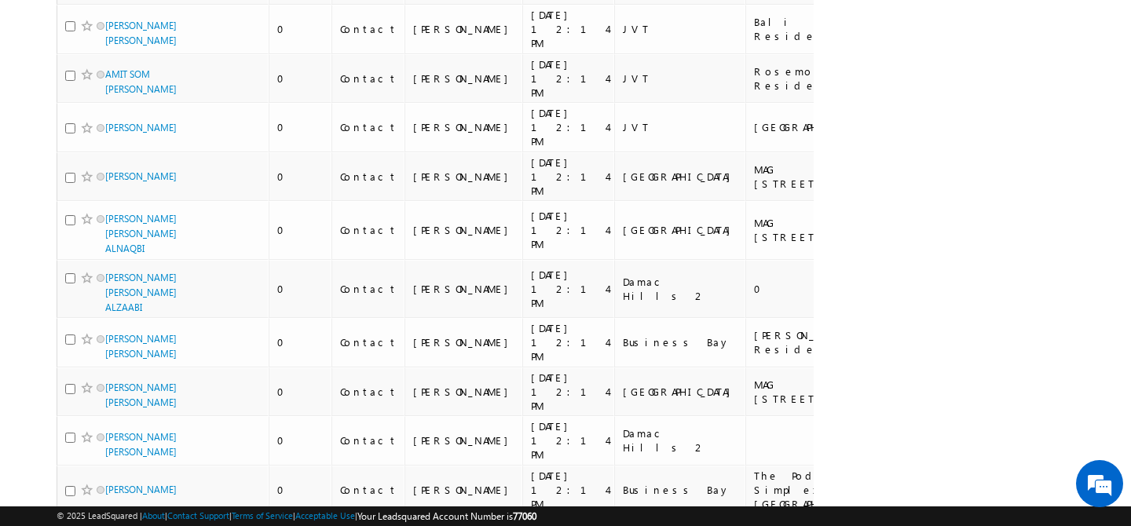
scroll to position [8029, 0]
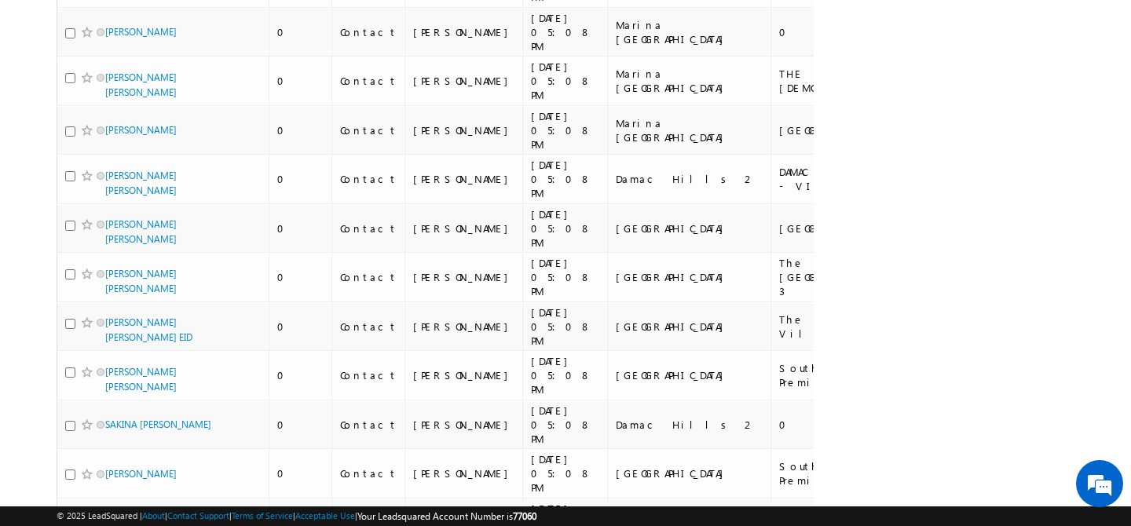
scroll to position [0, 0]
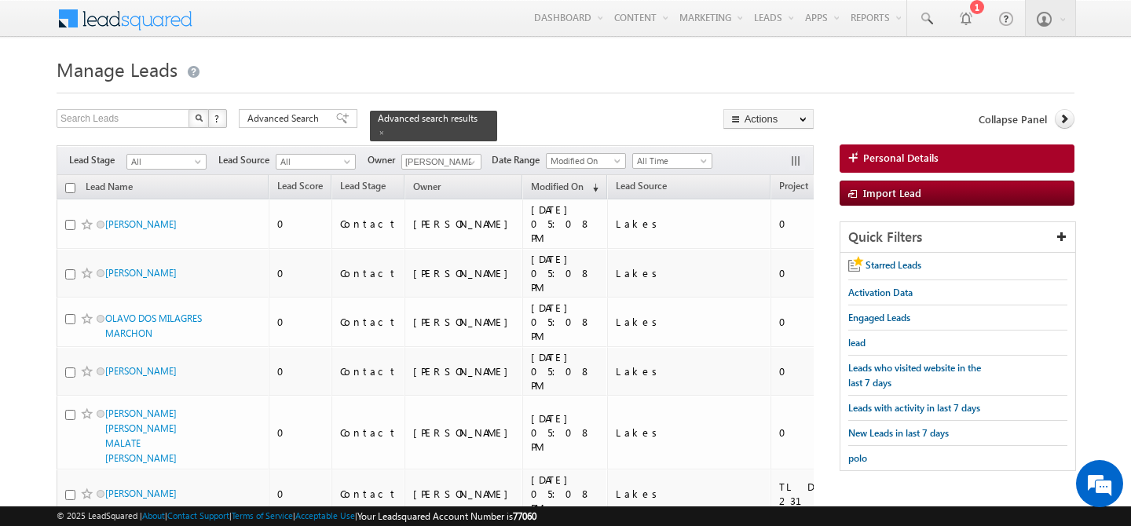
click at [71, 183] on input "checkbox" at bounding box center [70, 188] width 10 height 10
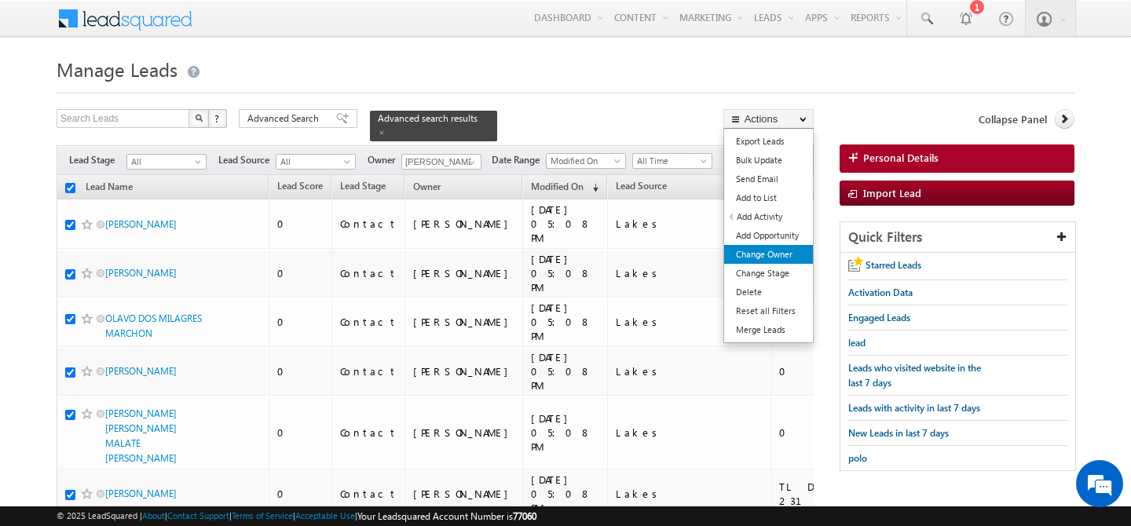
click at [791, 252] on link "Change Owner" at bounding box center [768, 254] width 89 height 19
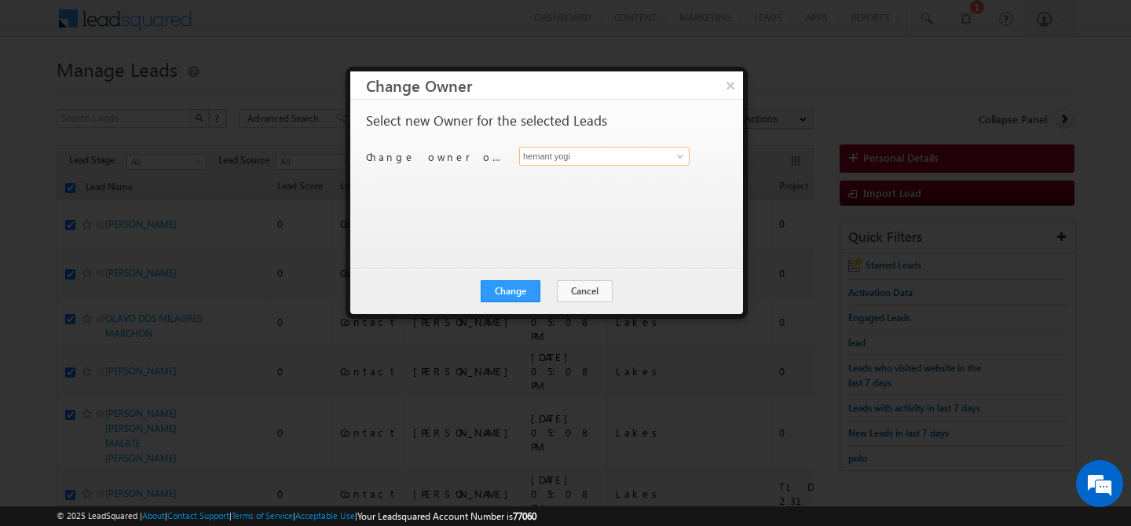
click at [645, 161] on input "hemant yogi" at bounding box center [604, 156] width 170 height 19
click at [648, 178] on link "[PERSON_NAME] [PERSON_NAME][EMAIL_ADDRESS][PERSON_NAME][DOMAIN_NAME]" at bounding box center [604, 181] width 170 height 30
click at [519, 284] on button "Change" at bounding box center [511, 291] width 60 height 22
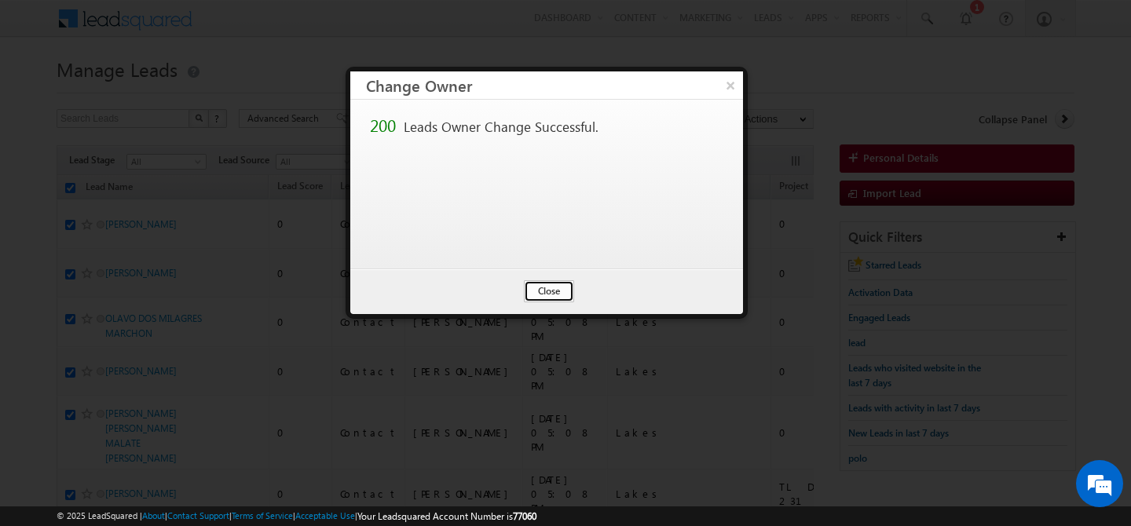
click at [544, 288] on button "Close" at bounding box center [549, 291] width 50 height 22
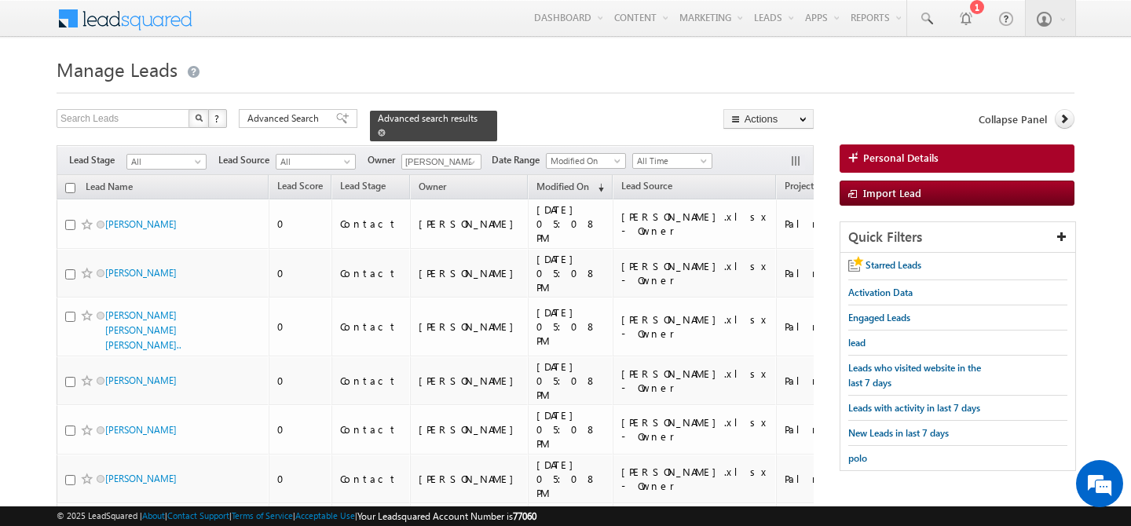
click at [386, 129] on span at bounding box center [382, 133] width 8 height 8
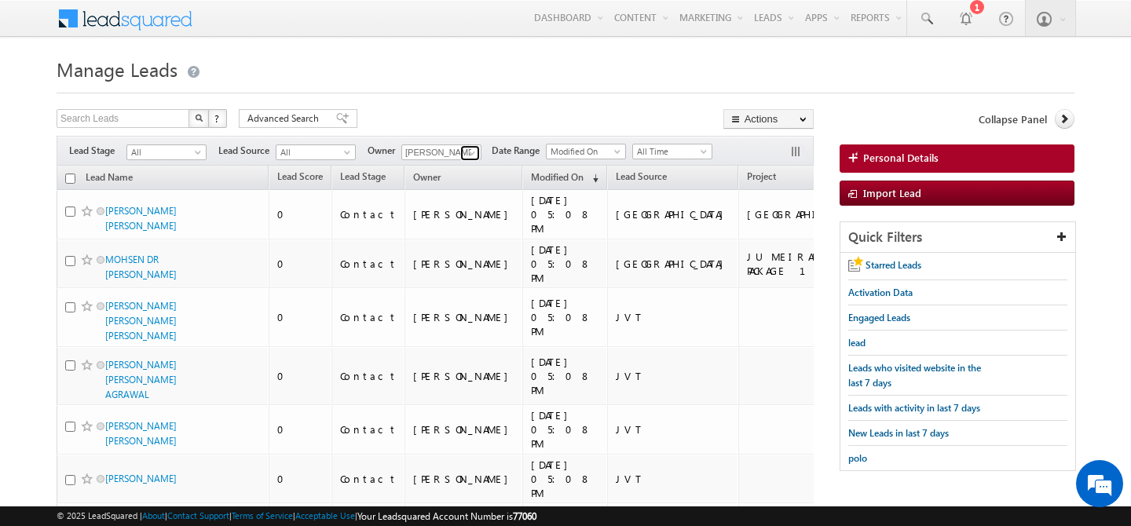
click at [469, 155] on span at bounding box center [472, 153] width 13 height 13
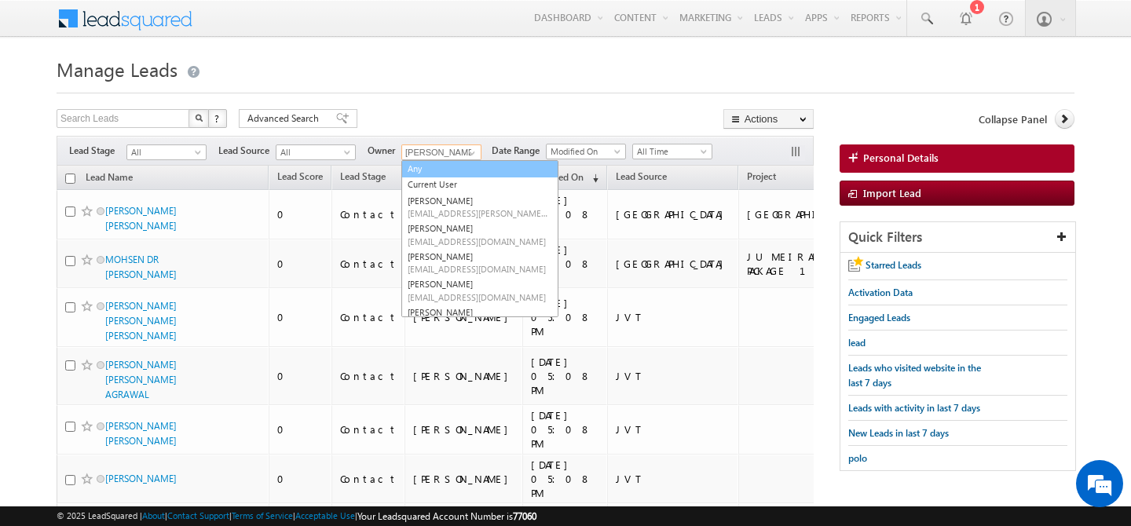
click at [423, 170] on link "Any" at bounding box center [479, 169] width 157 height 18
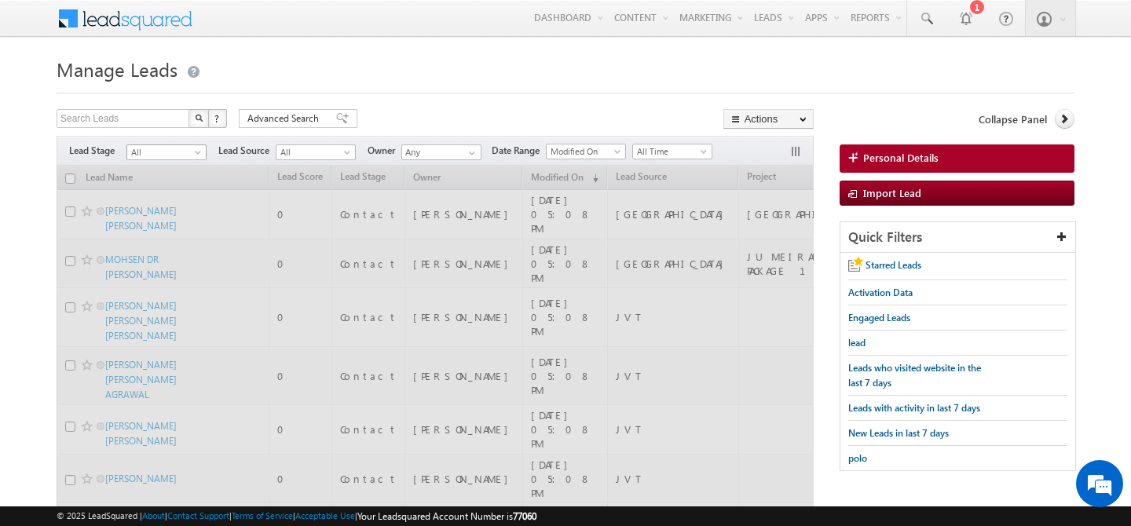
click at [195, 152] on span at bounding box center [199, 155] width 13 height 13
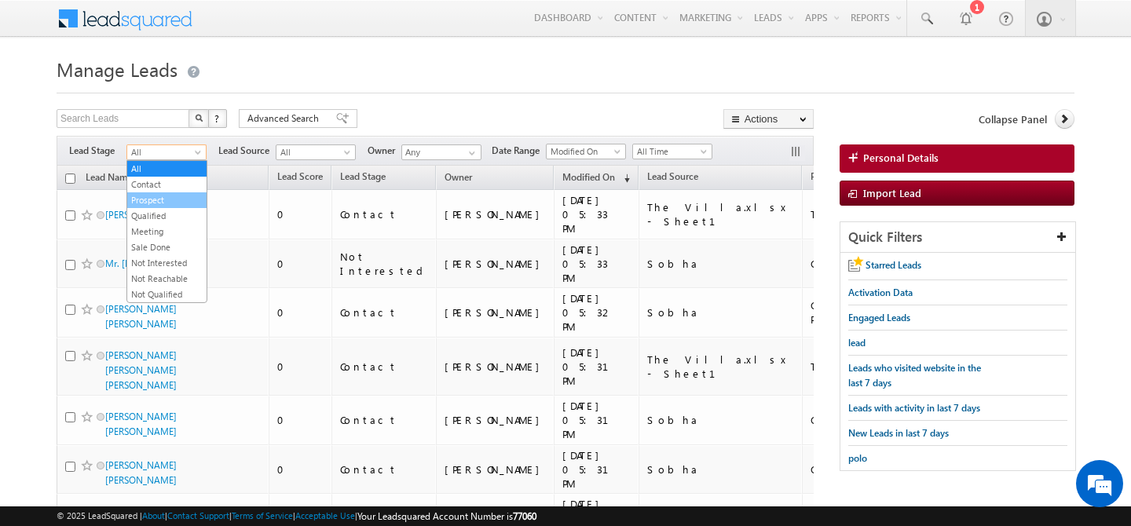
click at [165, 198] on link "Prospect" at bounding box center [166, 200] width 79 height 14
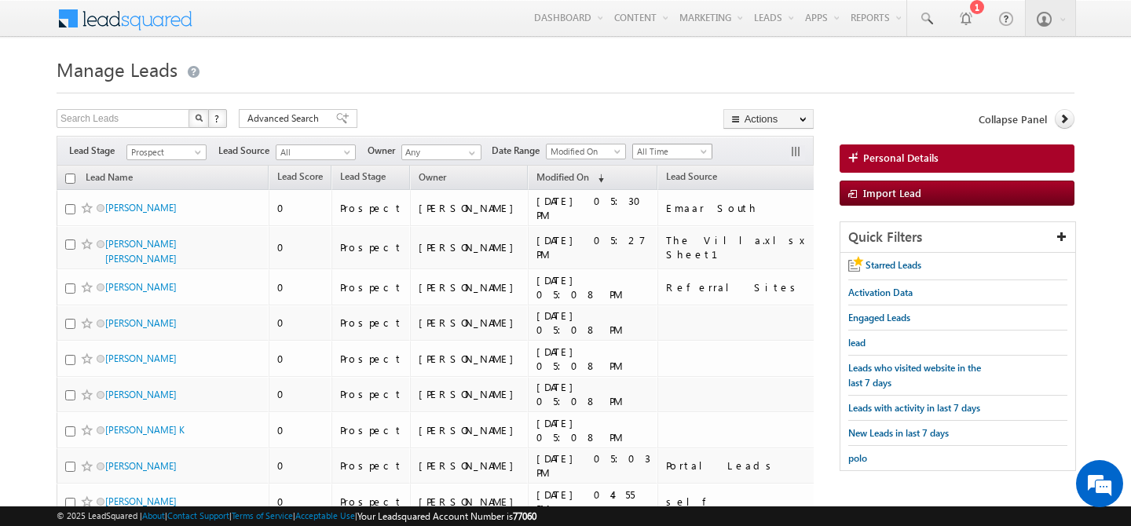
click at [704, 155] on span at bounding box center [705, 154] width 13 height 13
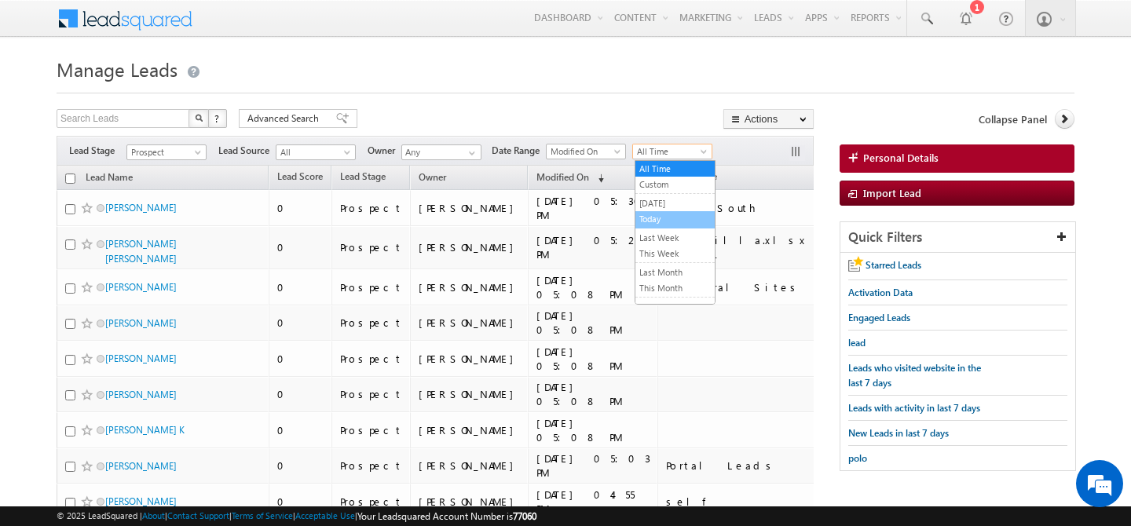
click at [665, 217] on link "Today" at bounding box center [675, 219] width 79 height 14
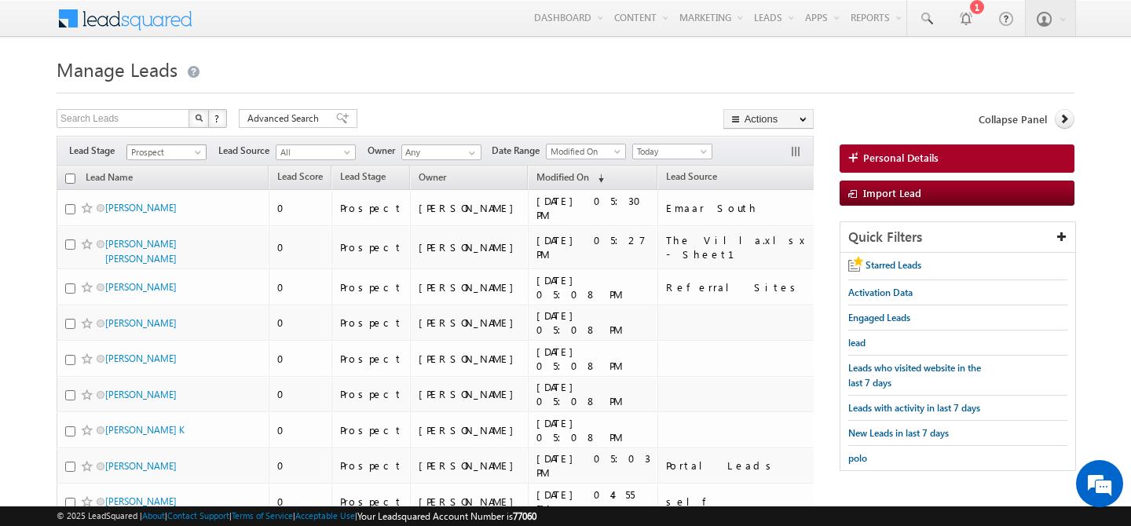
click at [182, 152] on span "Prospect" at bounding box center [164, 152] width 75 height 14
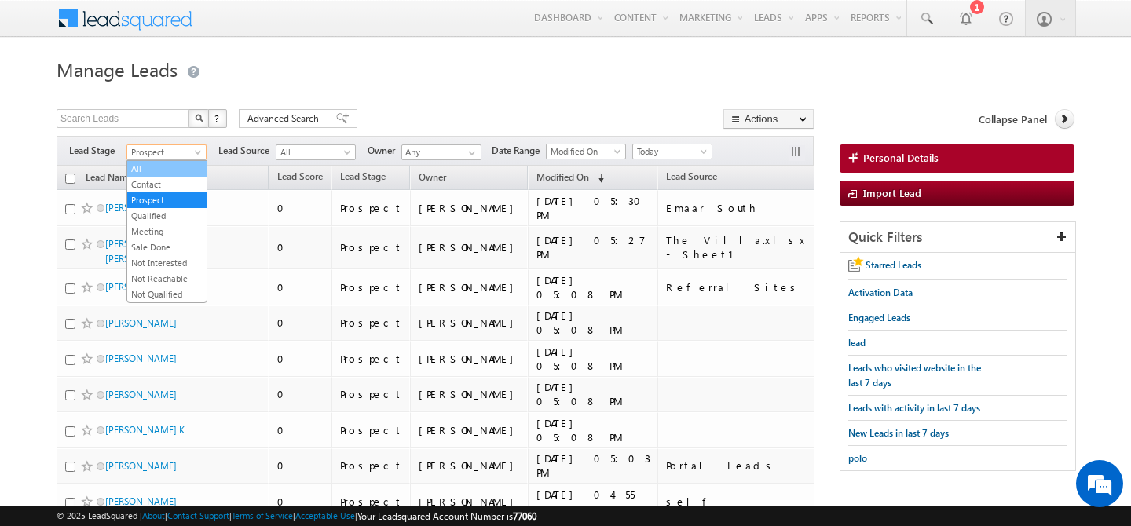
click at [158, 170] on link "All" at bounding box center [166, 169] width 79 height 14
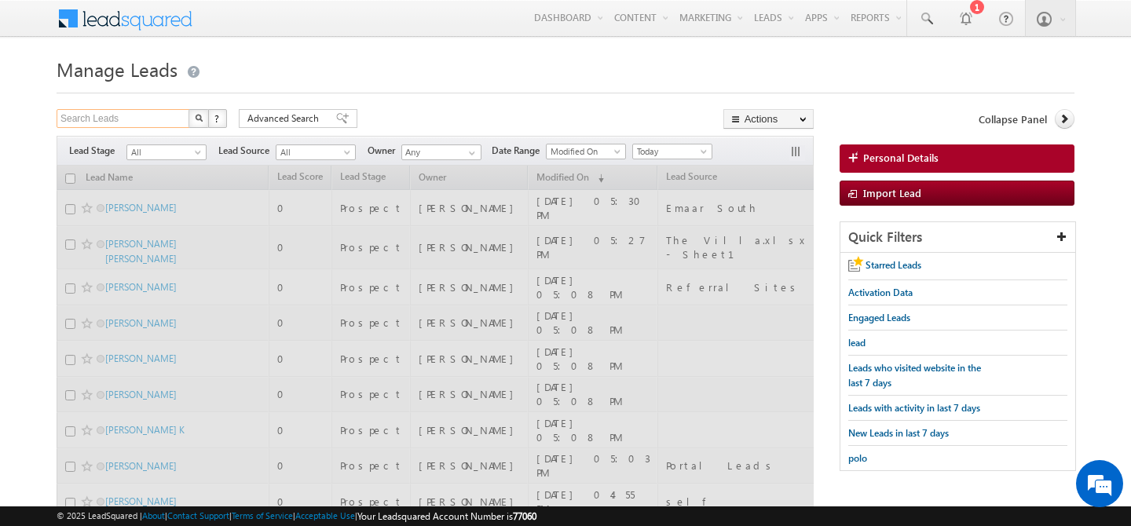
click at [133, 116] on input "Search Leads" at bounding box center [124, 118] width 134 height 19
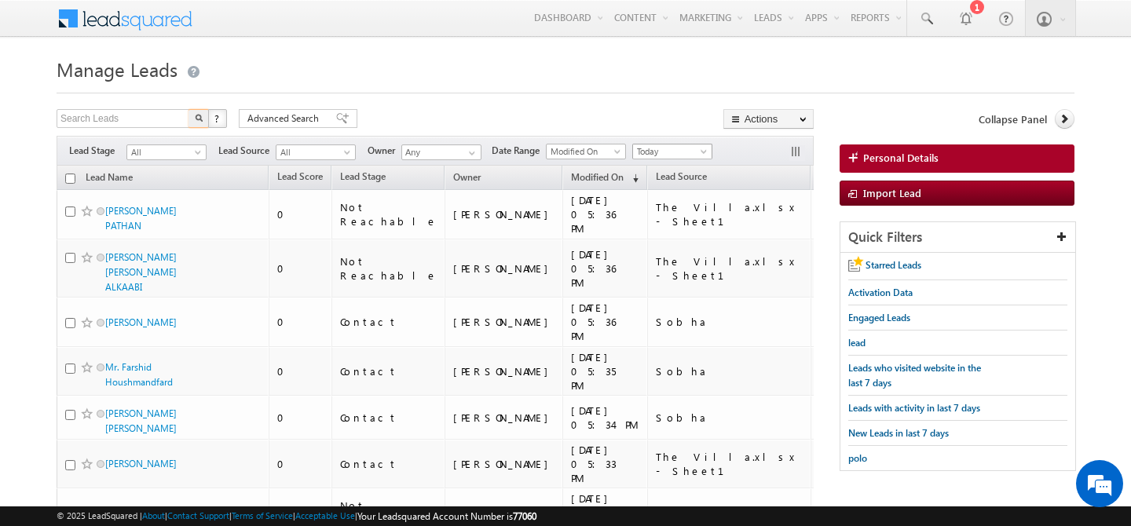
click at [705, 148] on span "Today" at bounding box center [670, 152] width 75 height 14
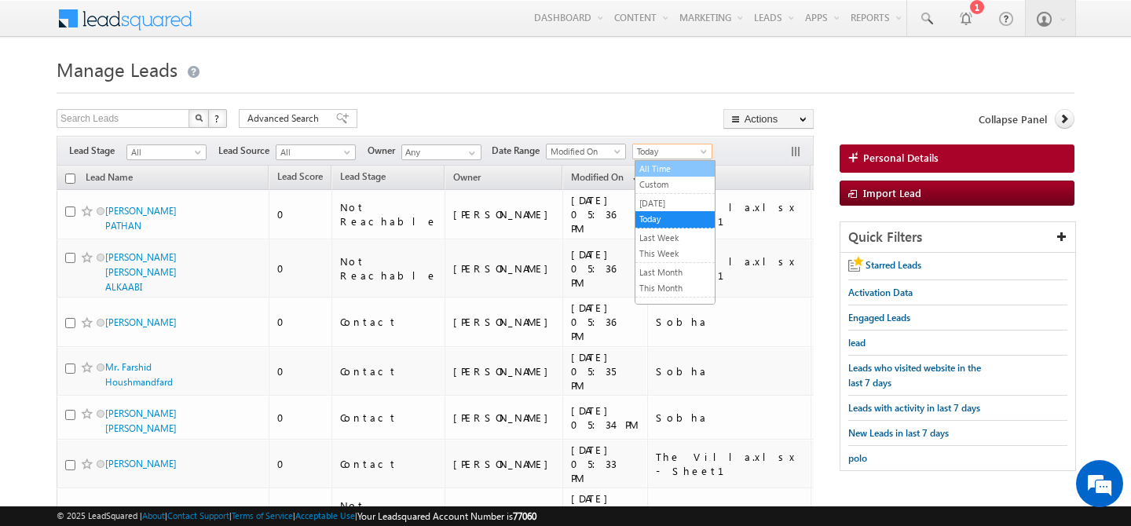
click at [661, 165] on link "All Time" at bounding box center [675, 169] width 79 height 14
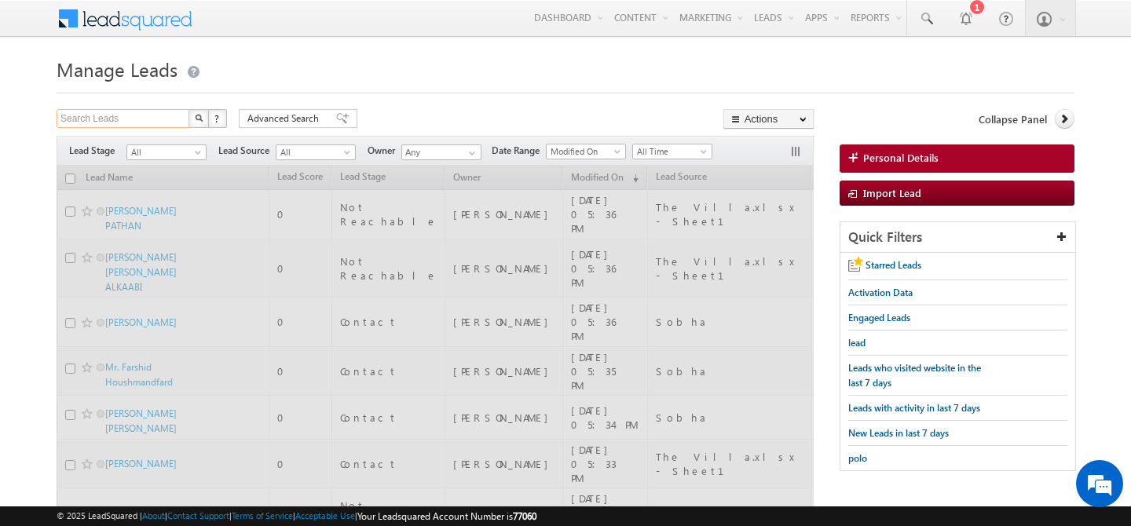
click at [129, 122] on input "Search Leads" at bounding box center [124, 118] width 134 height 19
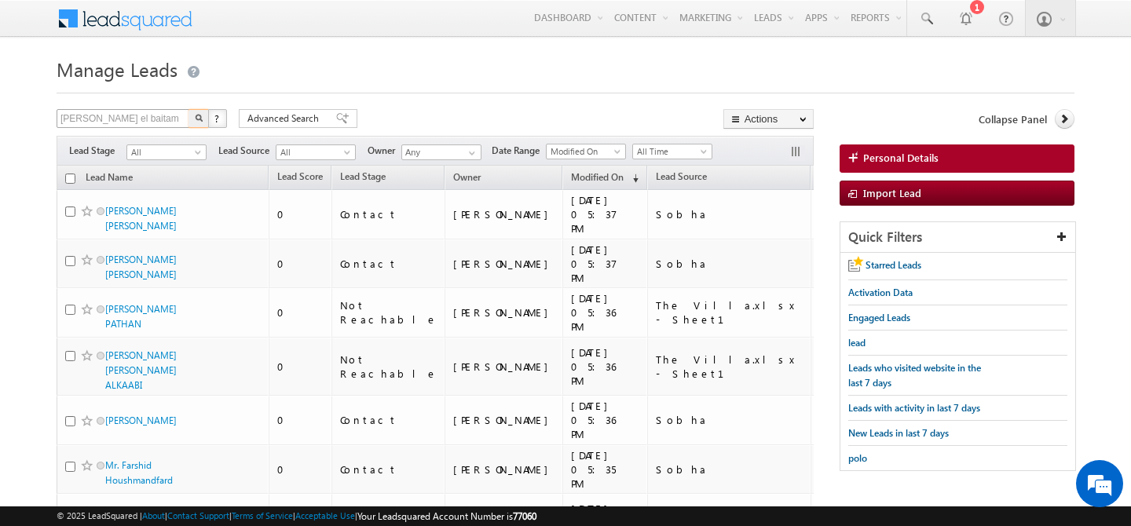
click at [189, 109] on button "button" at bounding box center [199, 118] width 20 height 19
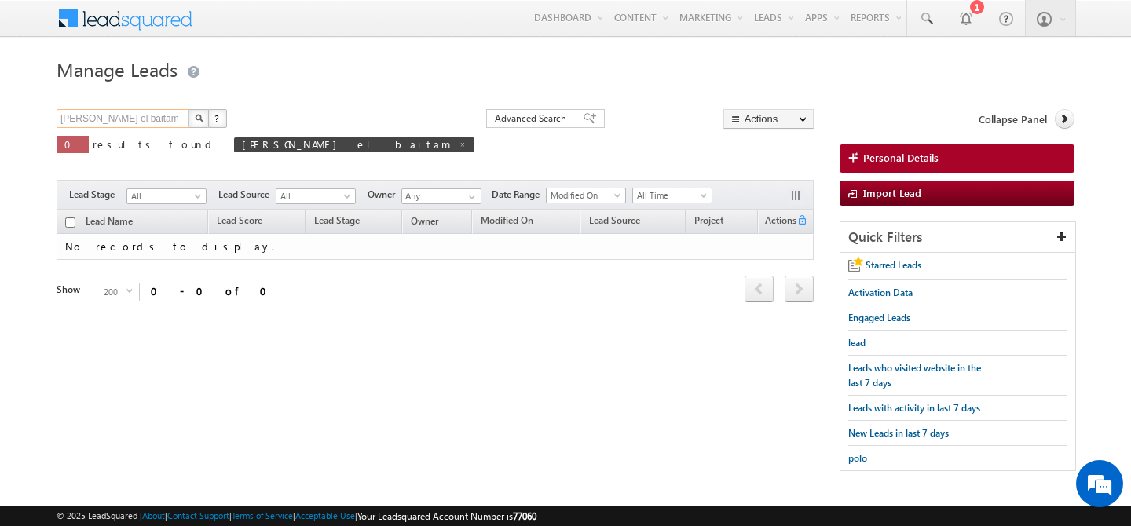
click at [149, 116] on input "[PERSON_NAME] el baitam" at bounding box center [124, 118] width 134 height 19
click at [189, 109] on button "button" at bounding box center [199, 118] width 20 height 19
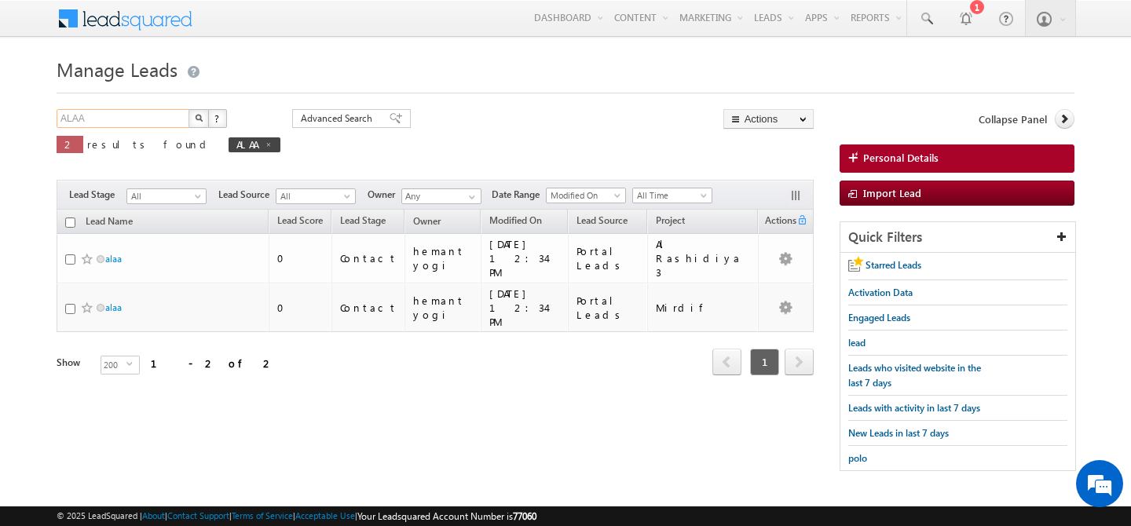
click at [112, 120] on input "ALAA" at bounding box center [124, 118] width 134 height 19
click at [189, 109] on button "button" at bounding box center [199, 118] width 20 height 19
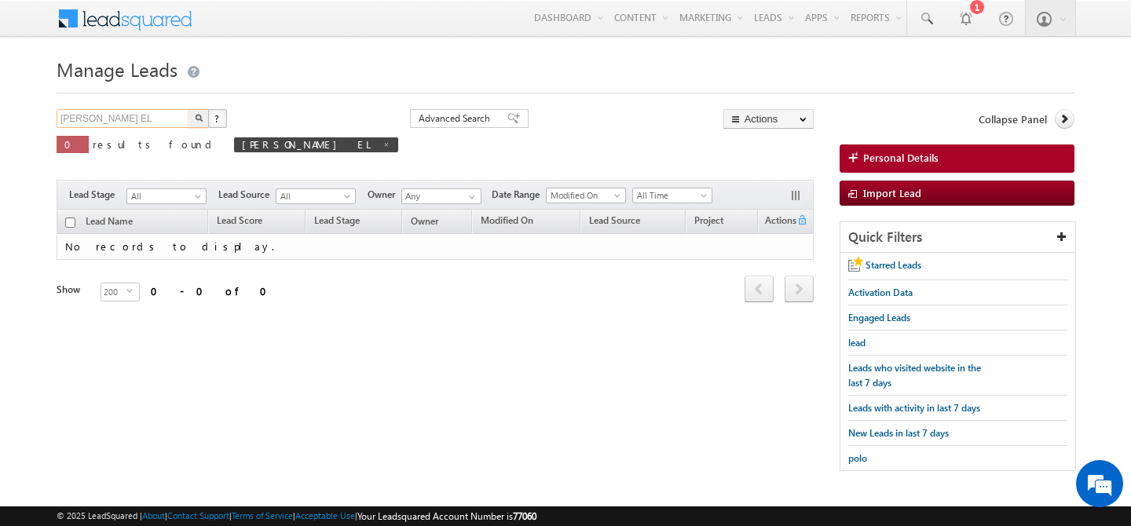
click at [142, 117] on input "[PERSON_NAME] EL" at bounding box center [124, 118] width 134 height 19
click at [189, 109] on button "button" at bounding box center [199, 118] width 20 height 19
click at [353, 145] on span at bounding box center [357, 145] width 8 height 8
